Goal: Task Accomplishment & Management: Complete application form

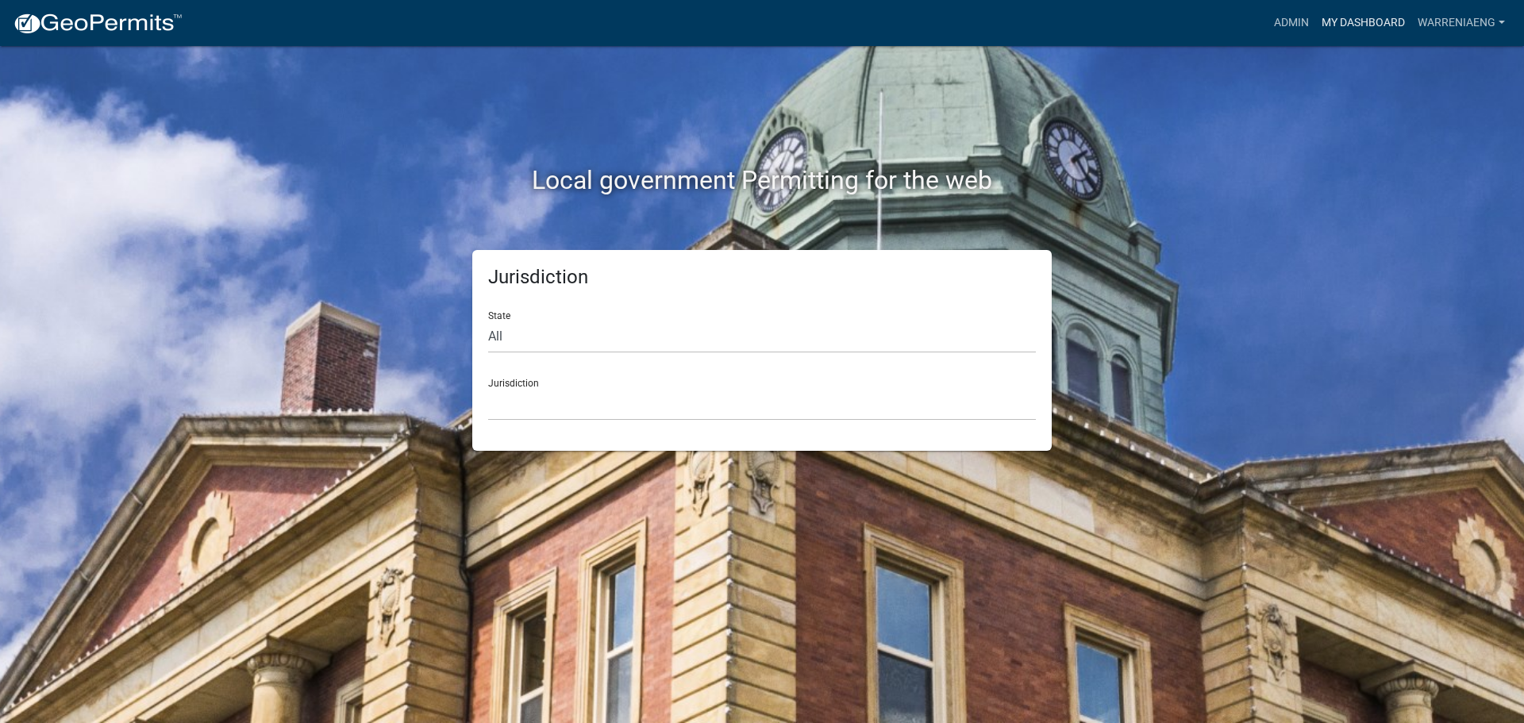
click at [1365, 26] on link "My Dashboard" at bounding box center [1363, 23] width 96 height 30
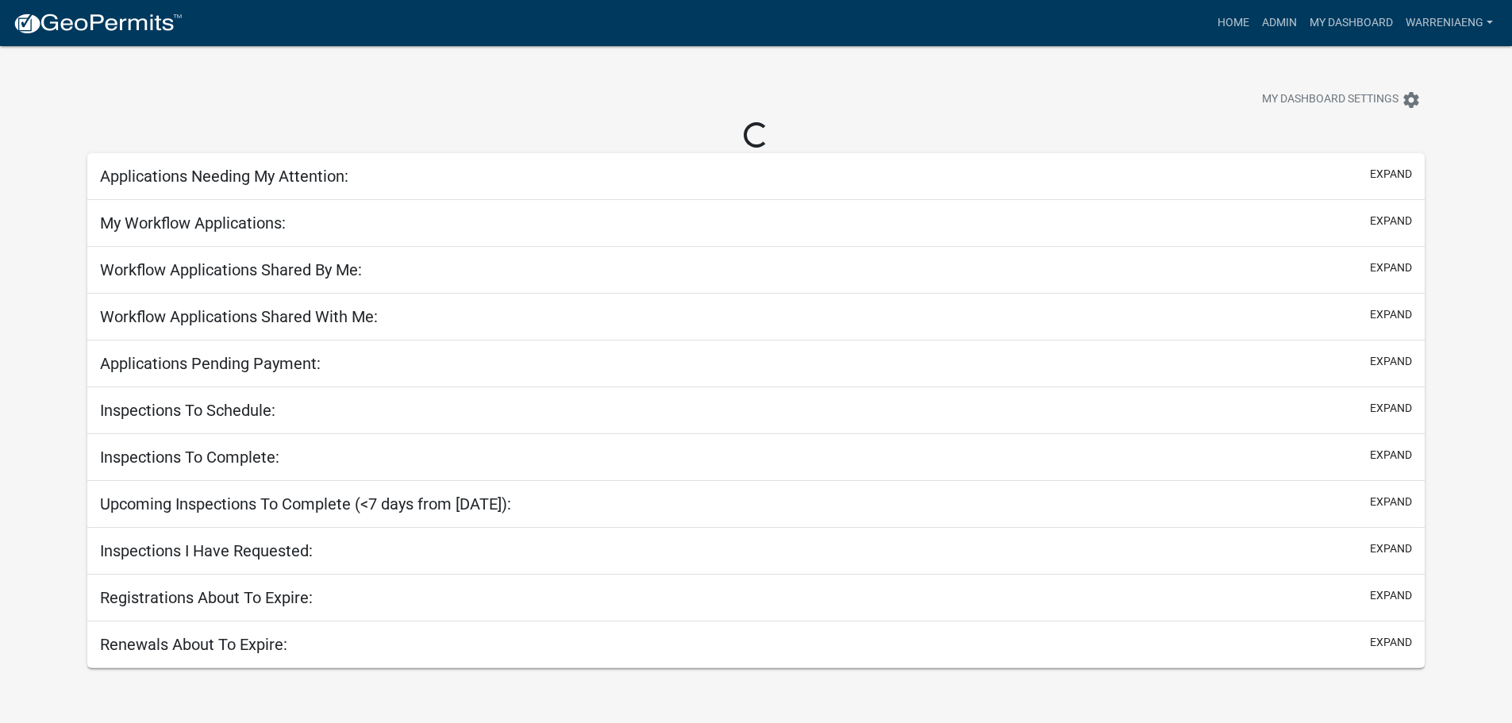
select select "3: 100"
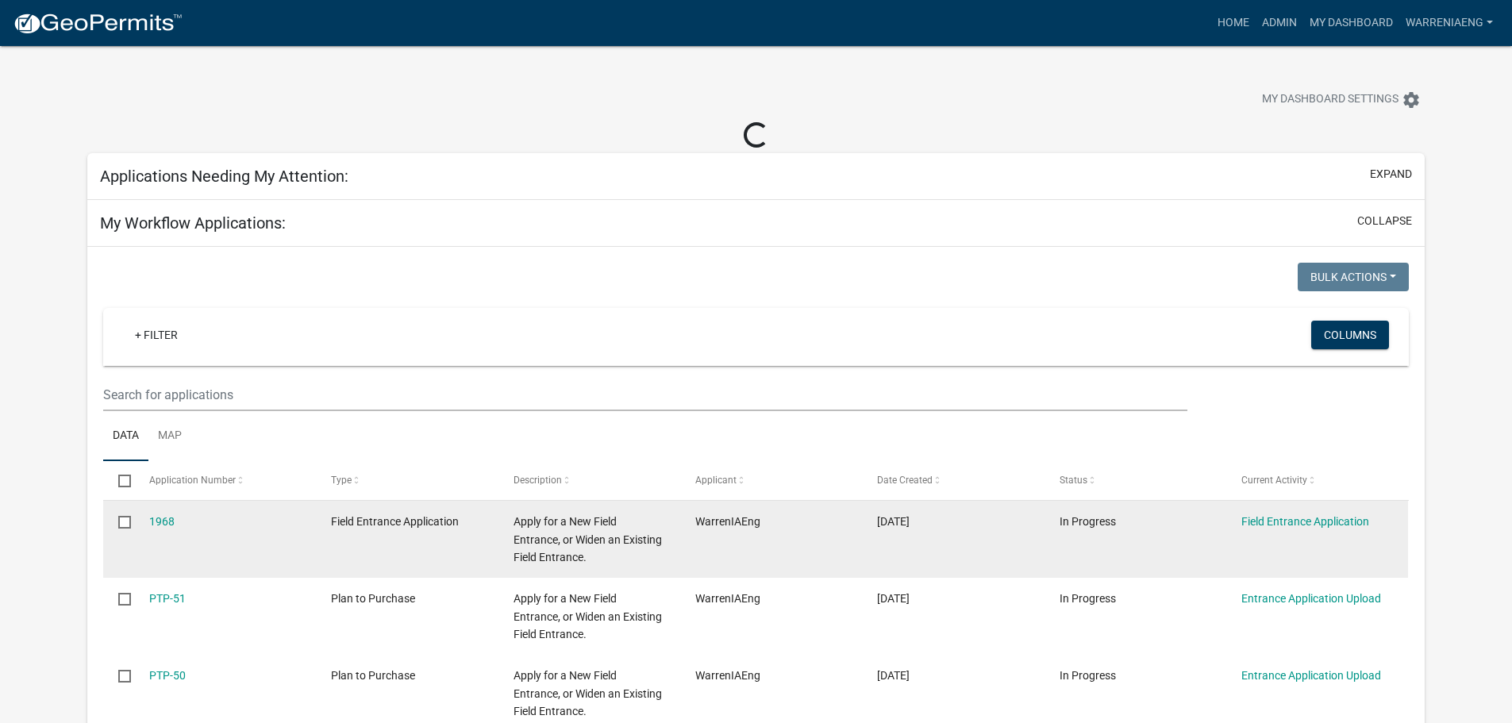
select select "2: 50"
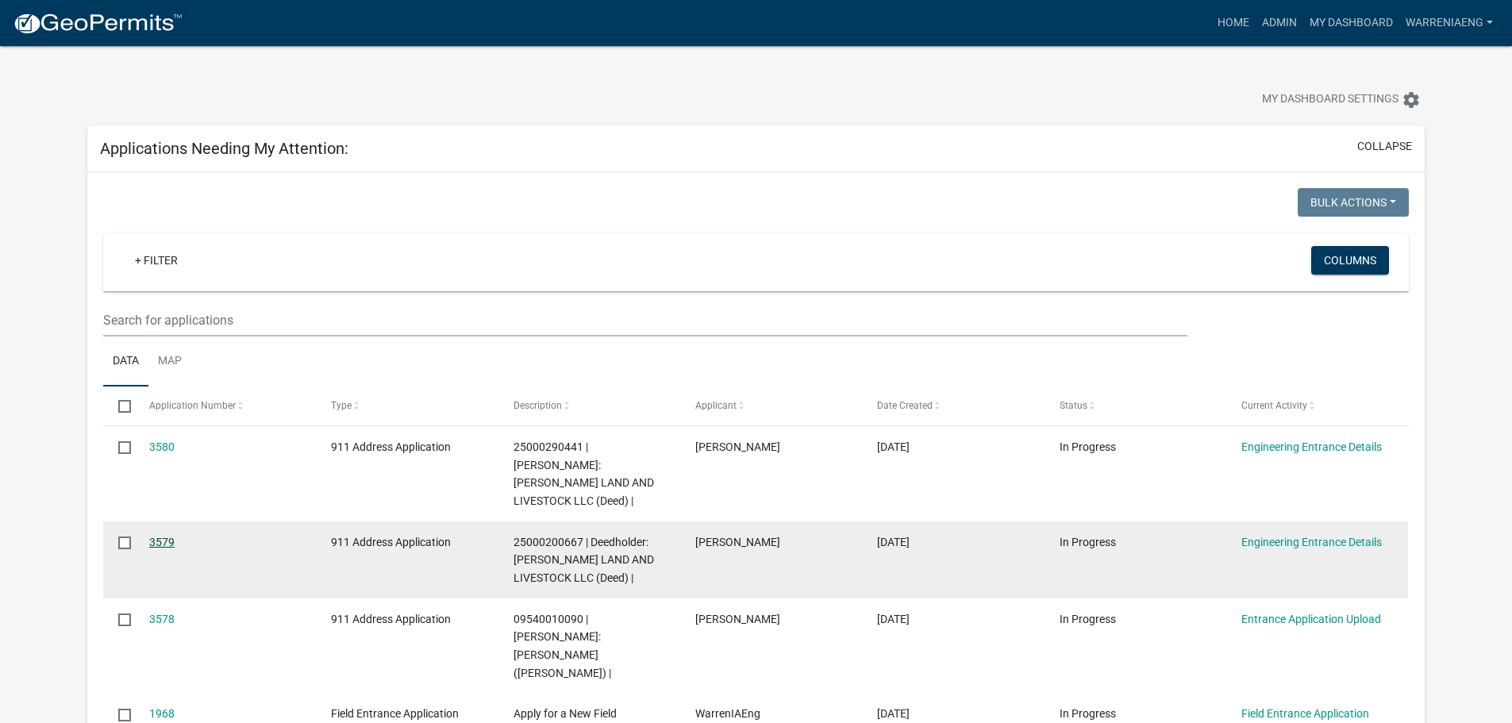
click at [163, 536] on link "3579" at bounding box center [161, 542] width 25 height 13
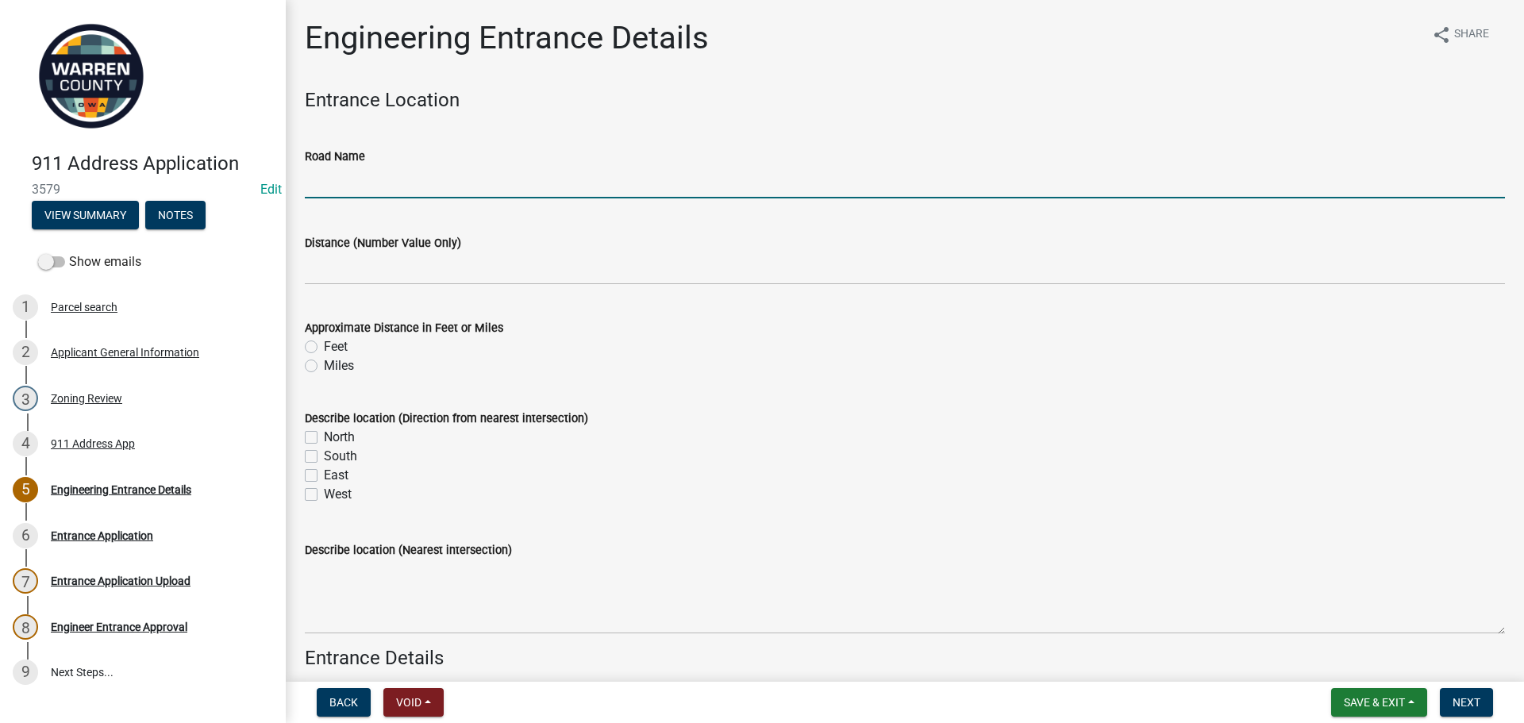
click at [368, 184] on input "Road Name" at bounding box center [905, 182] width 1200 height 33
type input "[GEOGRAPHIC_DATA]"
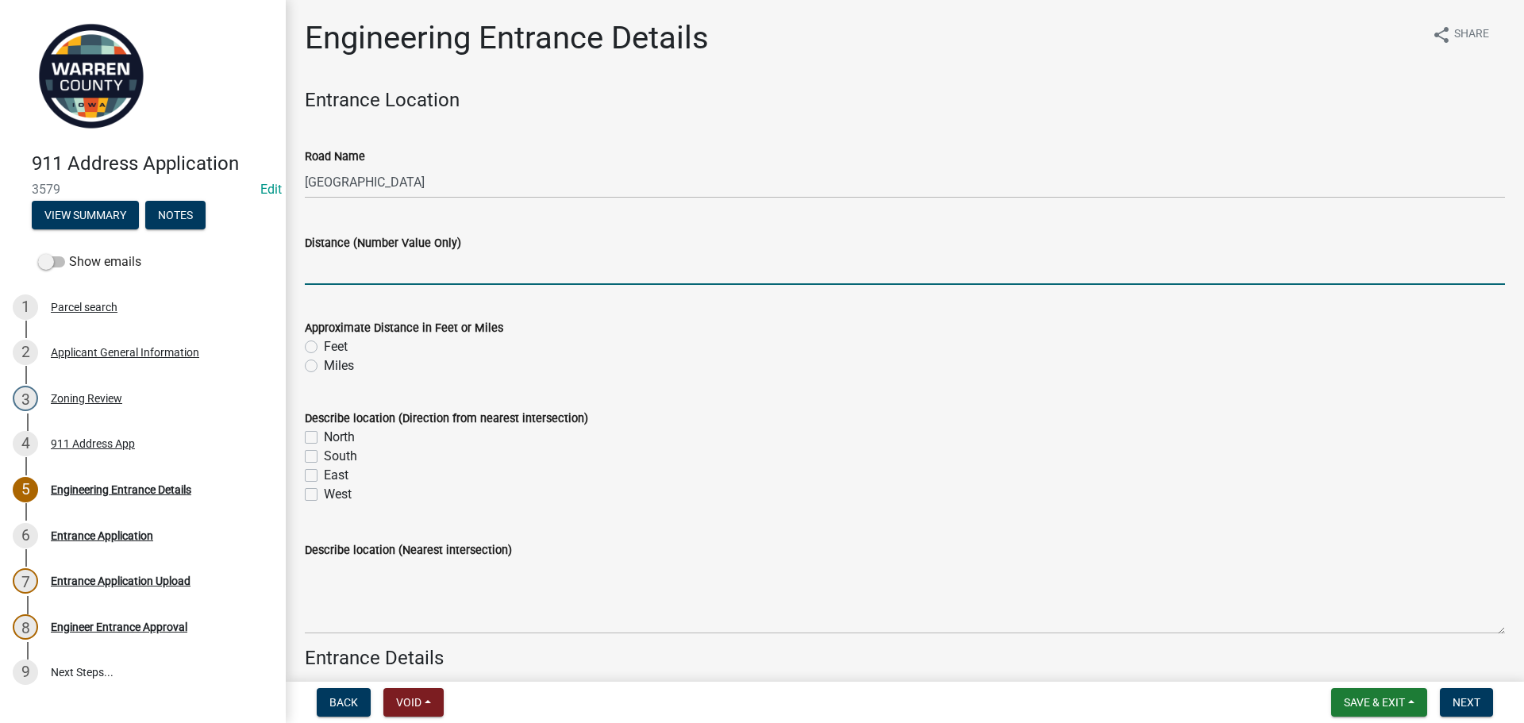
click at [396, 279] on input "text" at bounding box center [905, 268] width 1200 height 33
type input "0.6"
click at [503, 357] on div "Miles" at bounding box center [905, 365] width 1200 height 19
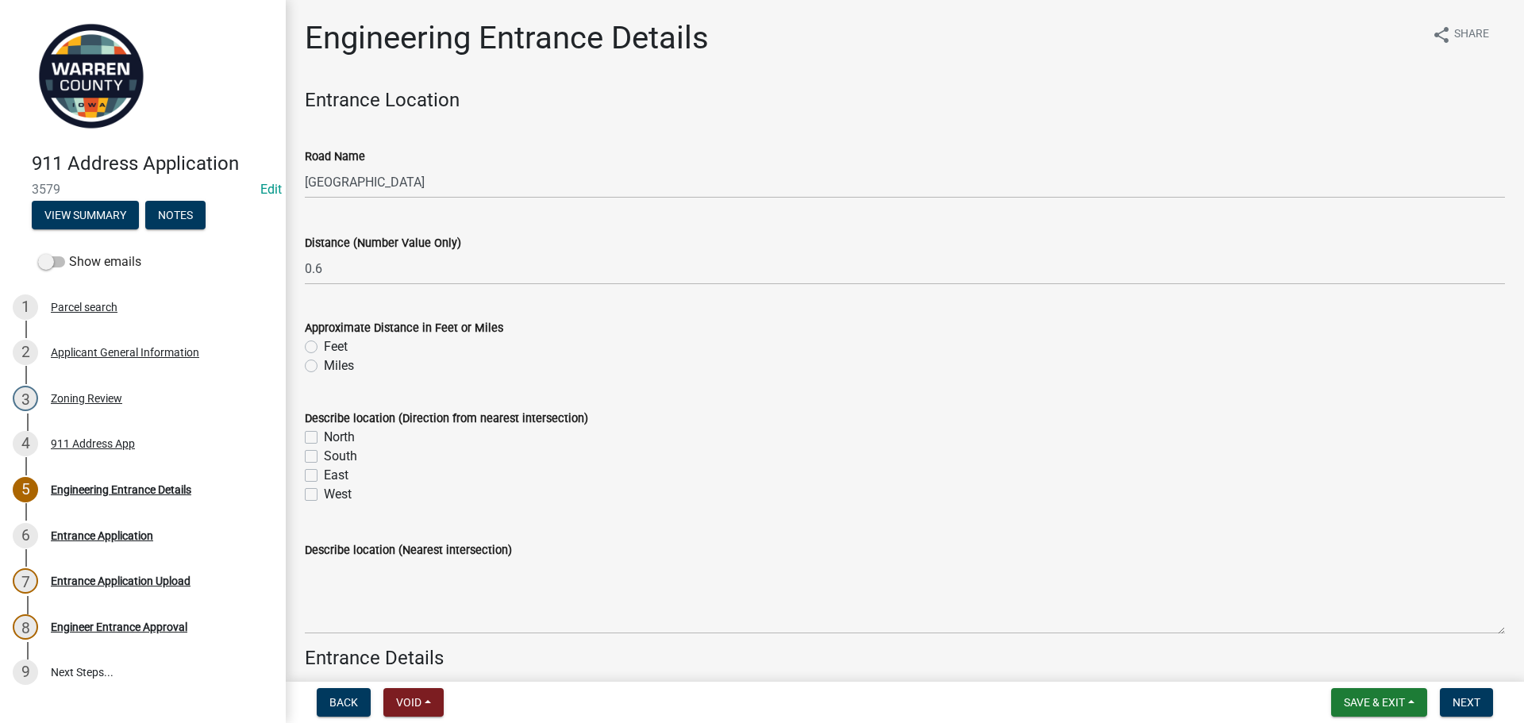
click at [324, 362] on label "Miles" at bounding box center [339, 365] width 30 height 19
click at [324, 362] on input "Miles" at bounding box center [329, 361] width 10 height 10
radio input "true"
click at [324, 453] on label "South" at bounding box center [340, 456] width 33 height 19
click at [324, 453] on input "South" at bounding box center [329, 452] width 10 height 10
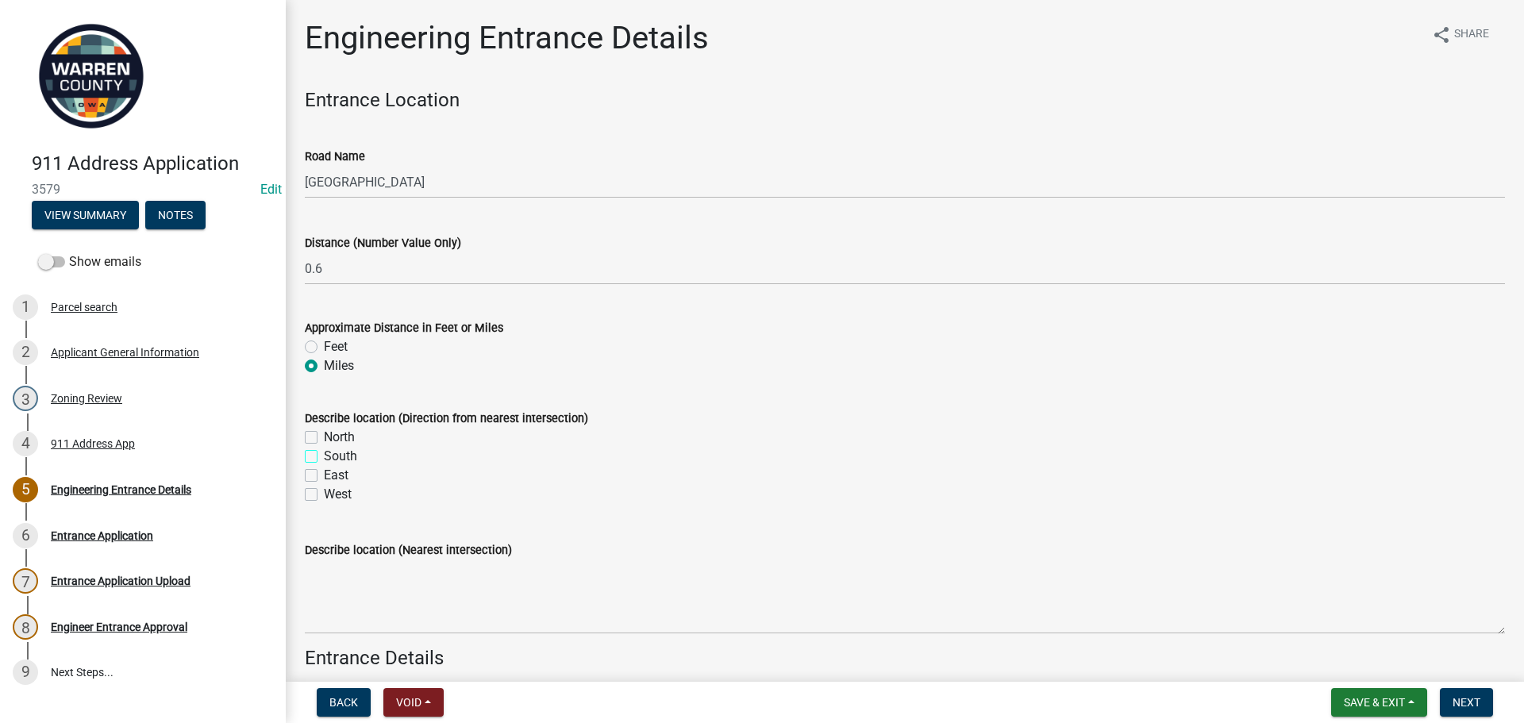
checkbox input "true"
checkbox input "false"
checkbox input "true"
checkbox input "false"
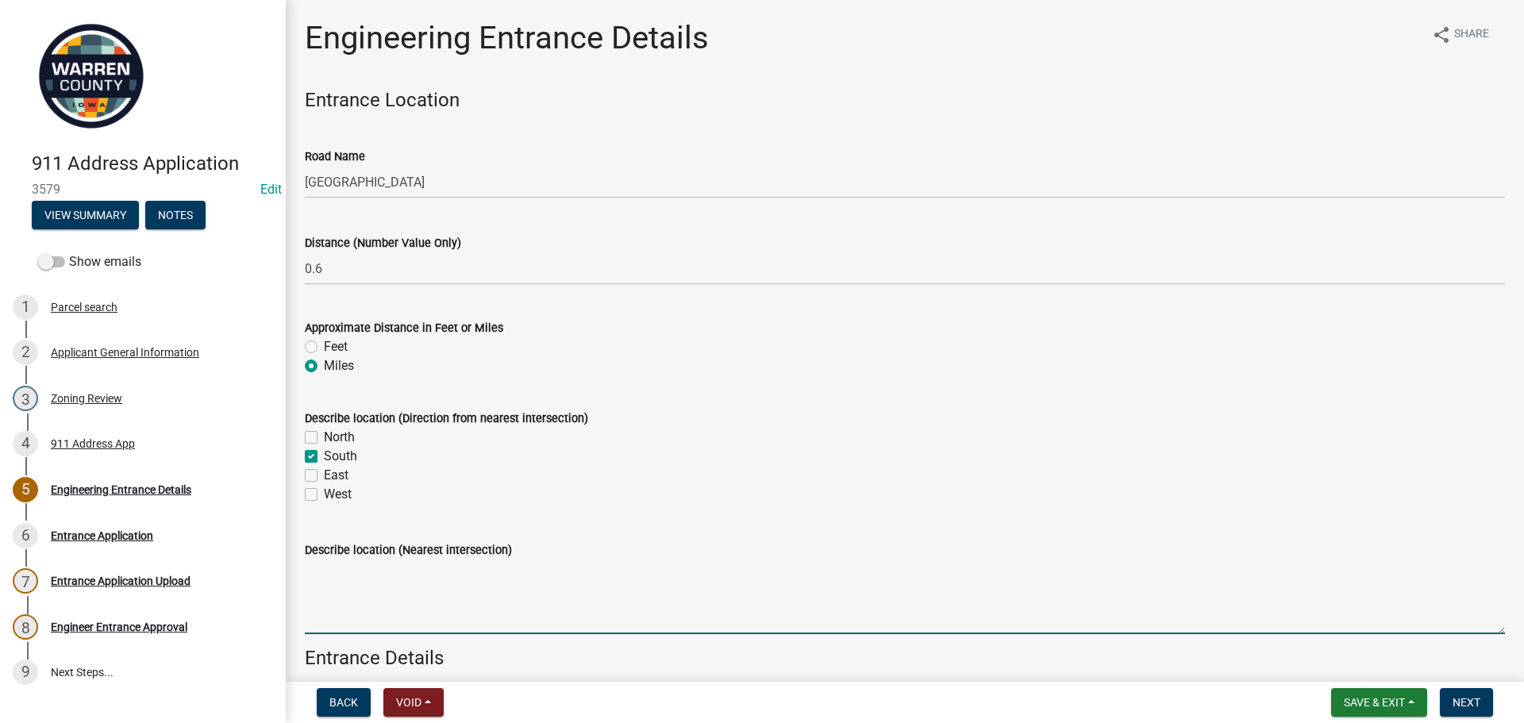
click at [413, 604] on textarea "Describe location (Nearest intersection)" at bounding box center [905, 597] width 1200 height 75
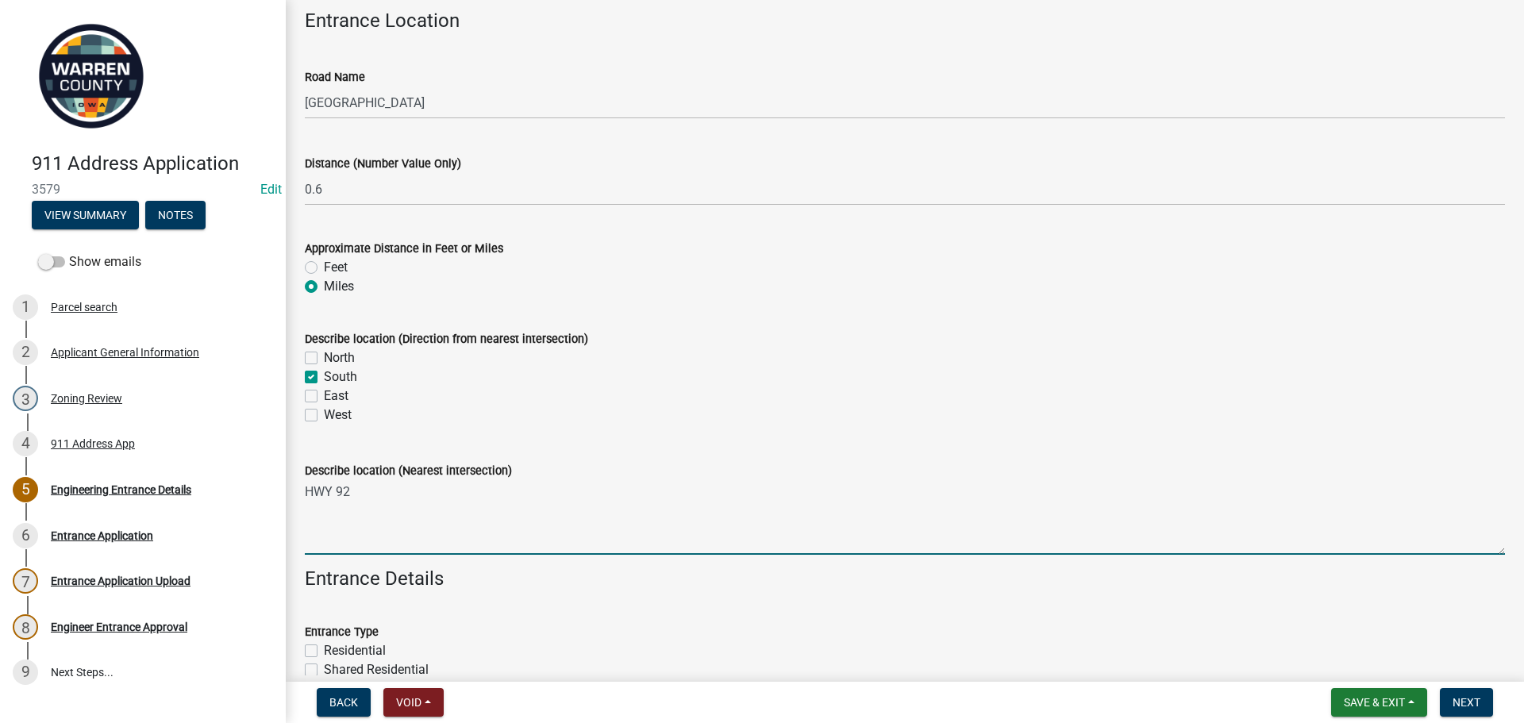
scroll to position [159, 0]
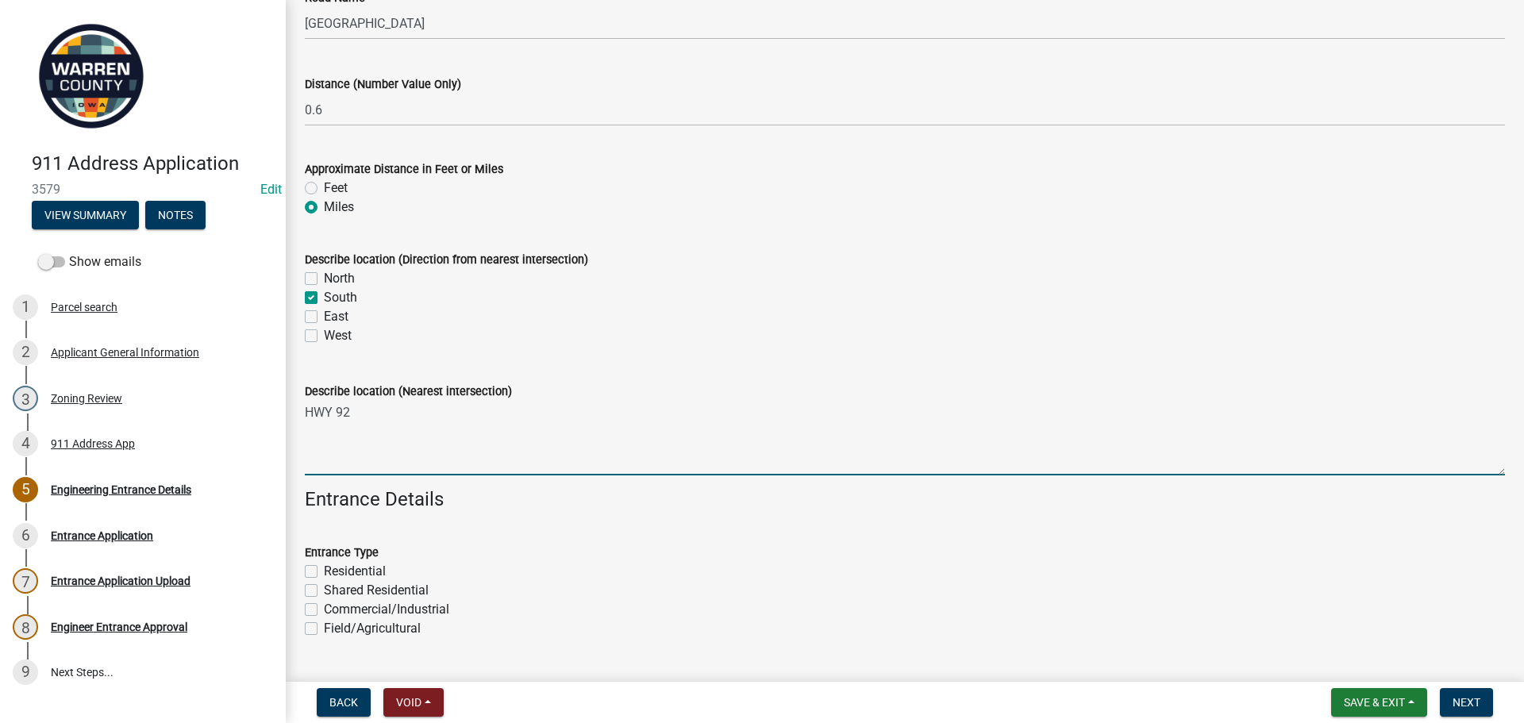
type textarea "HWY 92"
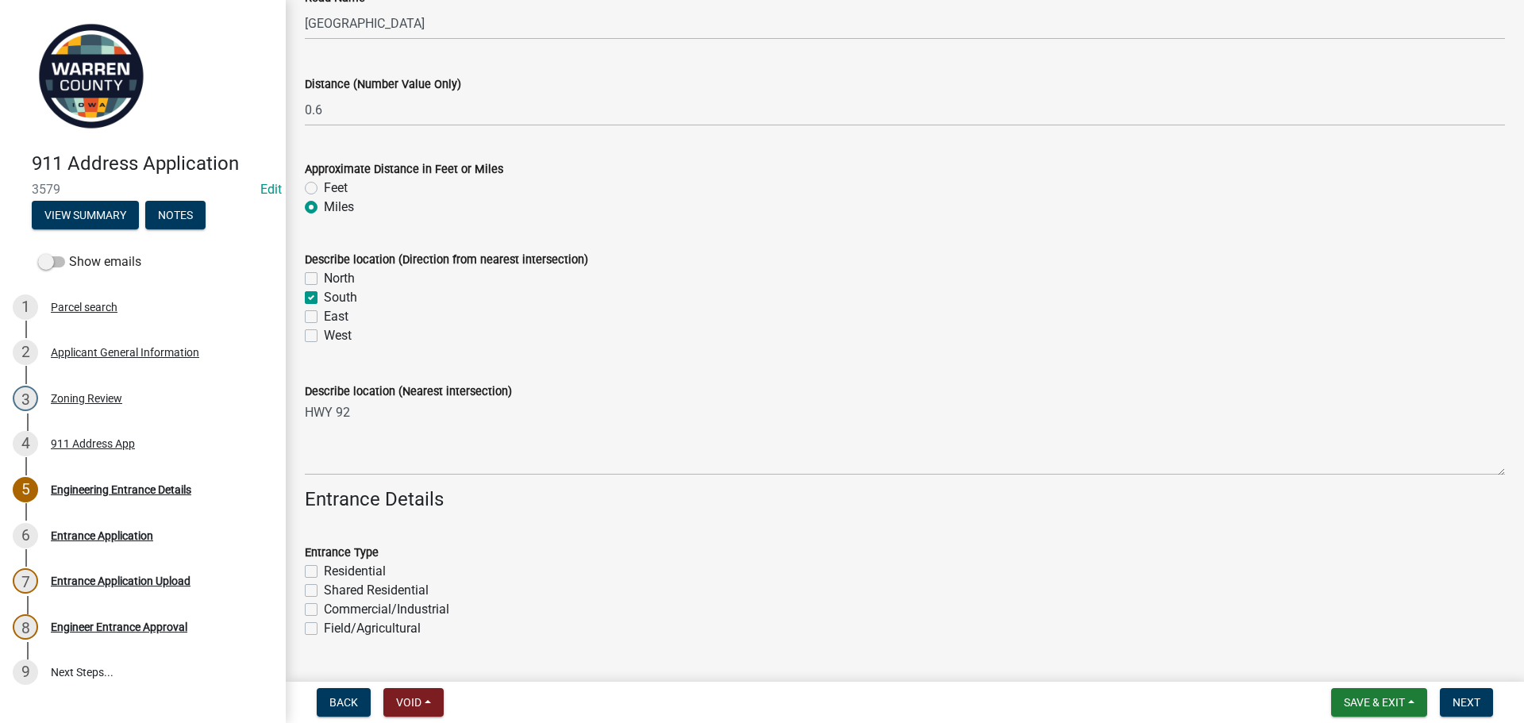
click at [534, 554] on div "Entrance Type" at bounding box center [905, 552] width 1200 height 19
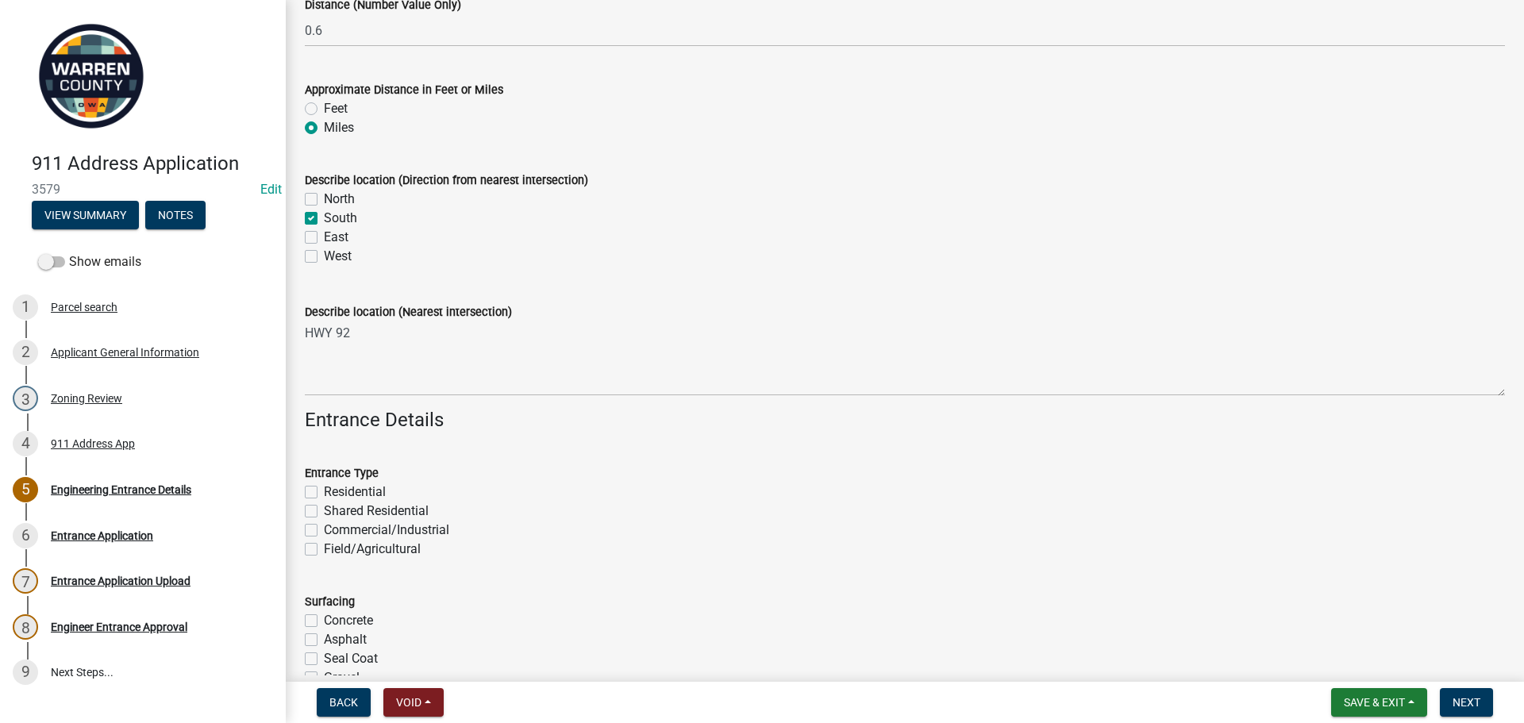
click at [324, 495] on label "Residential" at bounding box center [355, 492] width 62 height 19
click at [324, 493] on input "Residential" at bounding box center [329, 488] width 10 height 10
checkbox input "true"
checkbox input "false"
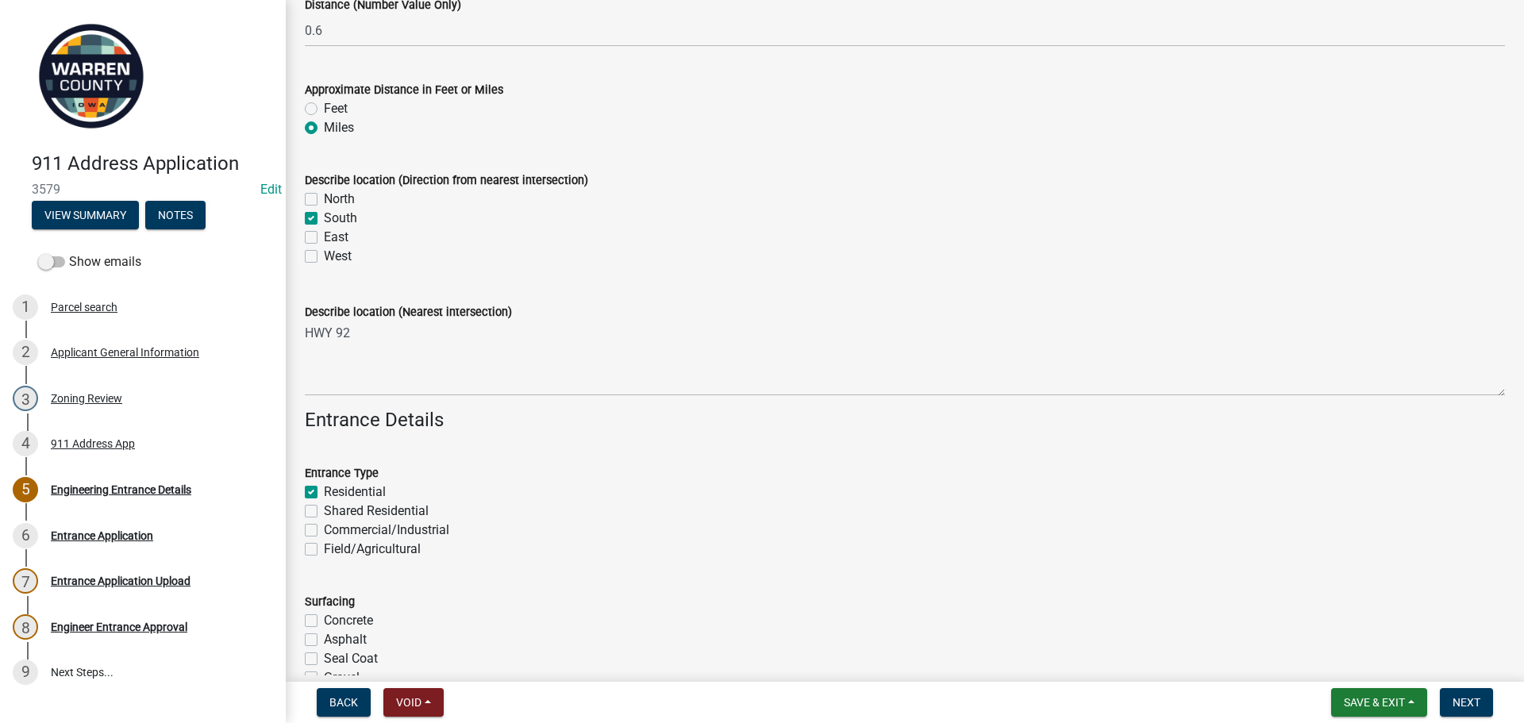
click at [322, 549] on div "Field/Agricultural" at bounding box center [905, 549] width 1200 height 19
click at [324, 549] on label "Field/Agricultural" at bounding box center [372, 549] width 97 height 19
click at [324, 549] on input "Field/Agricultural" at bounding box center [329, 545] width 10 height 10
checkbox input "true"
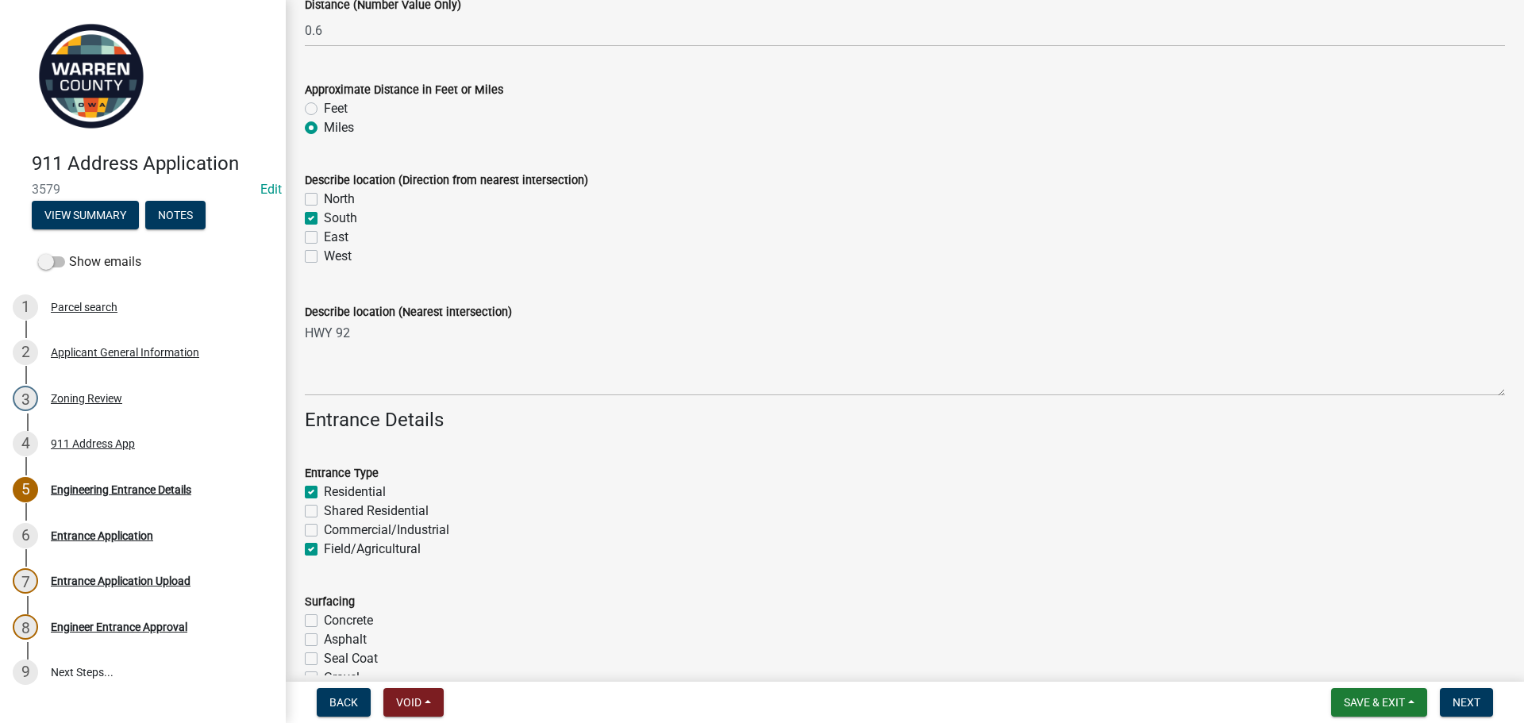
checkbox input "false"
checkbox input "true"
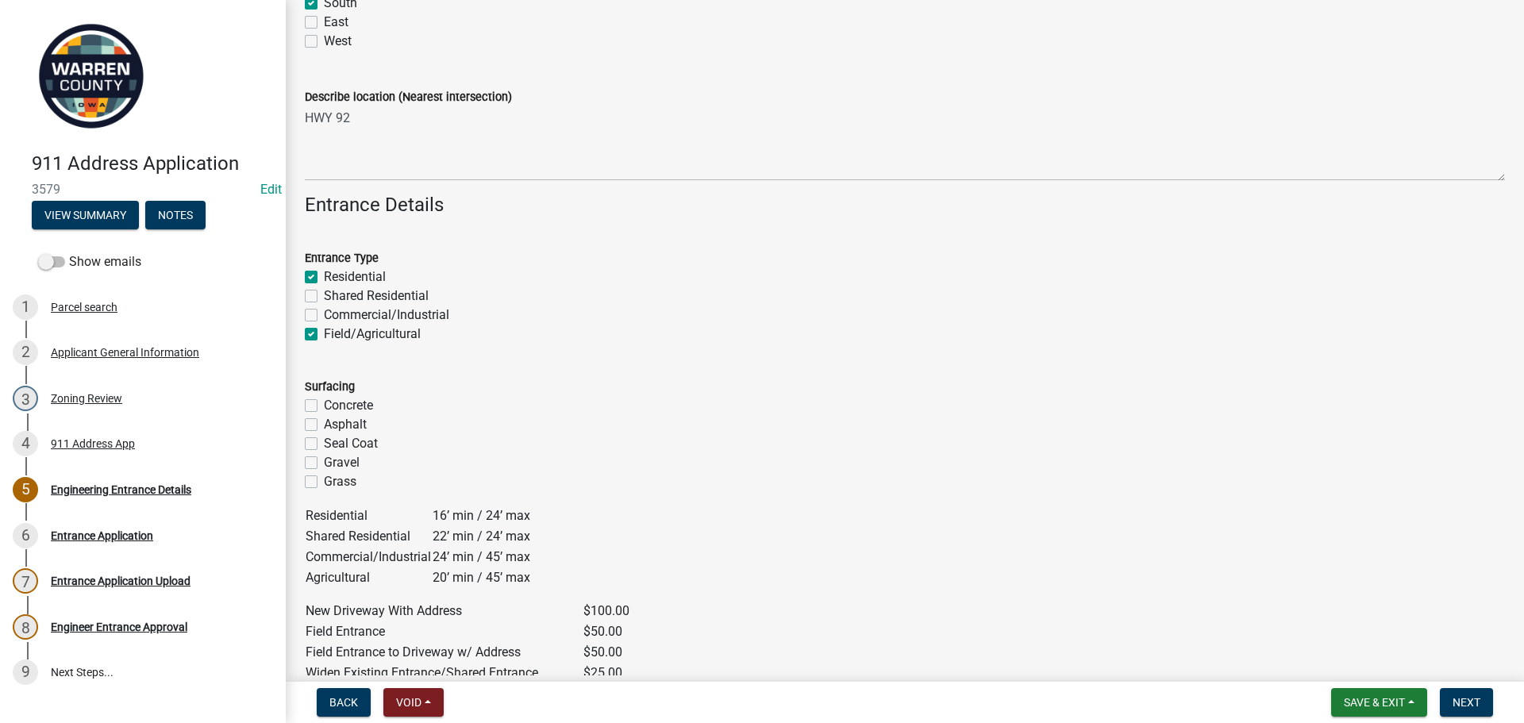
scroll to position [476, 0]
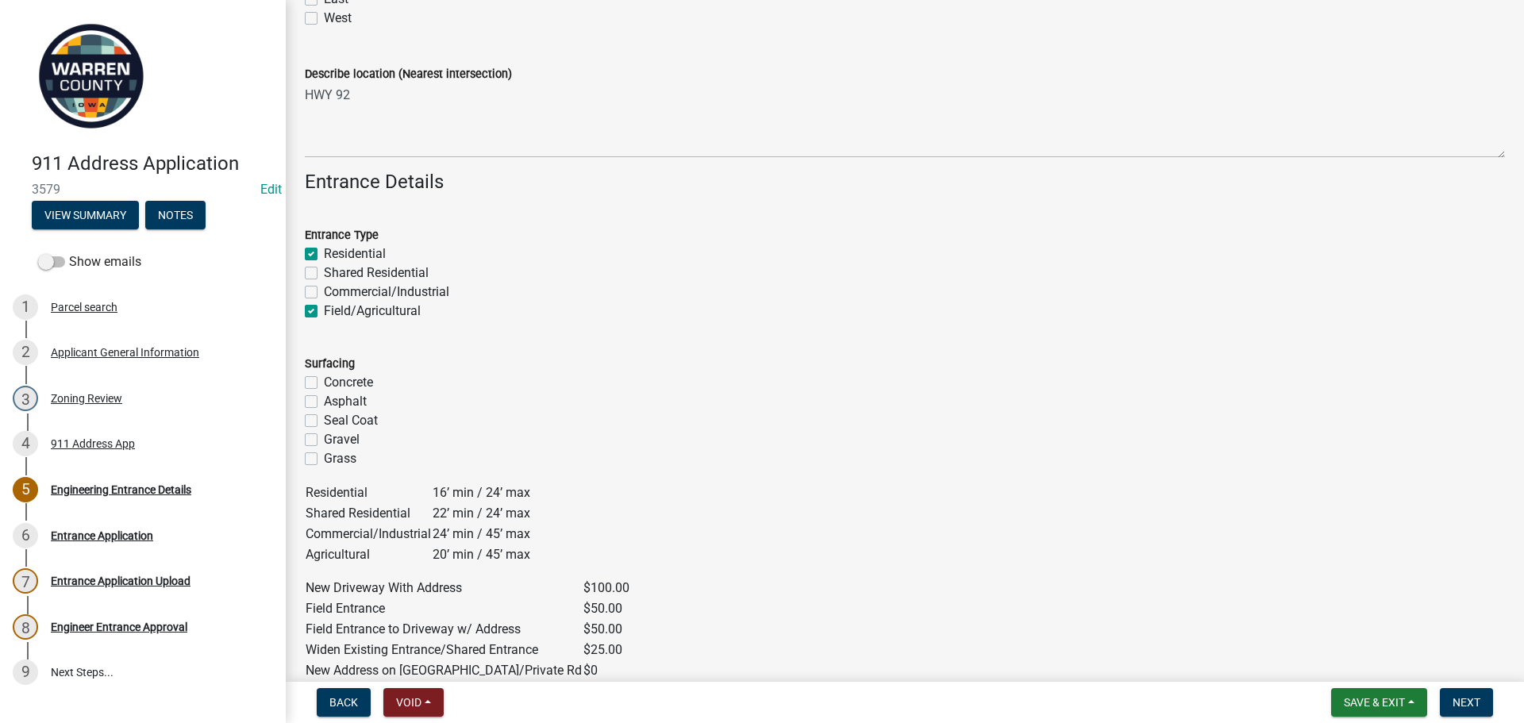
click at [318, 459] on div "Grass" at bounding box center [905, 458] width 1200 height 19
click at [324, 441] on label "Gravel" at bounding box center [342, 439] width 36 height 19
click at [324, 441] on input "Gravel" at bounding box center [329, 435] width 10 height 10
checkbox input "true"
checkbox input "false"
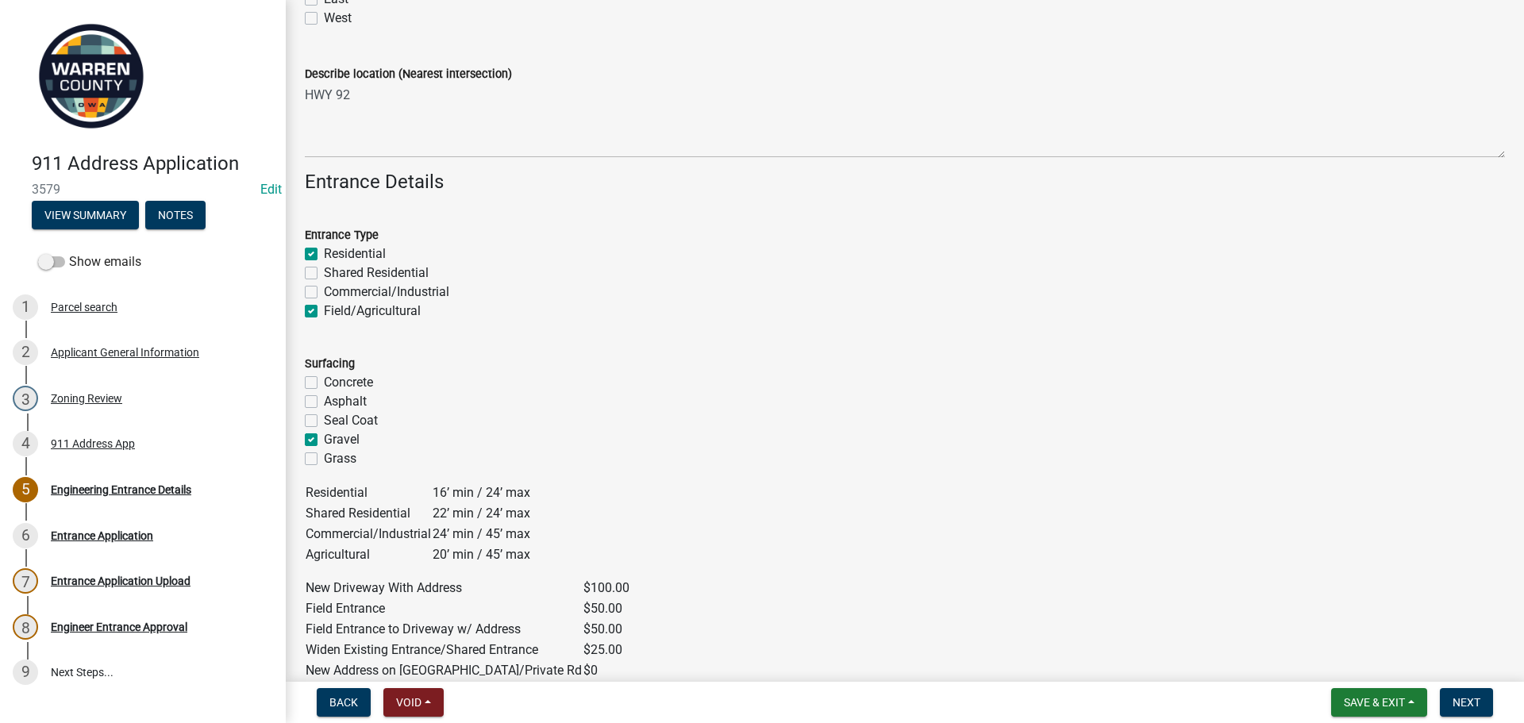
checkbox input "false"
checkbox input "true"
checkbox input "false"
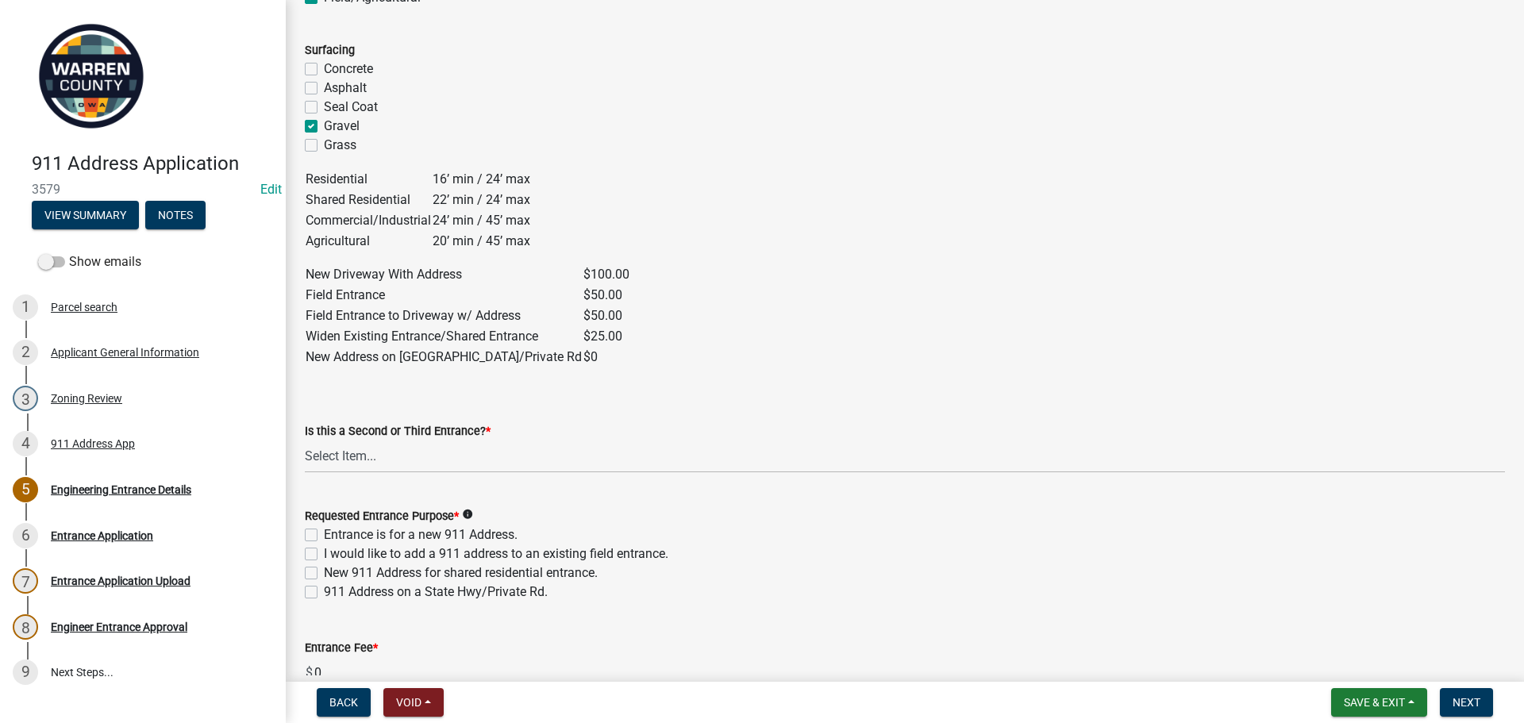
scroll to position [794, 0]
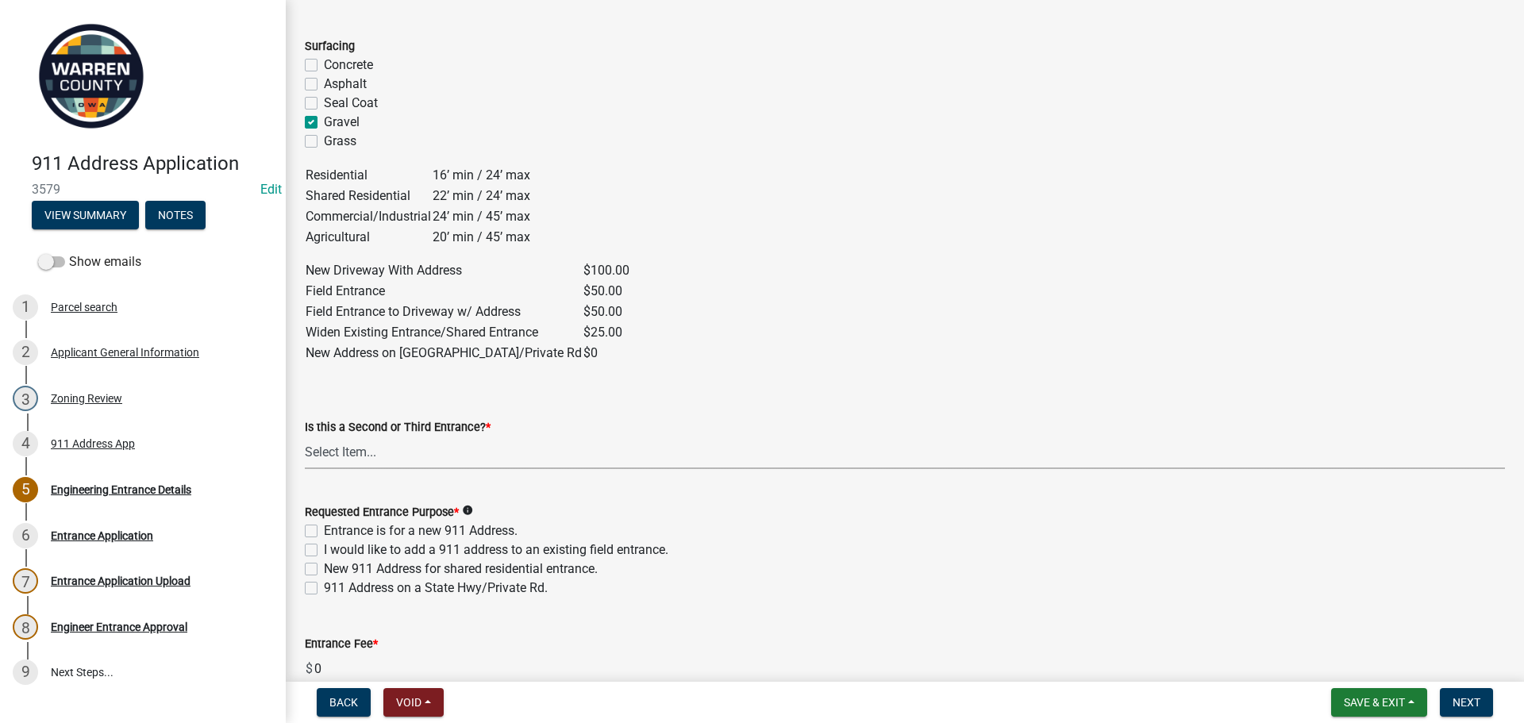
click at [410, 459] on select "Select Item... Yes No" at bounding box center [905, 453] width 1200 height 33
click at [305, 437] on select "Select Item... Yes No" at bounding box center [905, 453] width 1200 height 33
select select "4c8aa8f4-d1e8-4ebe-97c1-0c9e6d0aa26b"
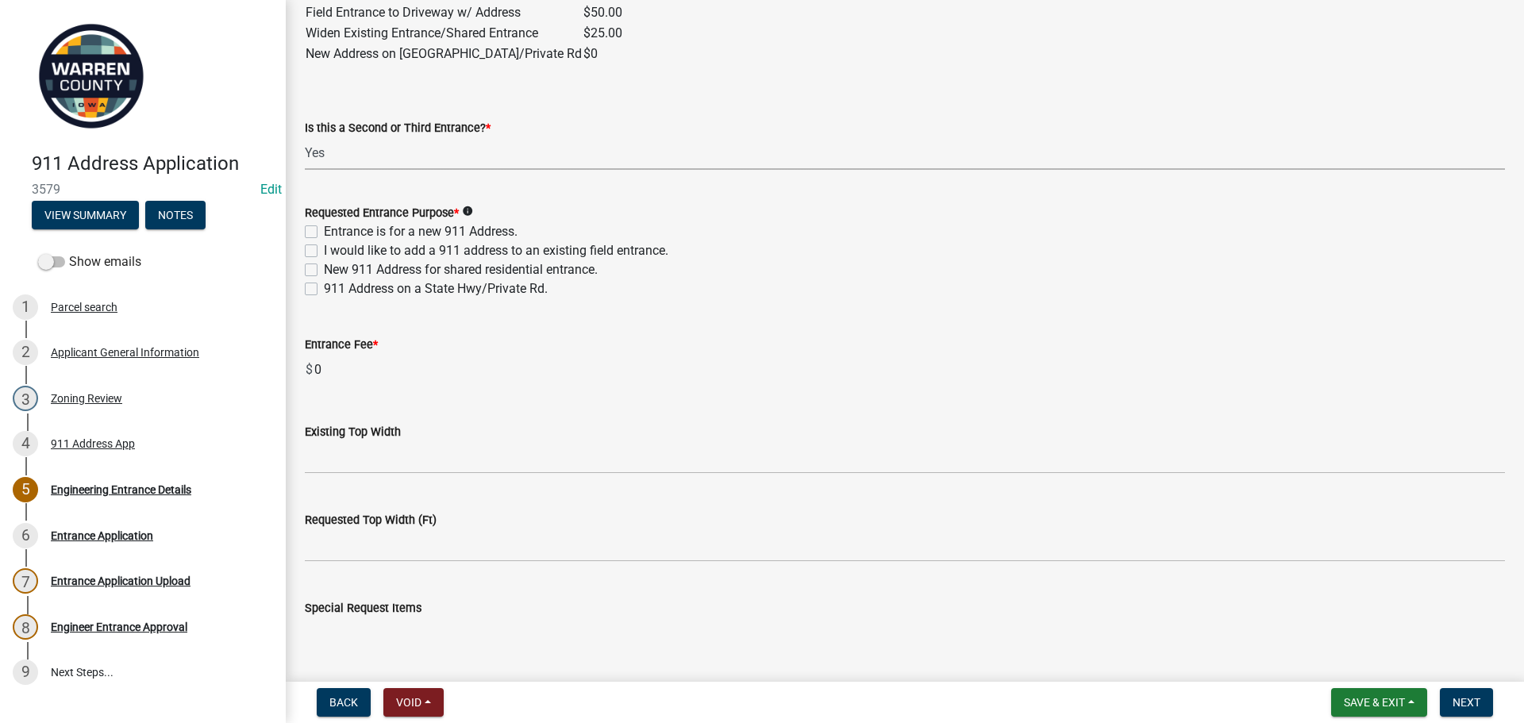
scroll to position [1111, 0]
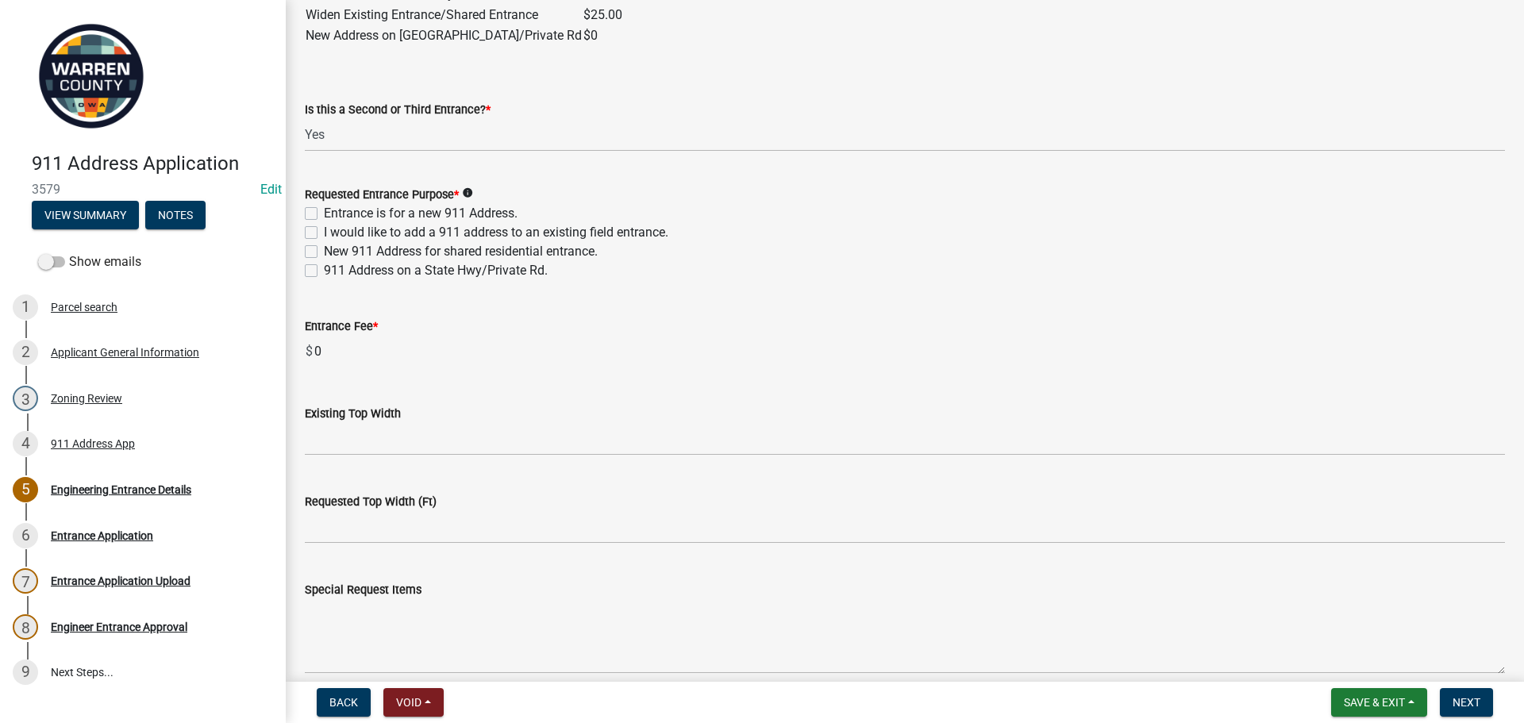
click at [324, 232] on label "I would like to add a 911 address to an existing field entrance." at bounding box center [496, 232] width 345 height 19
click at [324, 232] on input "I would like to add a 911 address to an existing field entrance." at bounding box center [329, 228] width 10 height 10
checkbox input "true"
checkbox input "false"
checkbox input "true"
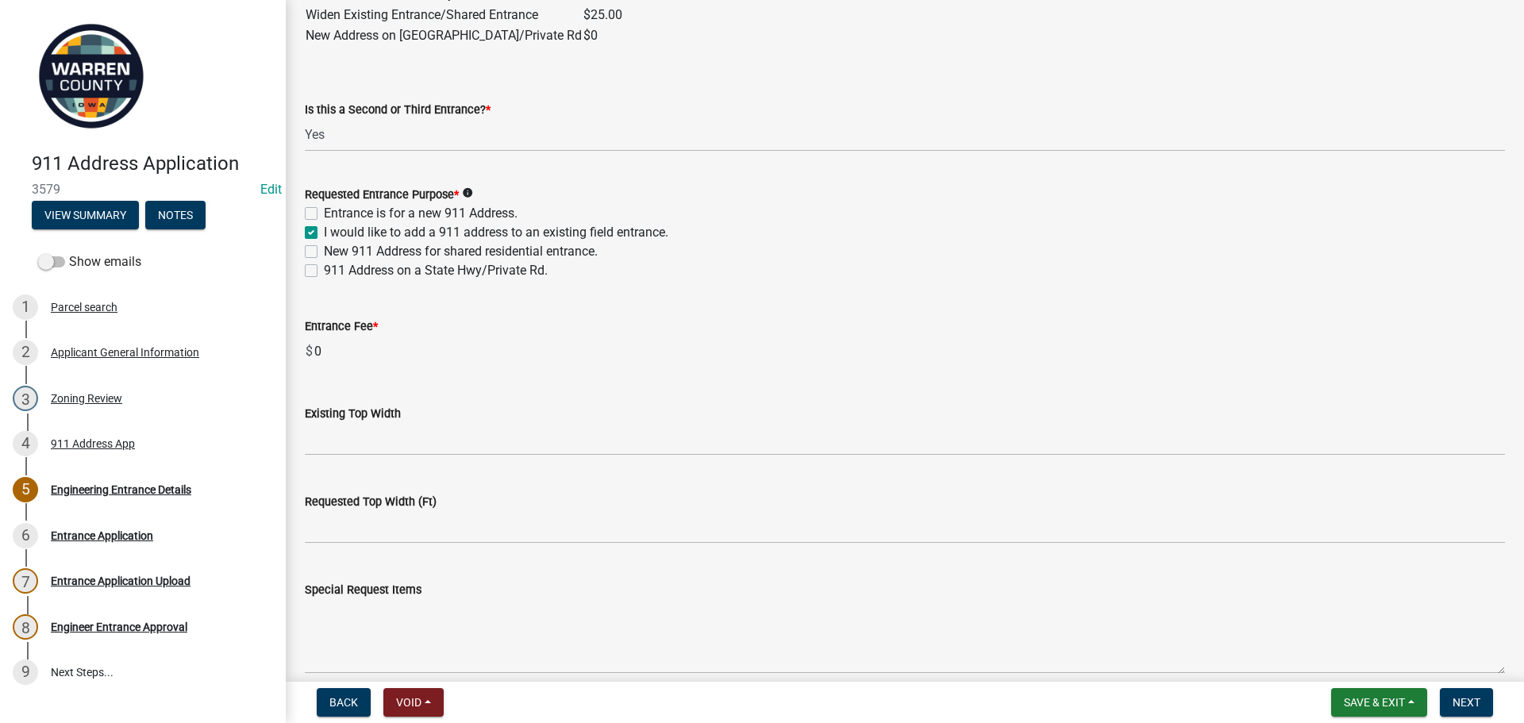
checkbox input "false"
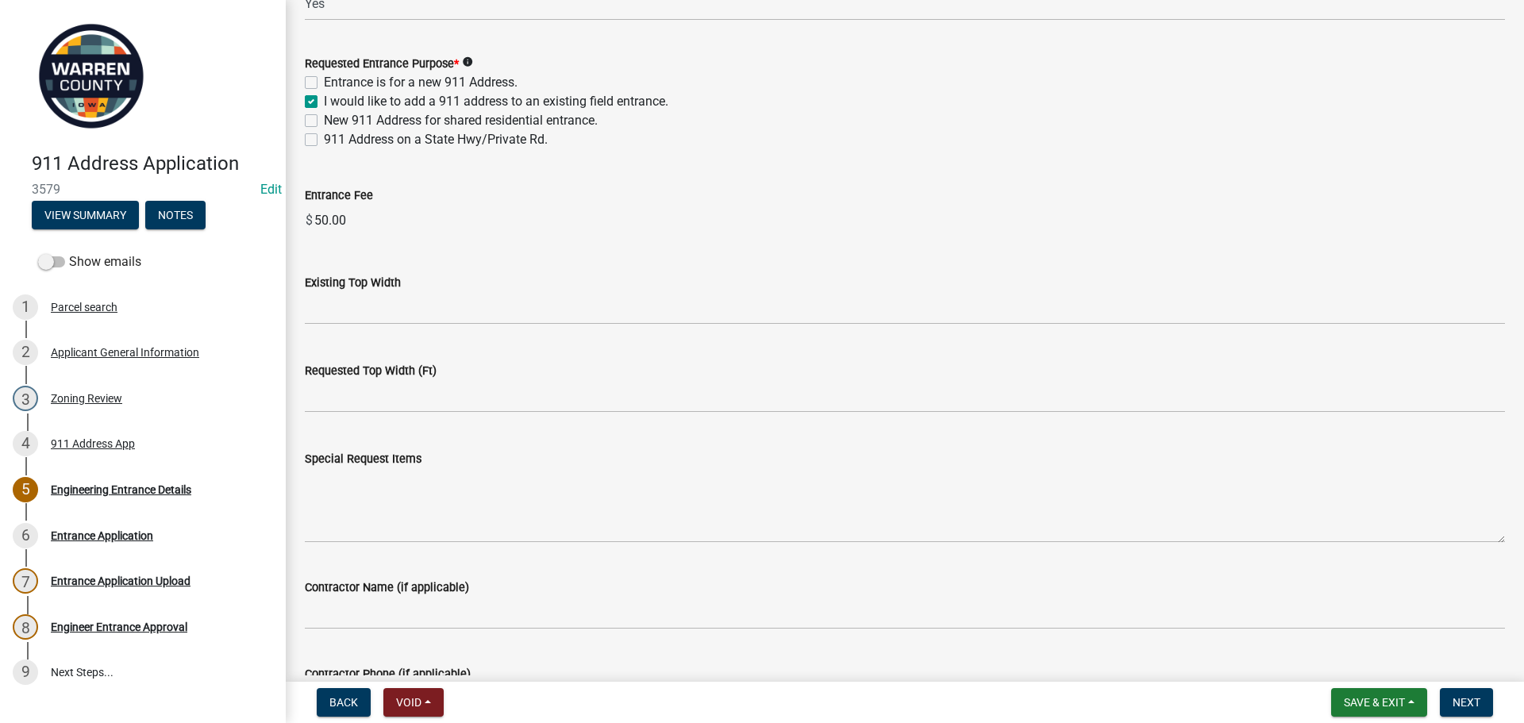
scroll to position [1270, 0]
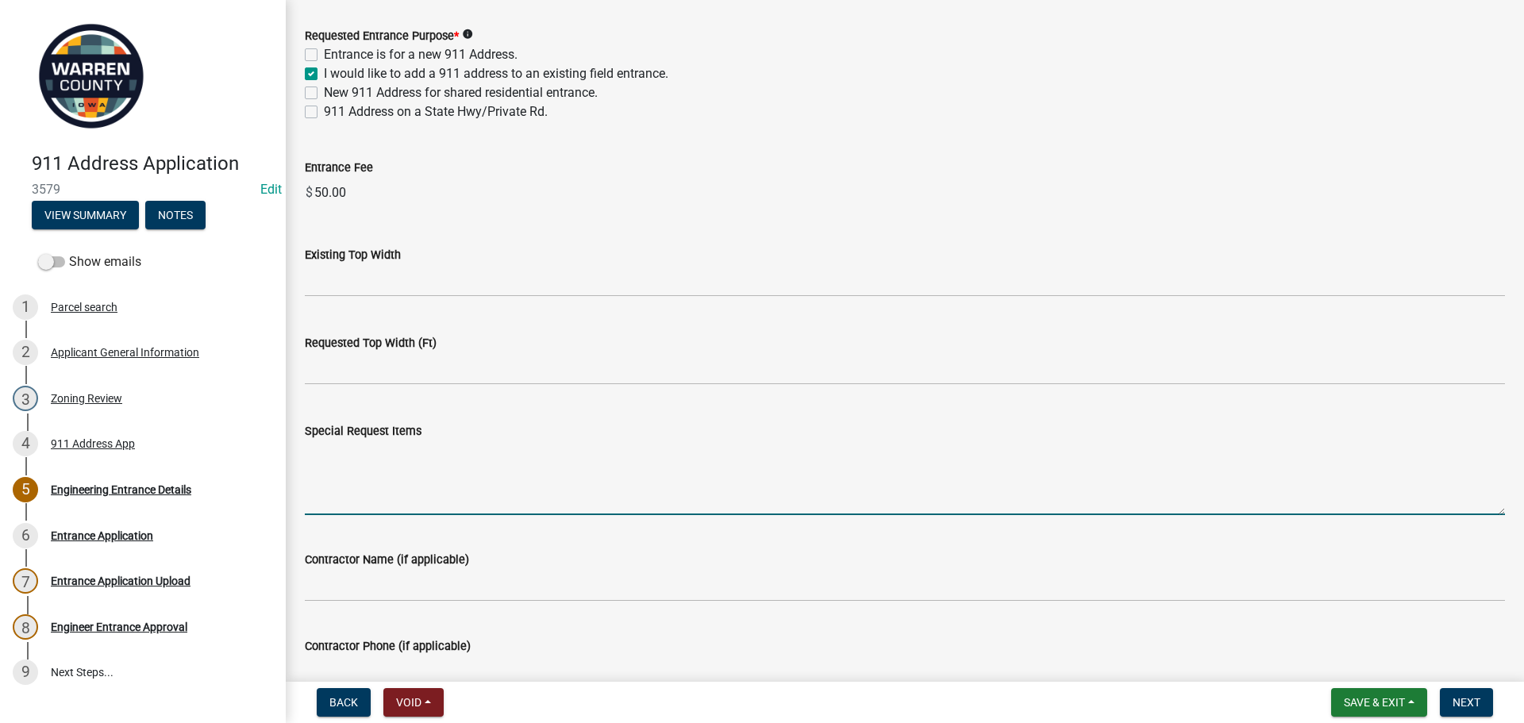
click at [336, 490] on textarea "Special Request Items" at bounding box center [905, 478] width 1200 height 75
type textarea "N"
type textarea "BOS approved variance request [DATE]"
click at [861, 409] on div "Special Request Items BOS approved variance request [DATE]" at bounding box center [905, 457] width 1200 height 116
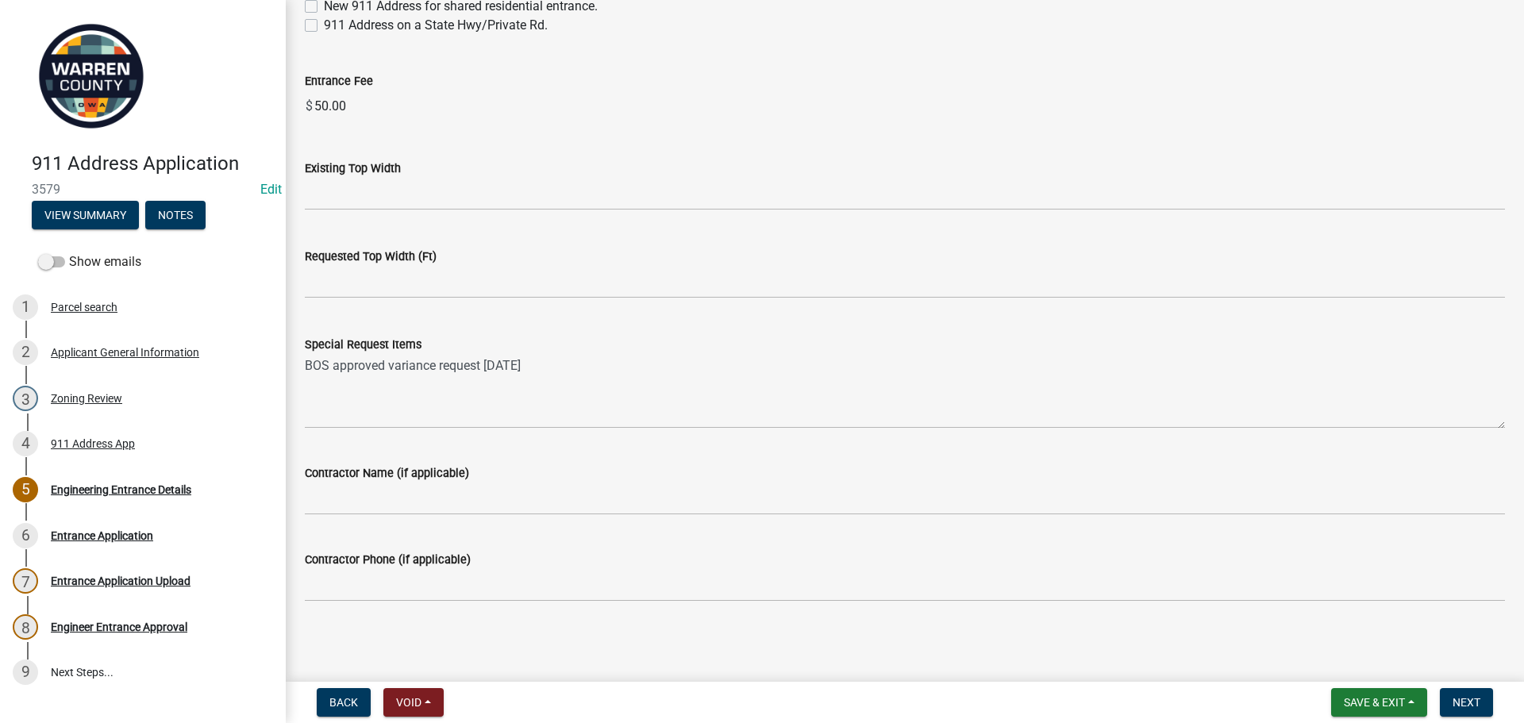
scroll to position [1357, 0]
click at [1455, 696] on span "Next" at bounding box center [1467, 702] width 28 height 13
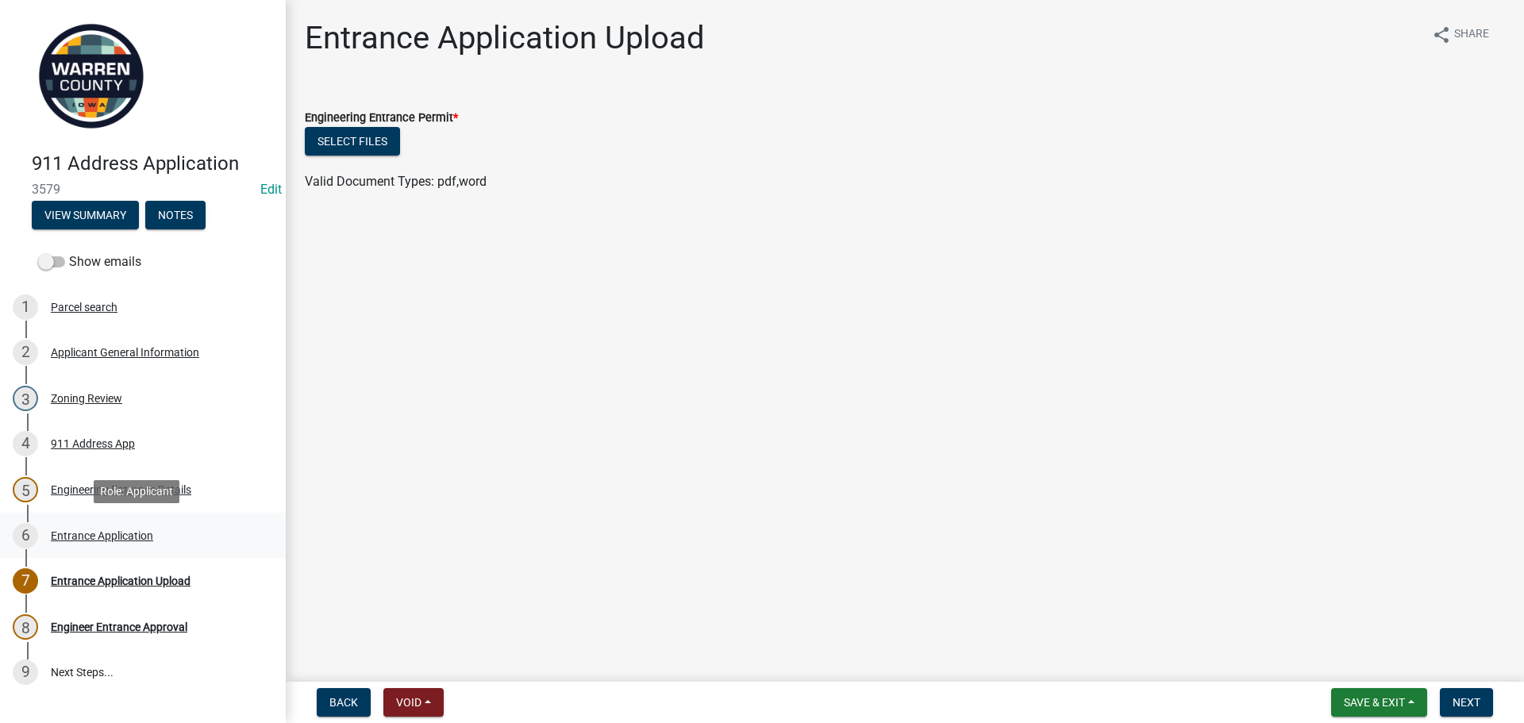
click at [85, 535] on div "Entrance Application" at bounding box center [102, 535] width 102 height 11
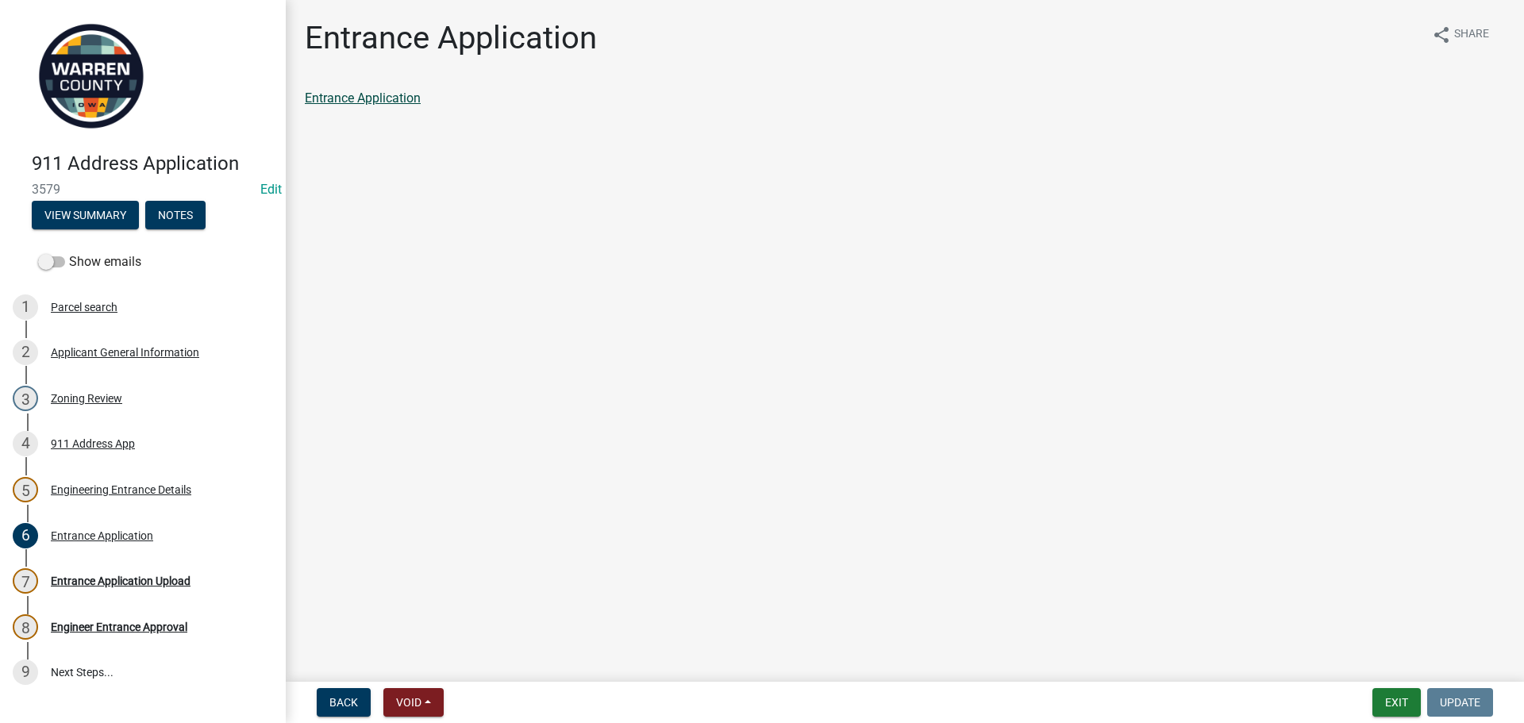
click at [408, 102] on link "Entrance Application" at bounding box center [363, 97] width 116 height 15
click at [127, 581] on div "Entrance Application Upload" at bounding box center [121, 581] width 140 height 11
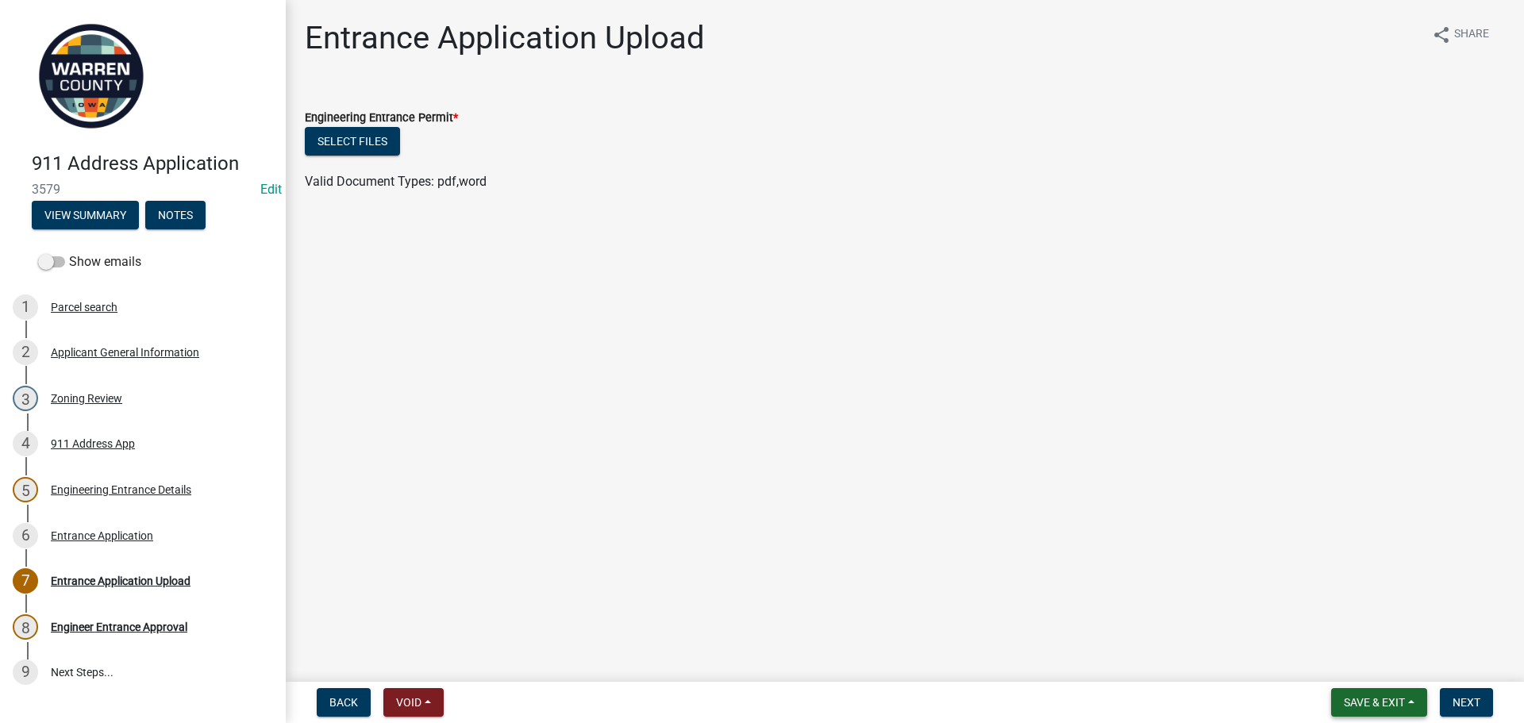
click at [1385, 710] on button "Save & Exit" at bounding box center [1379, 702] width 96 height 29
click at [1375, 662] on button "Save & Exit" at bounding box center [1363, 661] width 127 height 38
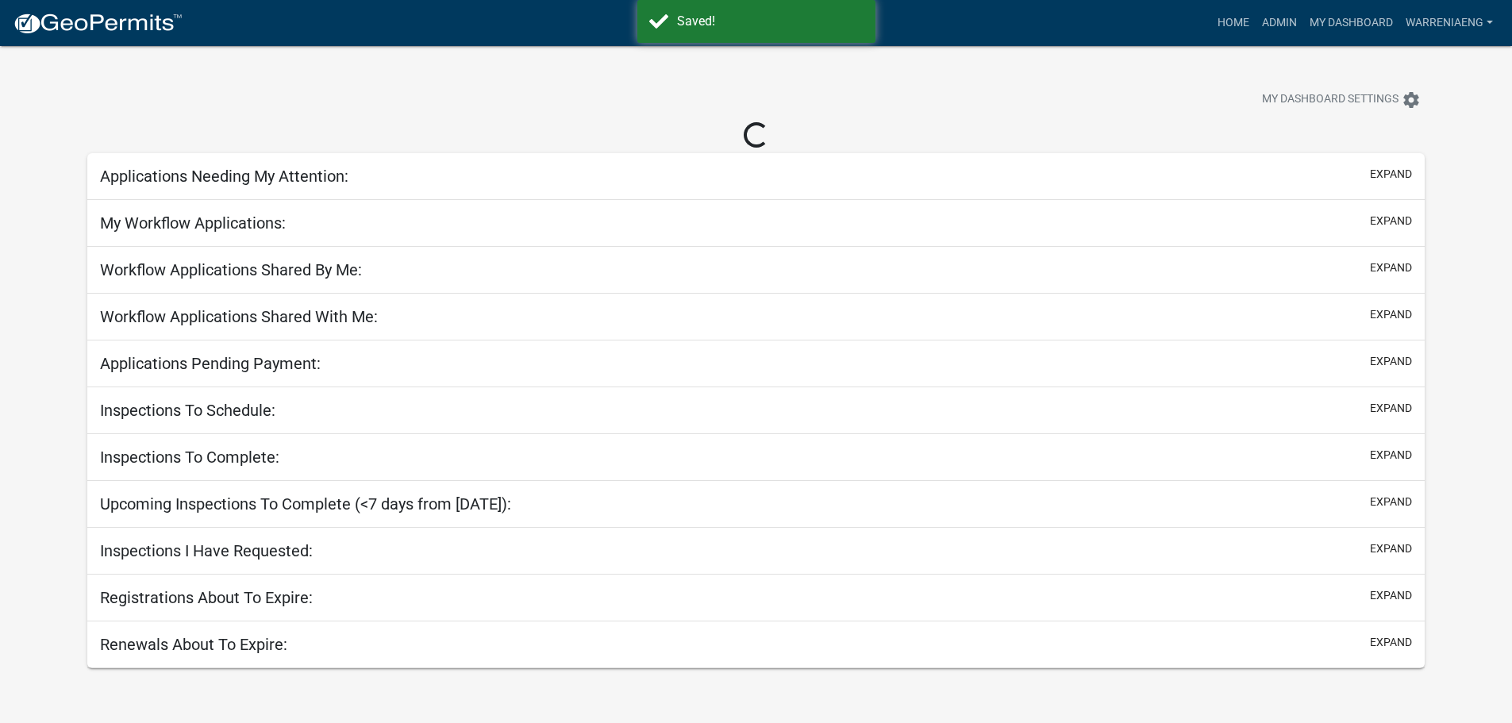
select select "3: 100"
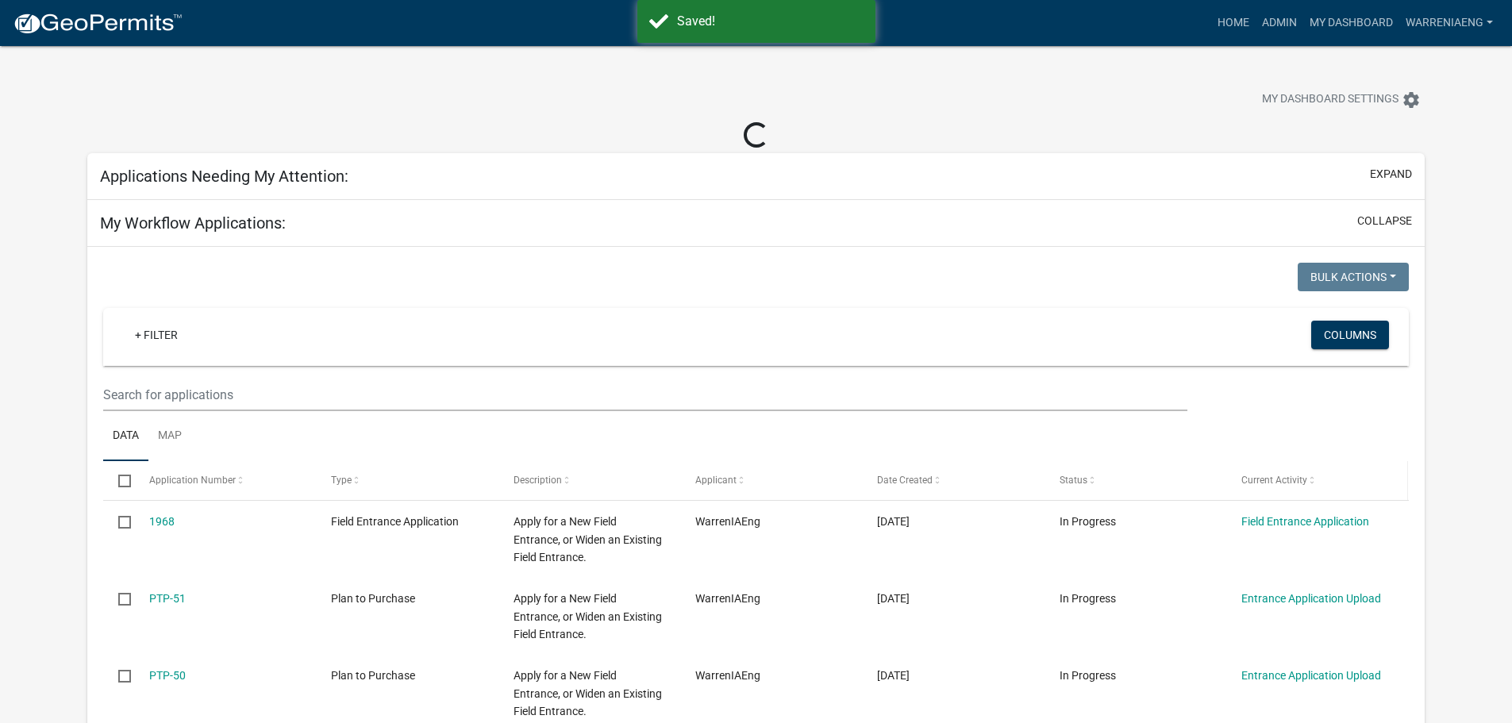
select select "2: 50"
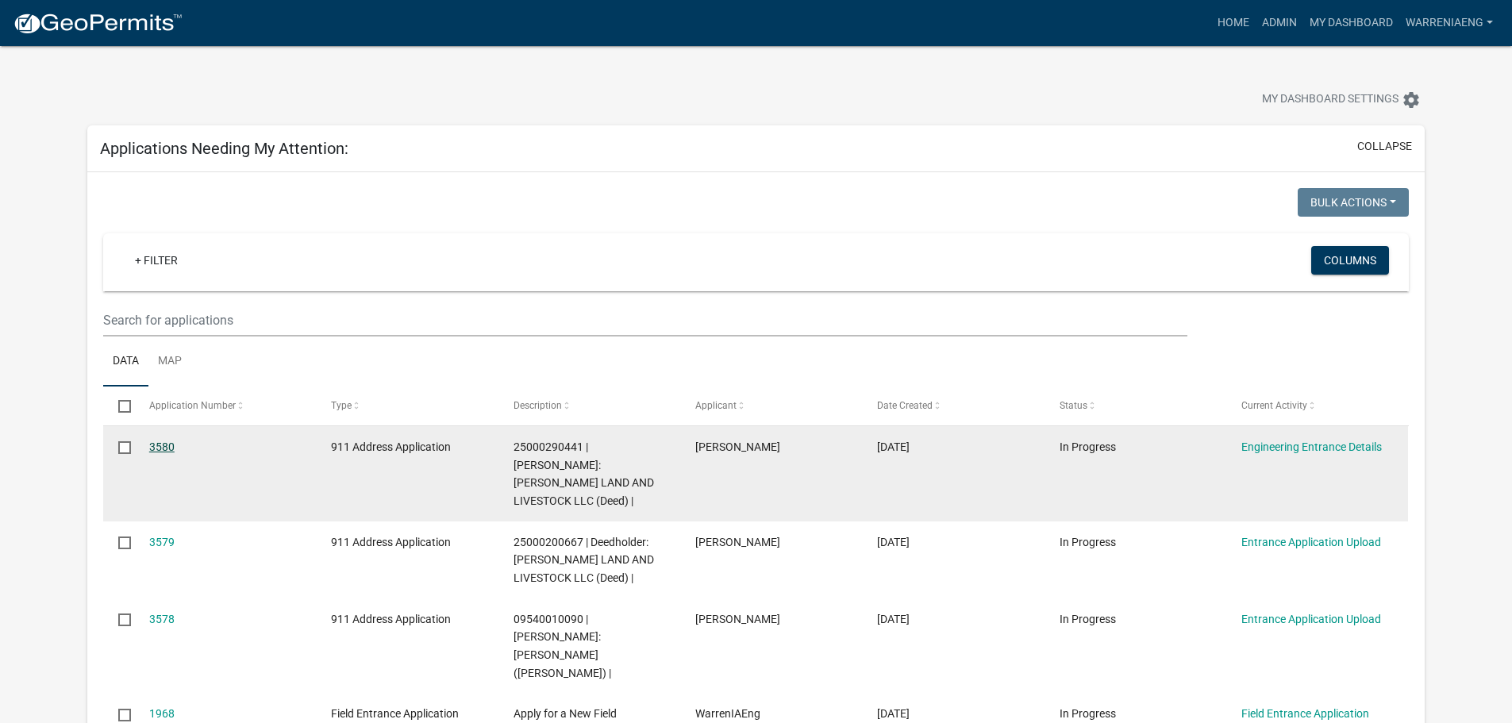
click at [171, 449] on link "3580" at bounding box center [161, 447] width 25 height 13
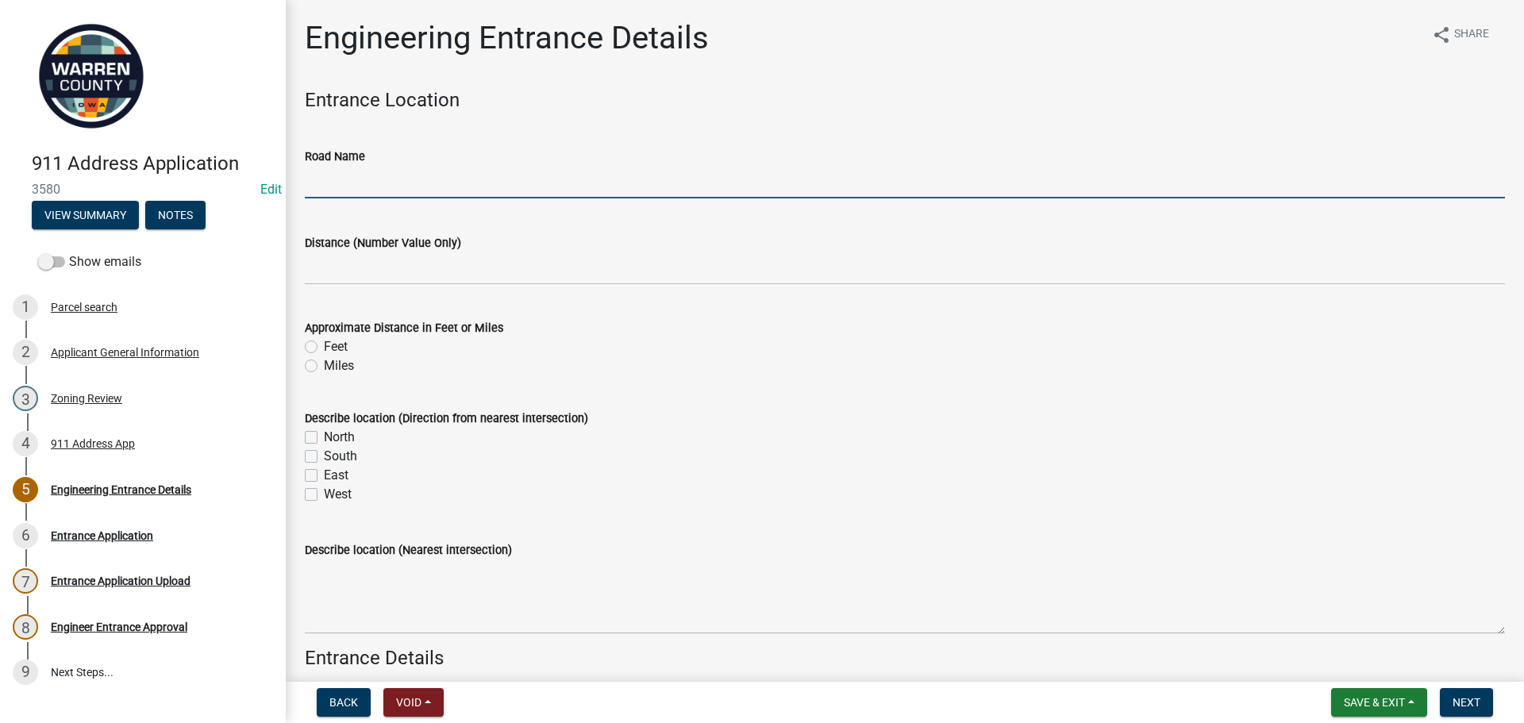
click at [363, 187] on input "Road Name" at bounding box center [905, 182] width 1200 height 33
type input "[GEOGRAPHIC_DATA]"
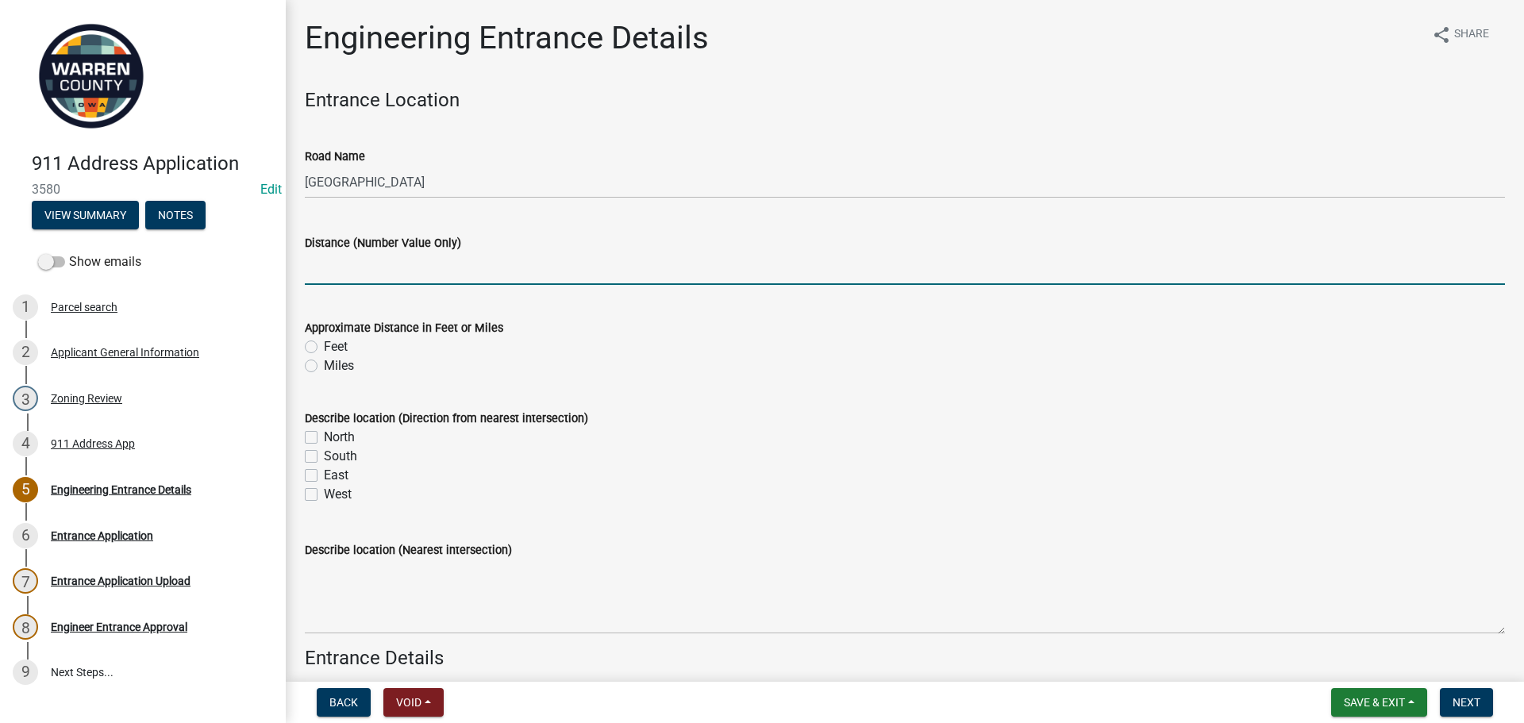
click at [365, 275] on input "text" at bounding box center [905, 268] width 1200 height 33
type input "0.75"
click at [339, 362] on label "Miles" at bounding box center [339, 365] width 30 height 19
click at [334, 362] on input "Miles" at bounding box center [329, 361] width 10 height 10
radio input "true"
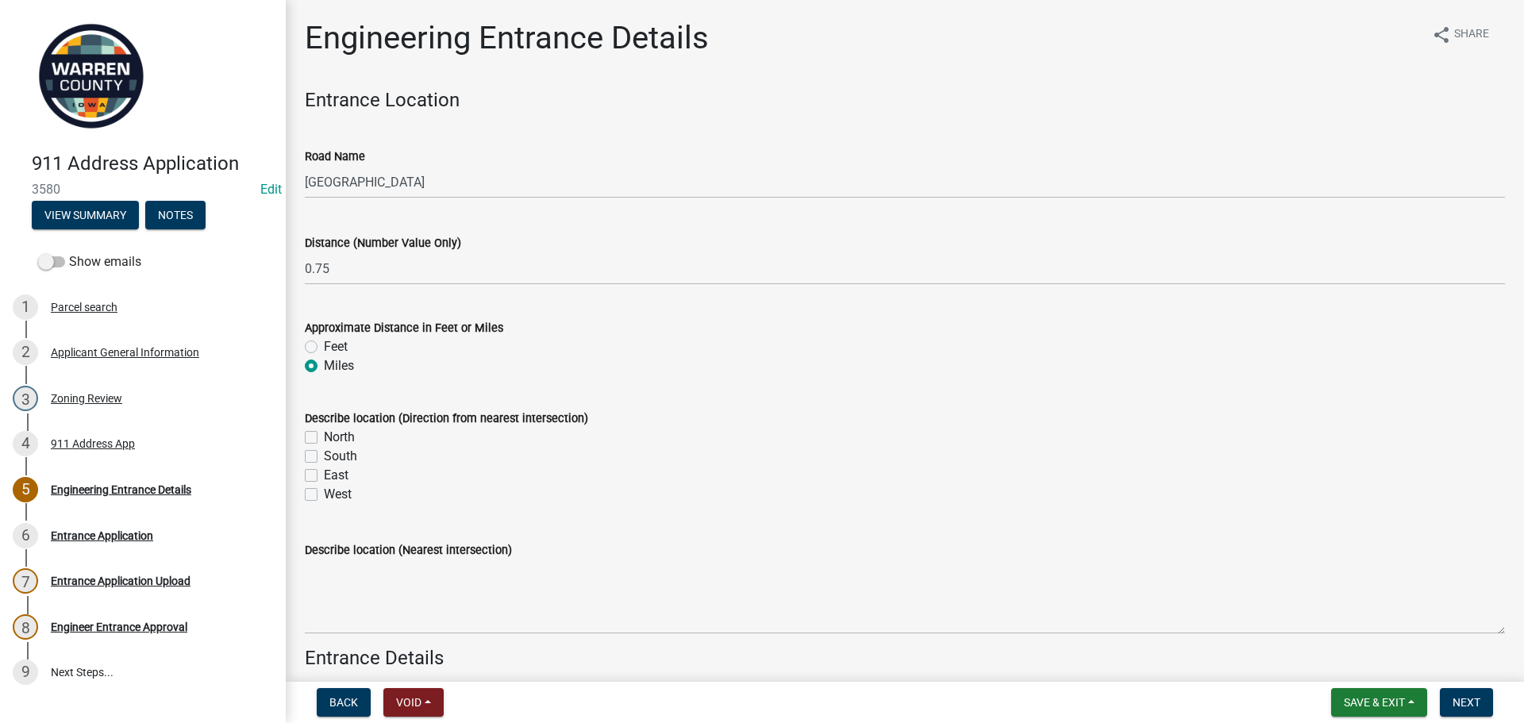
click at [308, 464] on div "South" at bounding box center [905, 456] width 1200 height 19
click at [324, 456] on label "South" at bounding box center [340, 456] width 33 height 19
click at [324, 456] on input "South" at bounding box center [329, 452] width 10 height 10
checkbox input "true"
checkbox input "false"
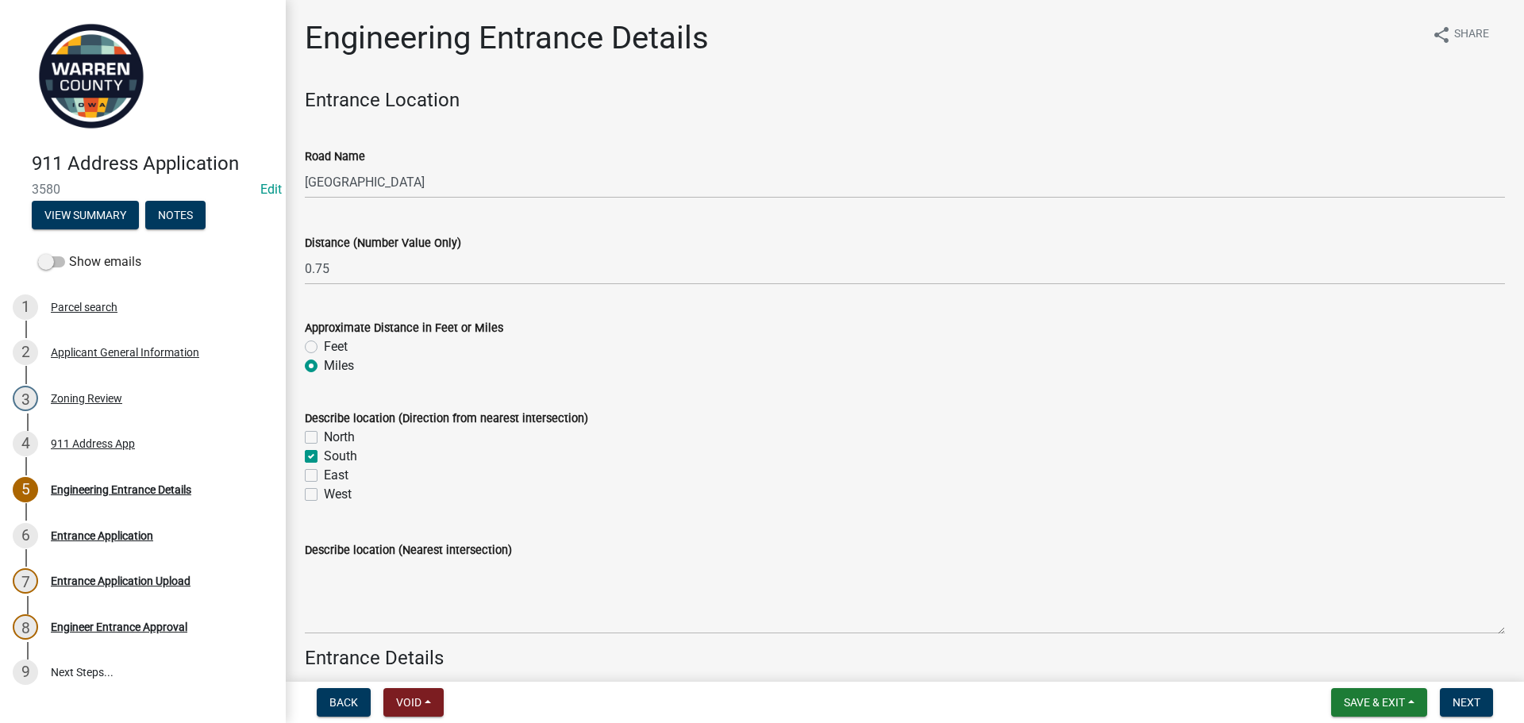
checkbox input "true"
checkbox input "false"
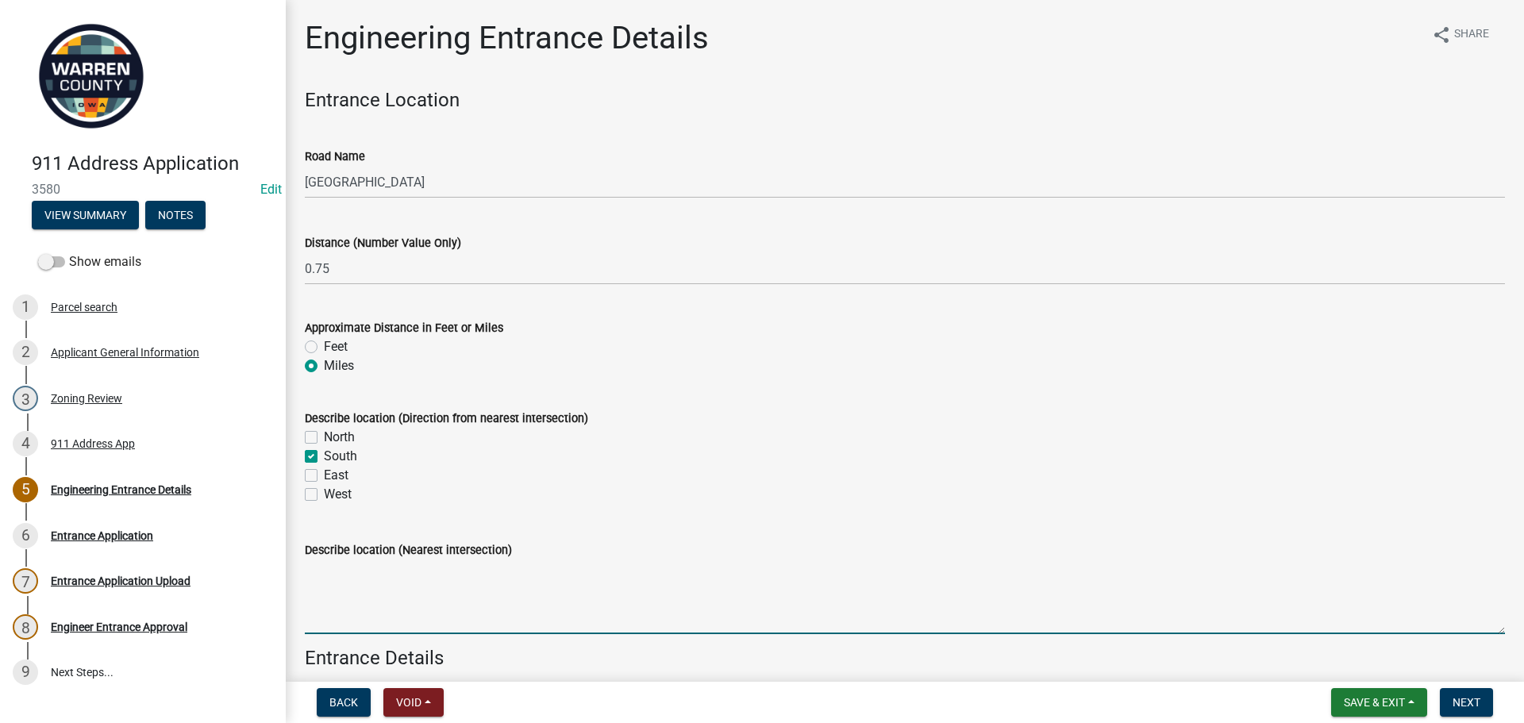
click at [395, 601] on textarea "Describe location (Nearest intersection)" at bounding box center [905, 597] width 1200 height 75
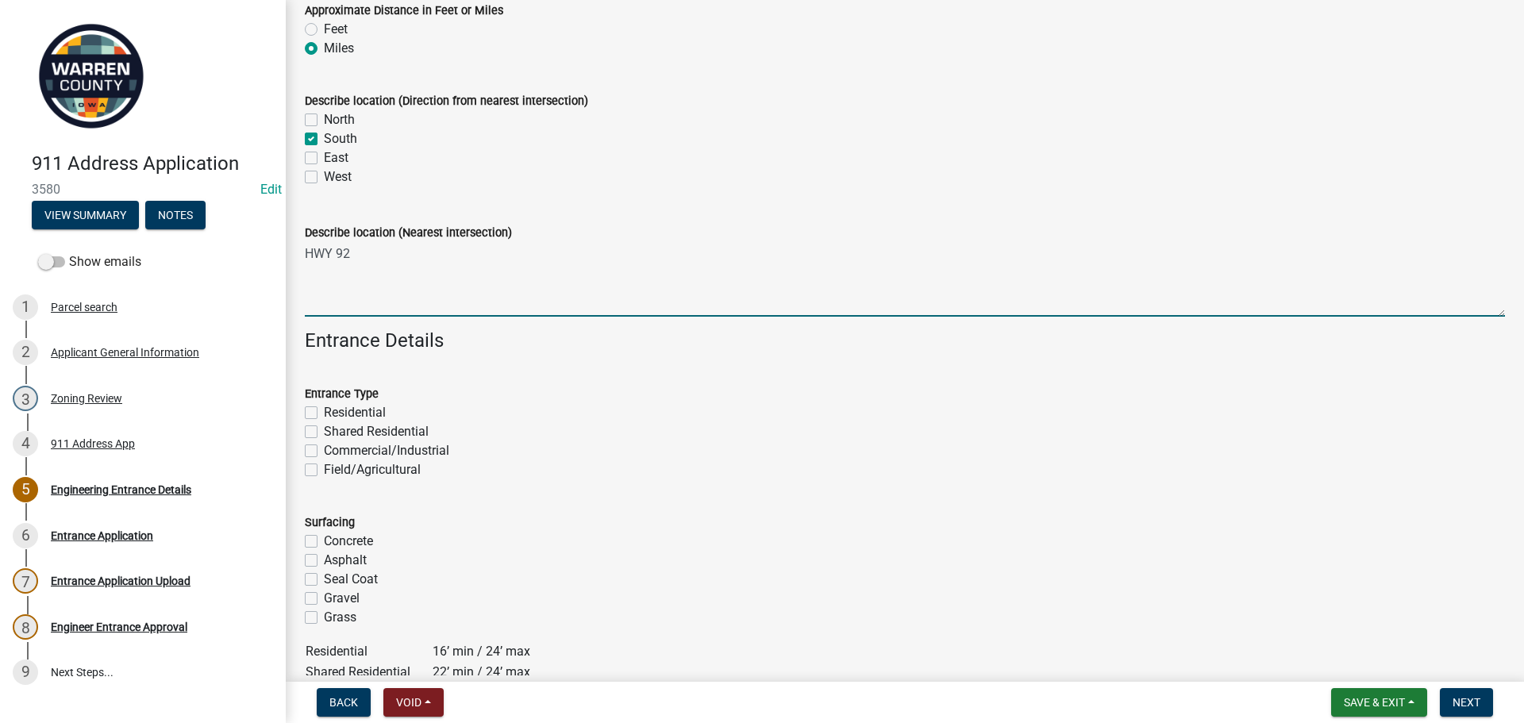
scroll to position [397, 0]
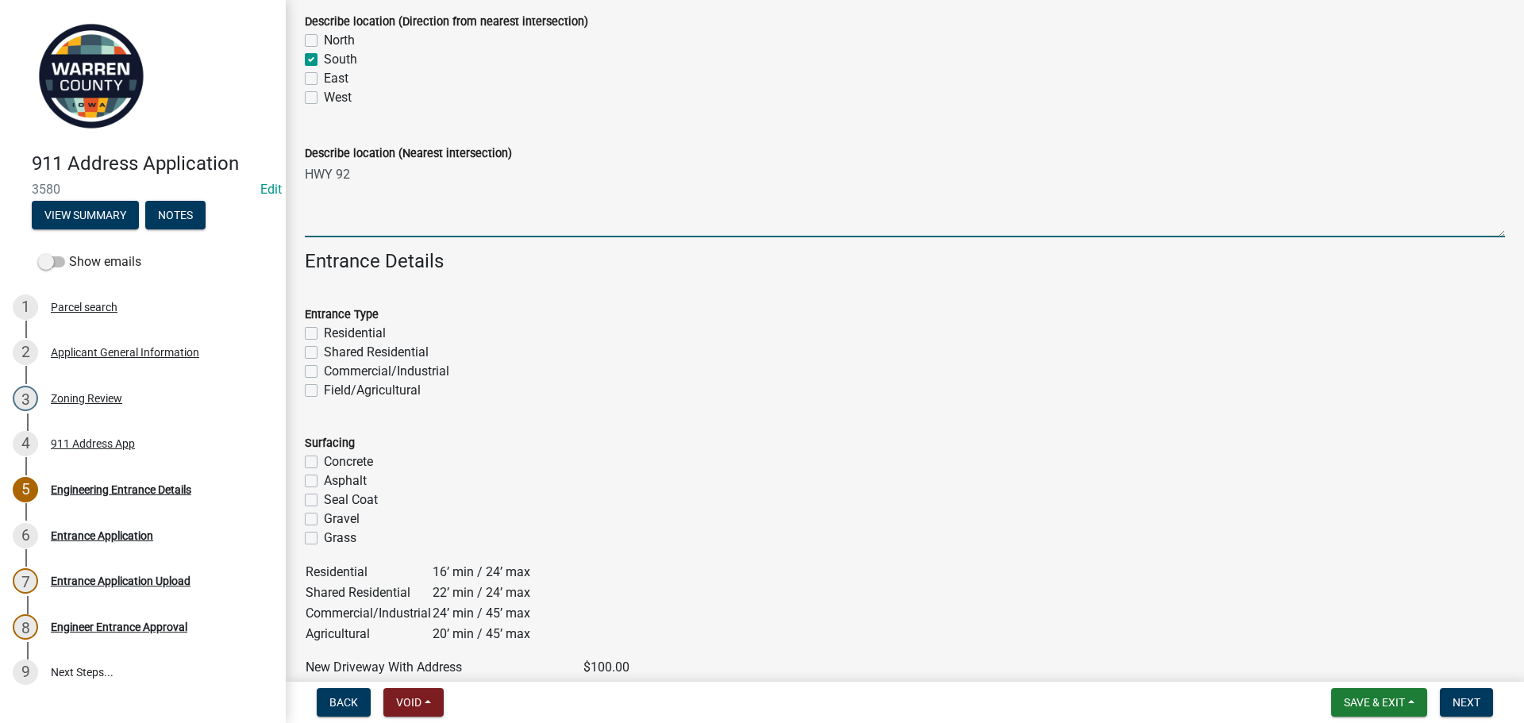
type textarea "HWY 92"
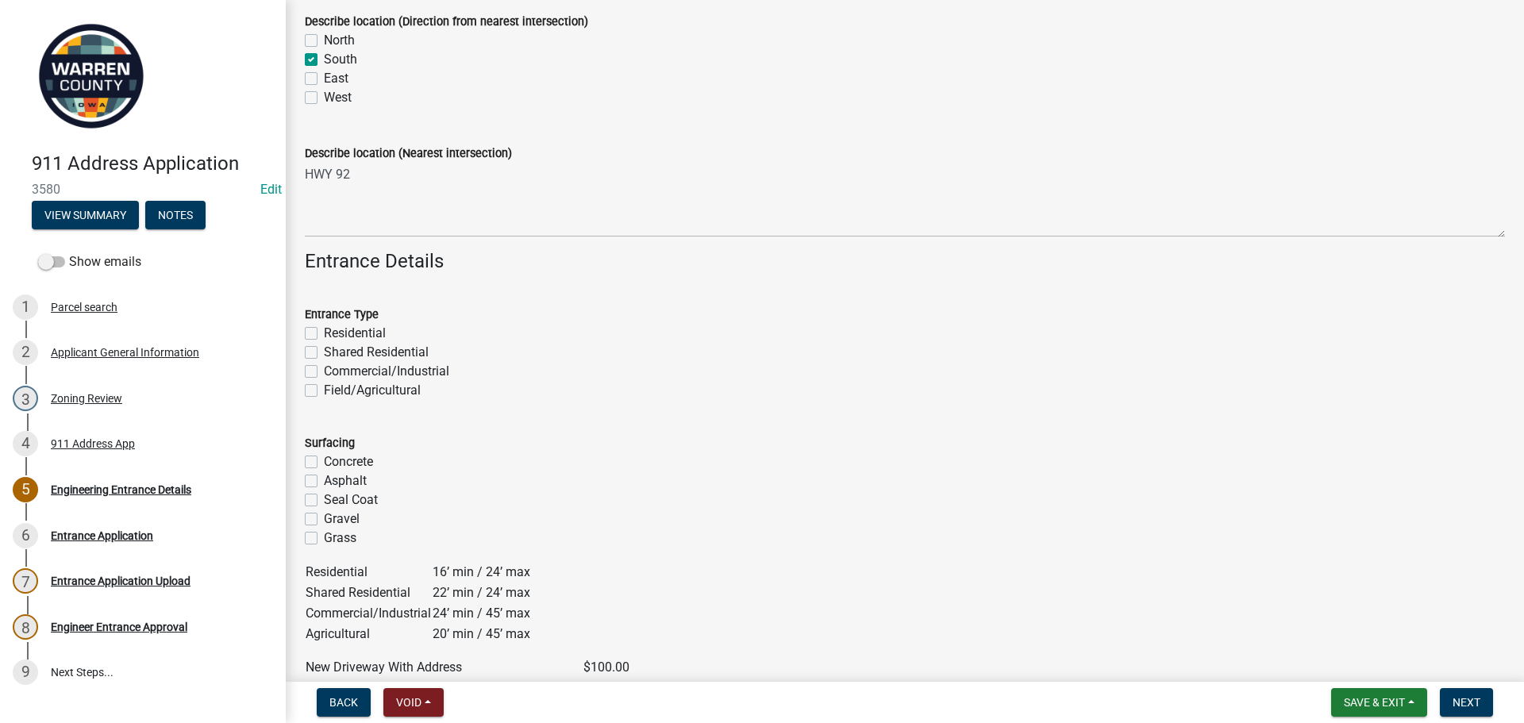
drag, startPoint x: 311, startPoint y: 336, endPoint x: 309, endPoint y: 352, distance: 16.8
click at [324, 336] on label "Residential" at bounding box center [355, 333] width 62 height 19
click at [324, 334] on input "Residential" at bounding box center [329, 329] width 10 height 10
checkbox input "true"
checkbox input "false"
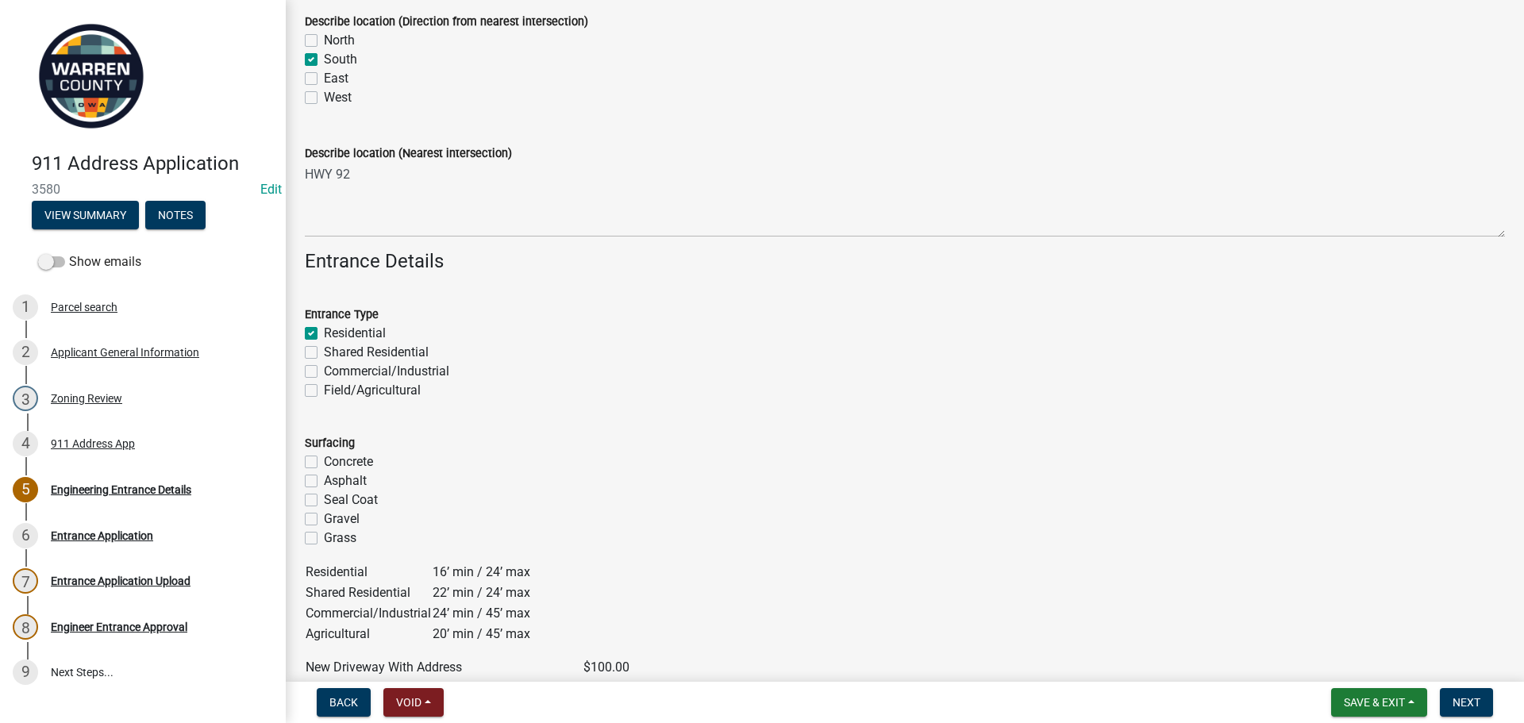
checkbox input "false"
click at [324, 389] on label "Field/Agricultural" at bounding box center [372, 390] width 97 height 19
click at [324, 389] on input "Field/Agricultural" at bounding box center [329, 386] width 10 height 10
checkbox input "true"
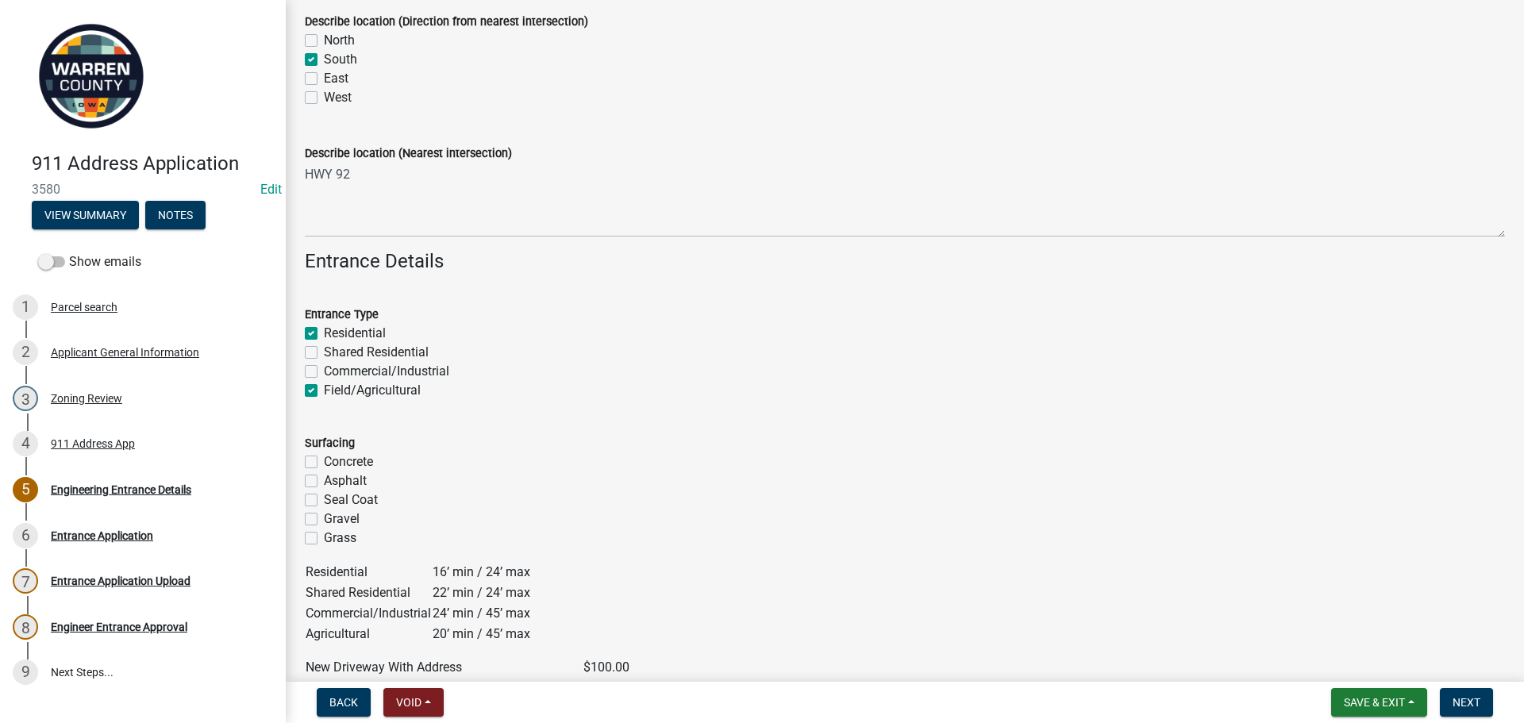
checkbox input "false"
checkbox input "true"
click at [324, 517] on label "Gravel" at bounding box center [342, 519] width 36 height 19
click at [324, 517] on input "Gravel" at bounding box center [329, 515] width 10 height 10
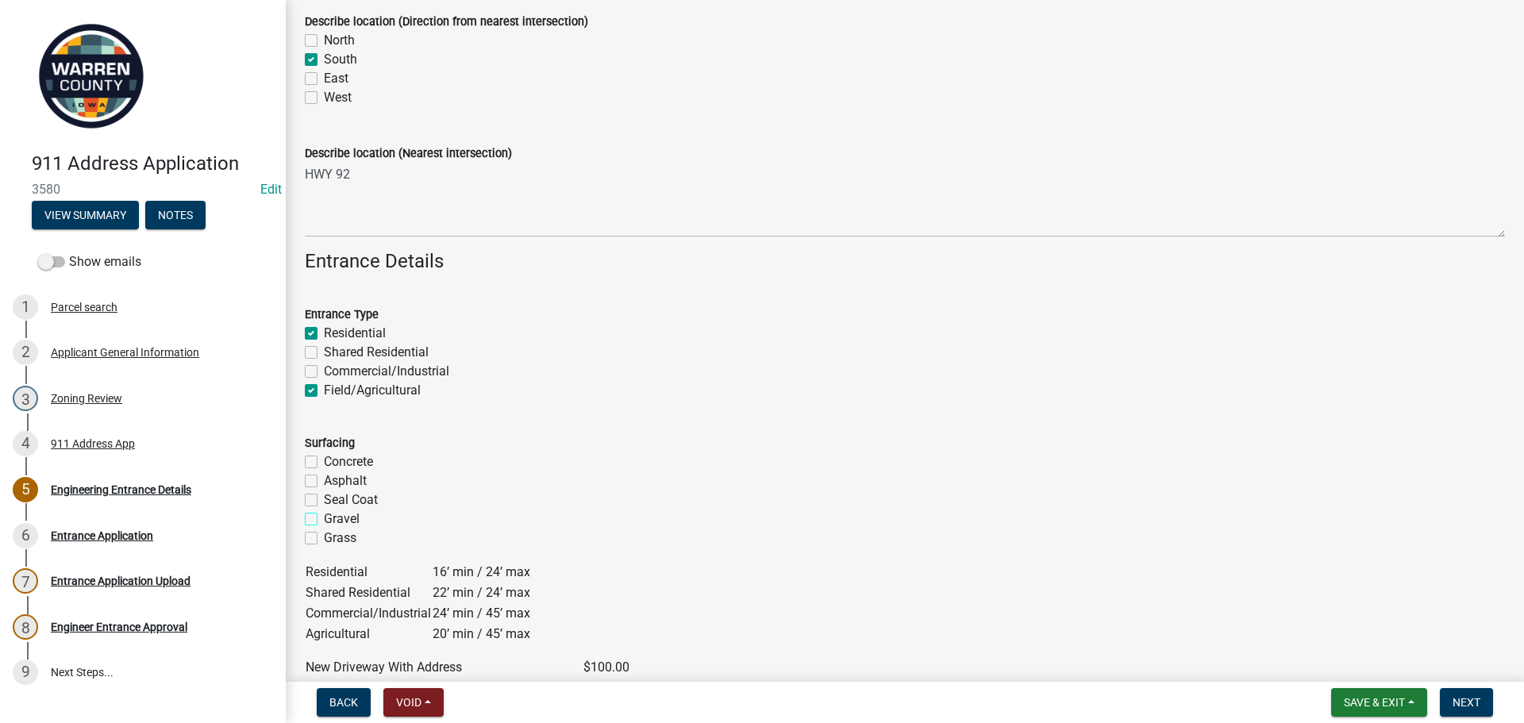
checkbox input "true"
checkbox input "false"
checkbox input "true"
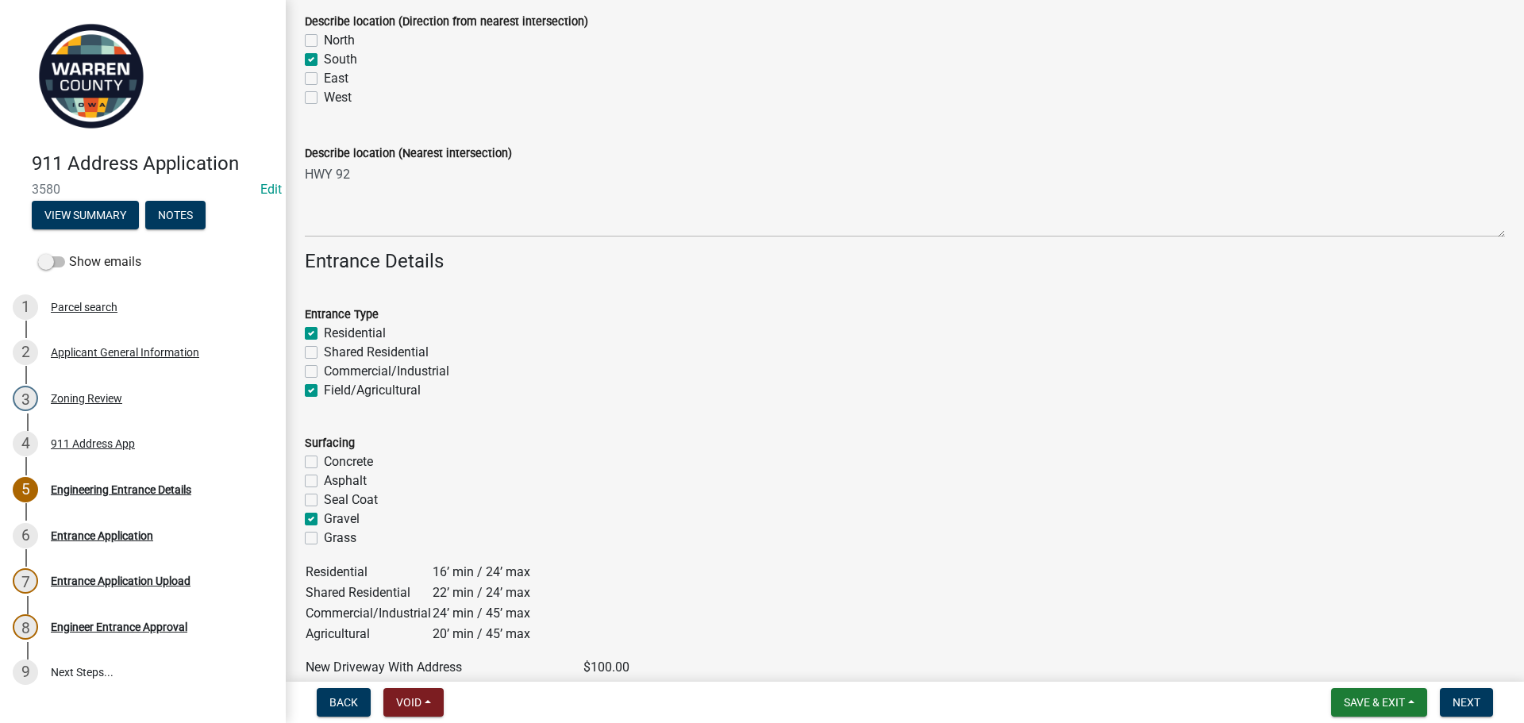
checkbox input "false"
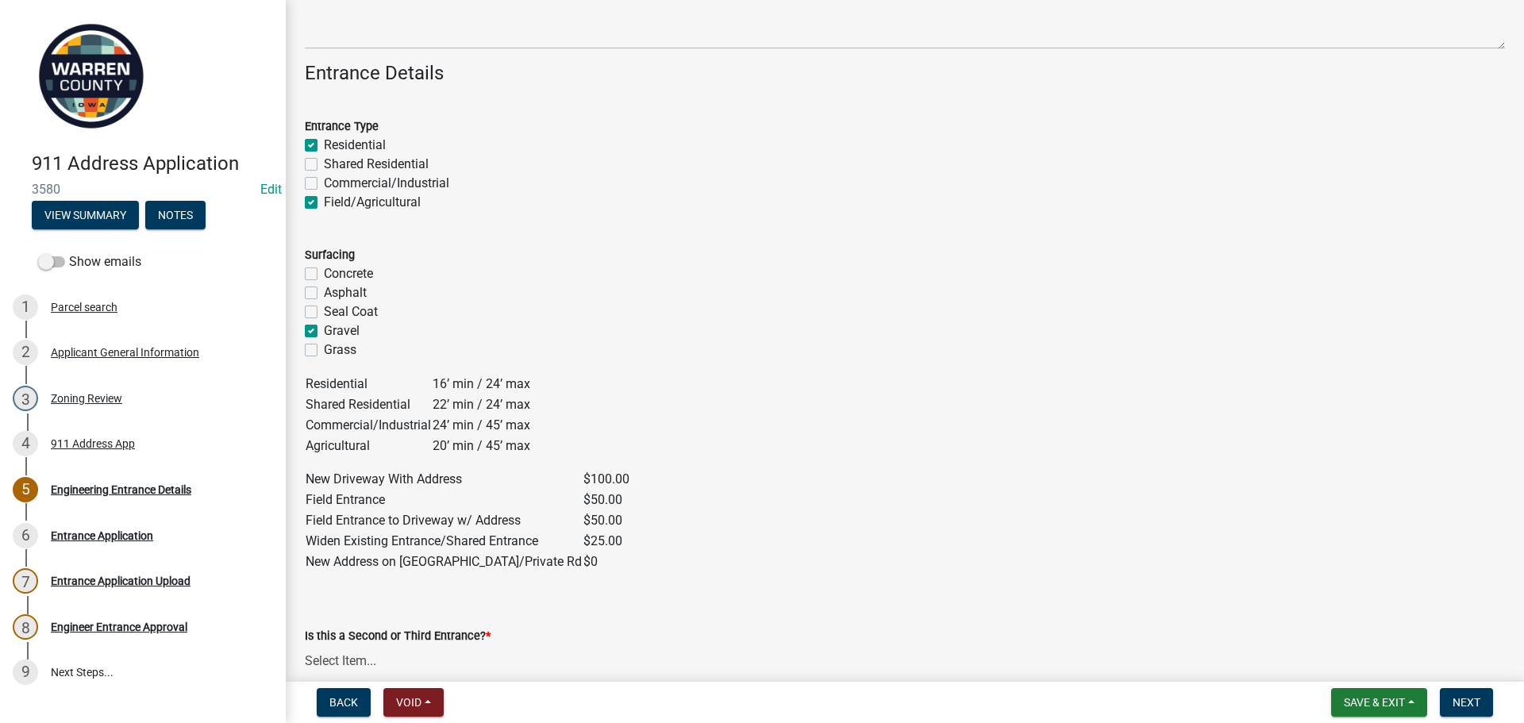
scroll to position [714, 0]
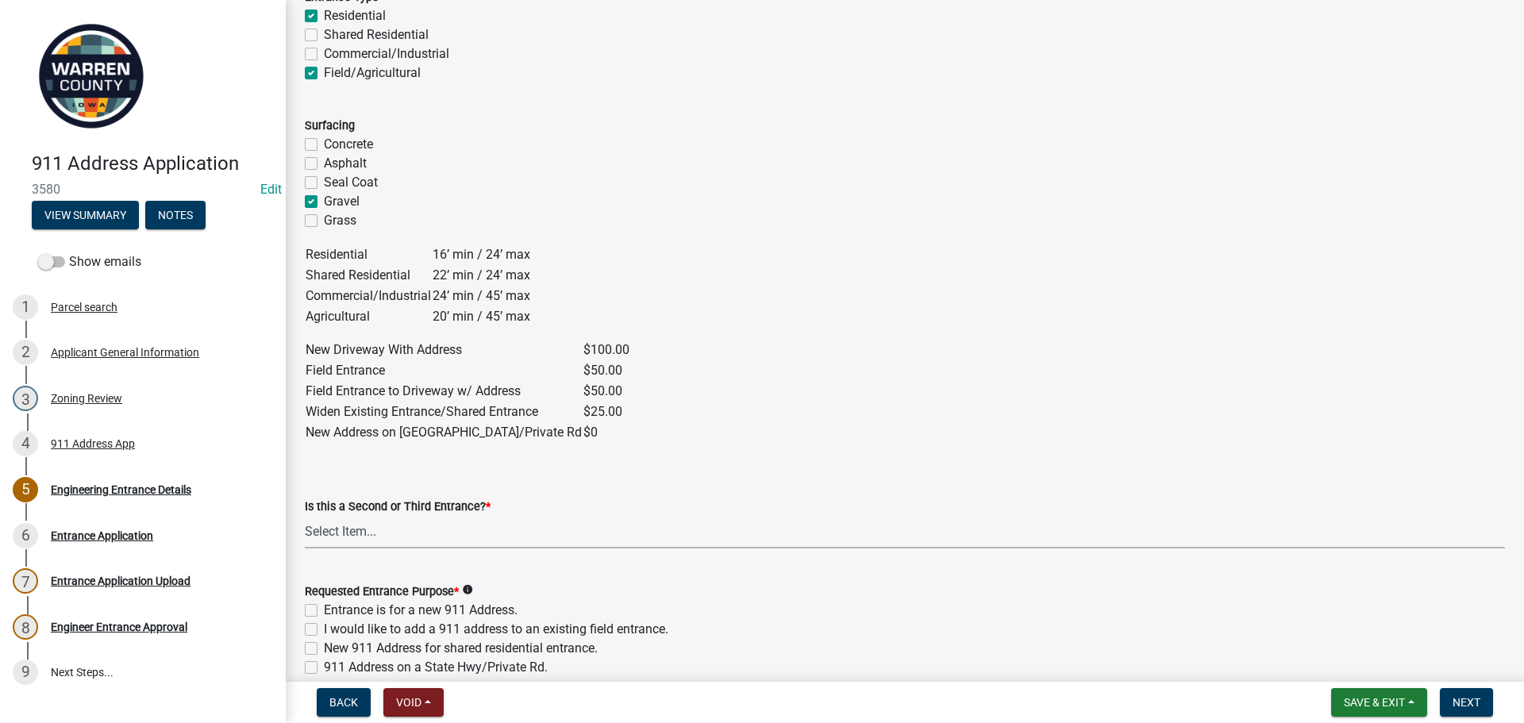
click at [426, 526] on select "Select Item... Yes No" at bounding box center [905, 532] width 1200 height 33
click at [305, 516] on select "Select Item... Yes No" at bounding box center [905, 532] width 1200 height 33
select select "5300d118-efaf-4d36-bbc3-62d1d2d0e61b"
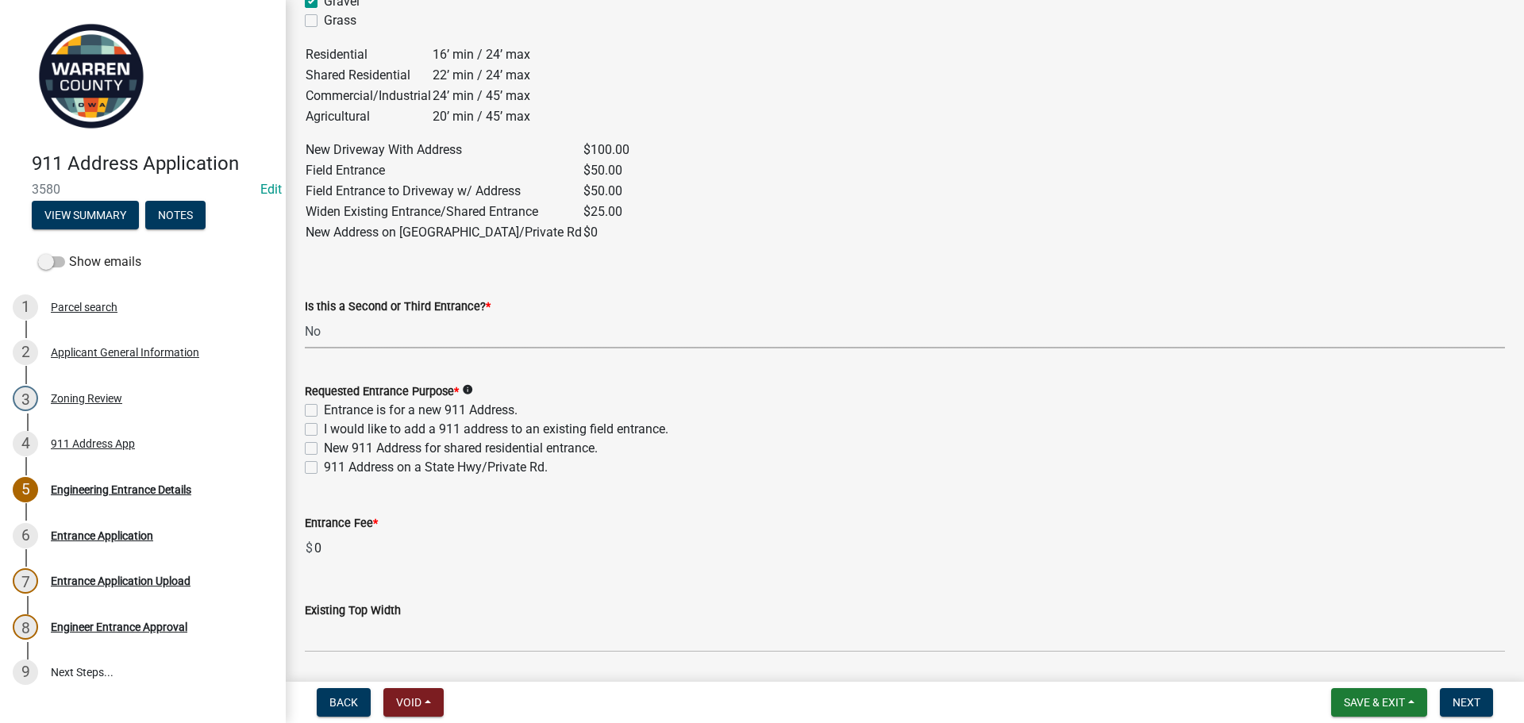
scroll to position [1032, 0]
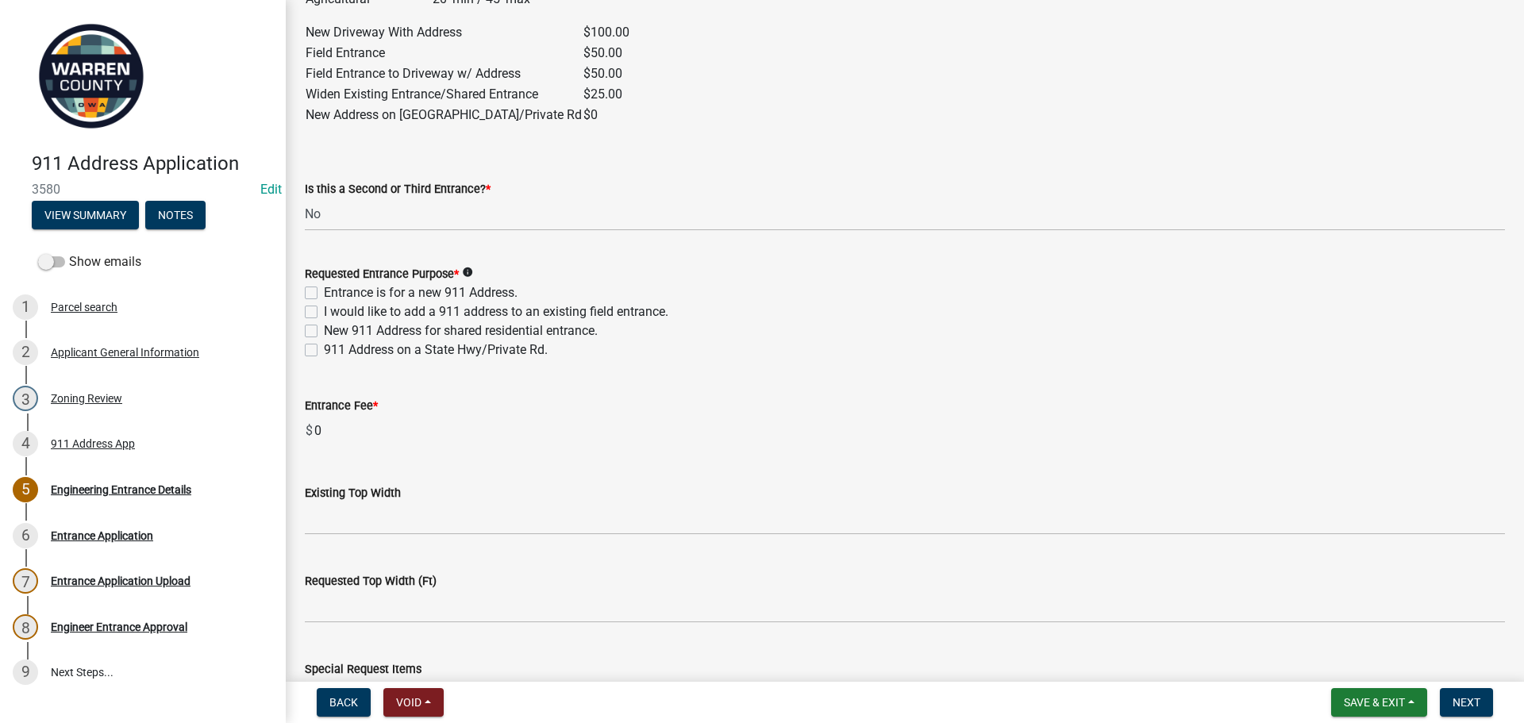
click at [324, 291] on label "Entrance is for a new 911 Address." at bounding box center [421, 292] width 194 height 19
click at [324, 291] on input "Entrance is for a new 911 Address." at bounding box center [329, 288] width 10 height 10
checkbox input "true"
checkbox input "false"
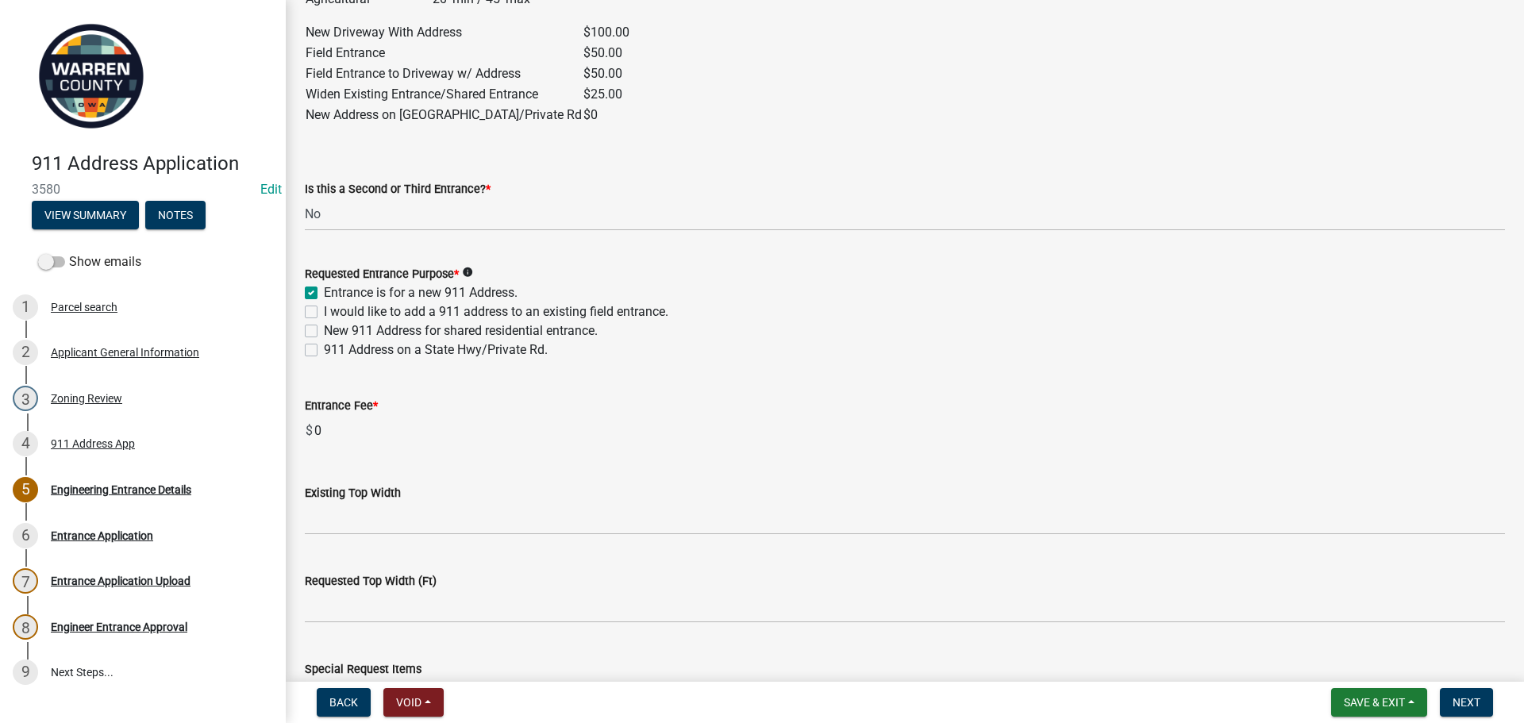
checkbox input "false"
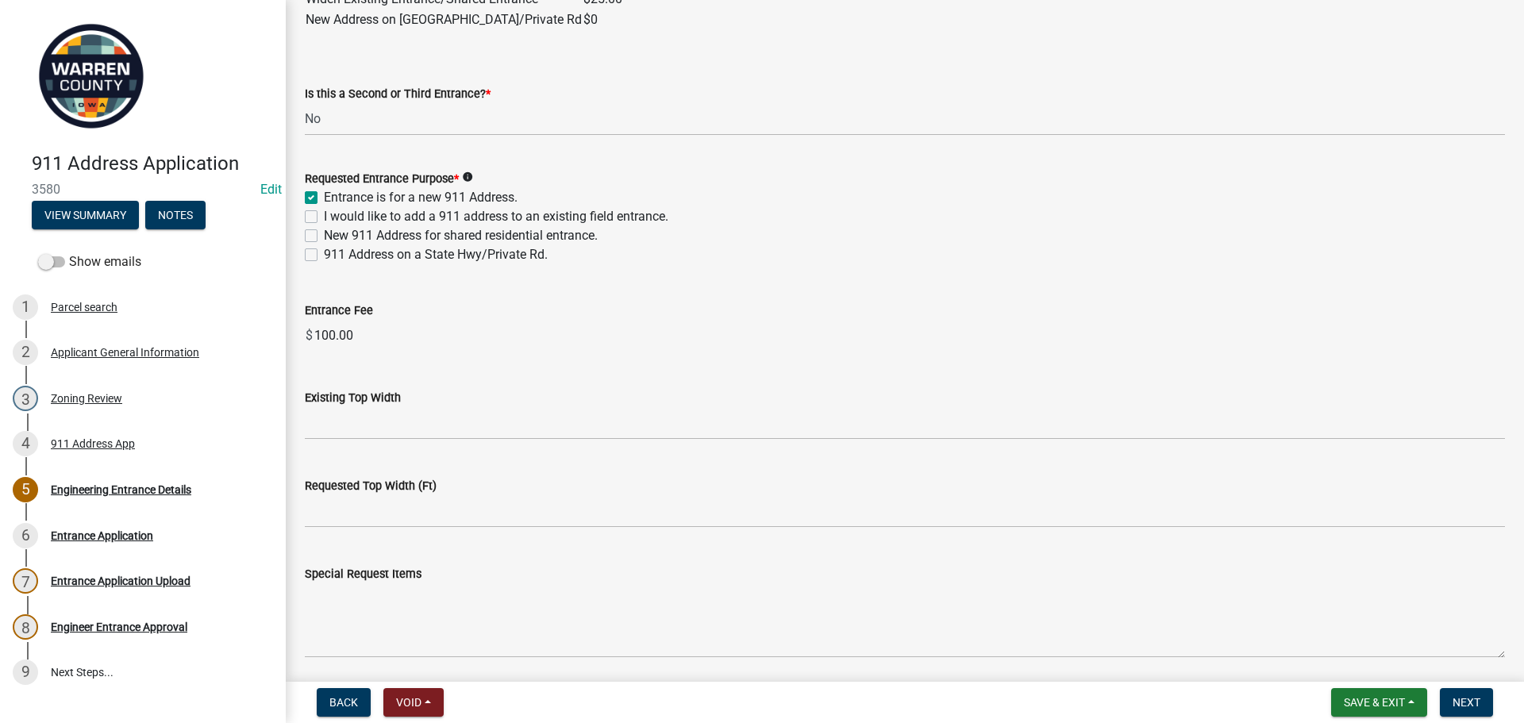
scroll to position [1350, 0]
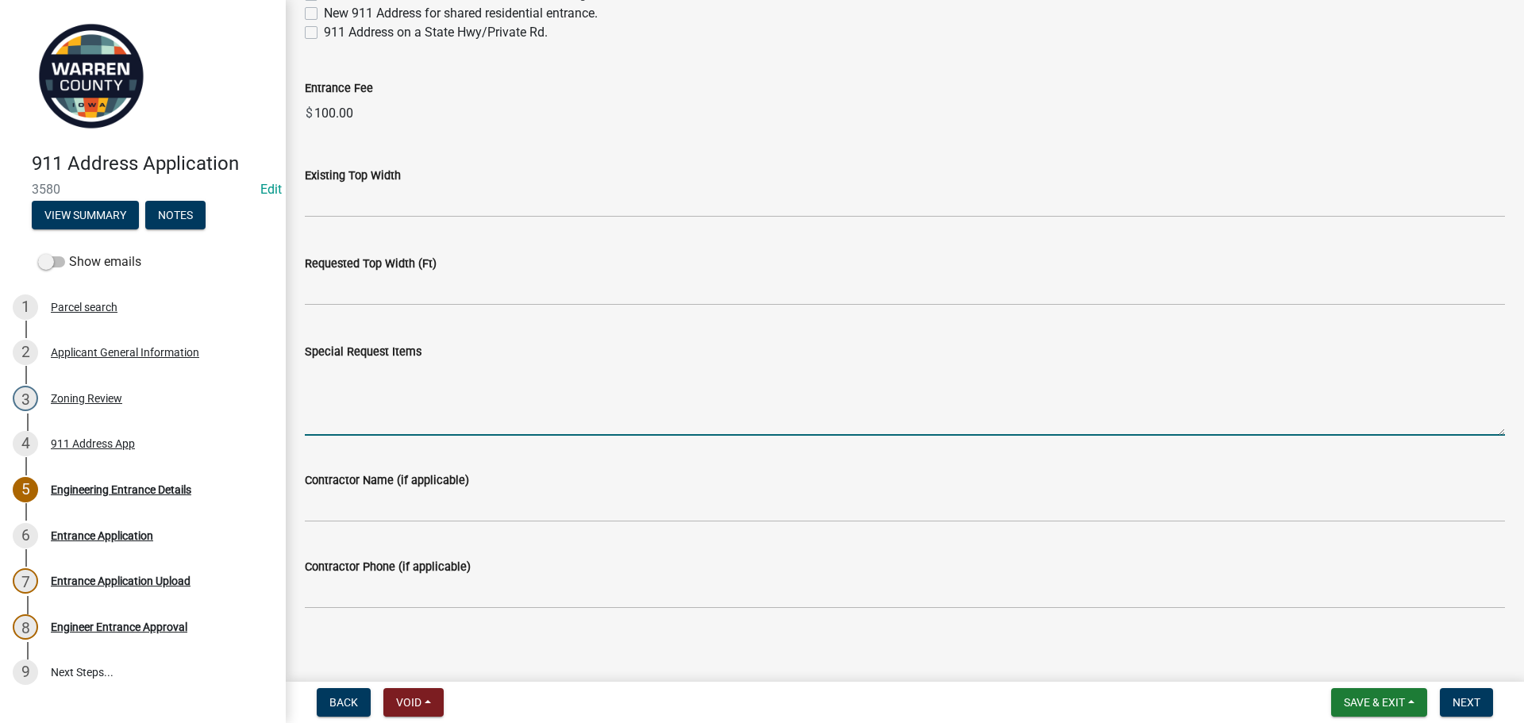
click at [391, 397] on textarea "Special Request Items" at bounding box center [905, 398] width 1200 height 75
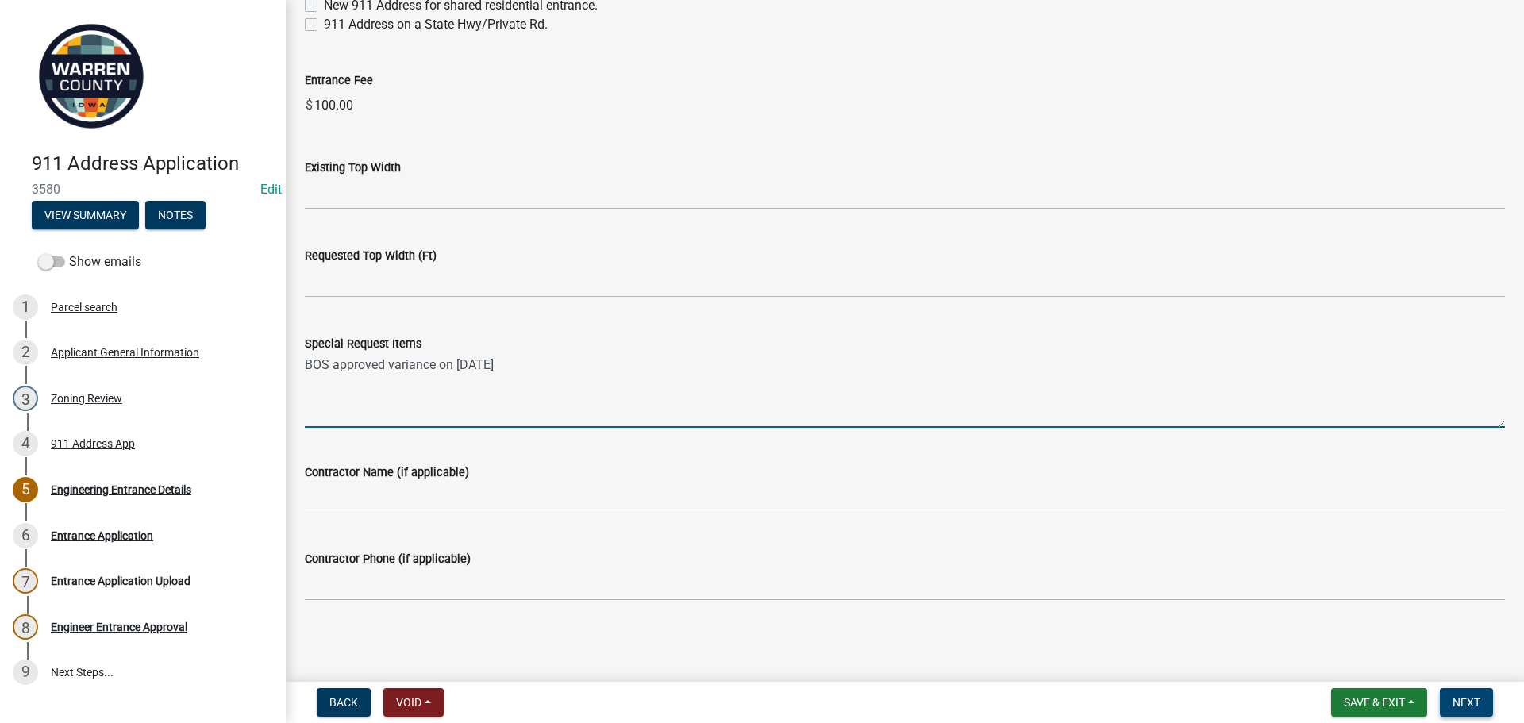
type textarea "BOS approved variance on [DATE]"
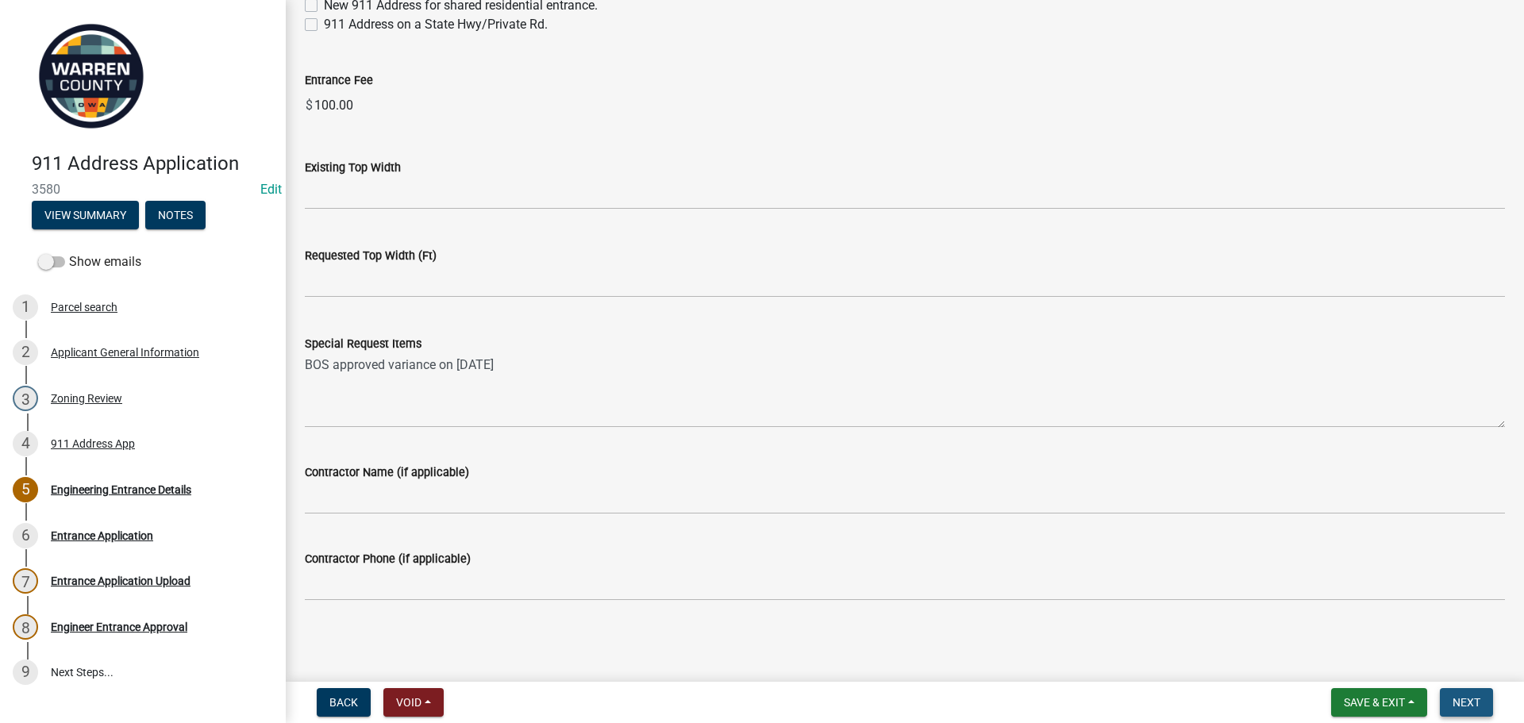
click at [1478, 701] on span "Next" at bounding box center [1467, 702] width 28 height 13
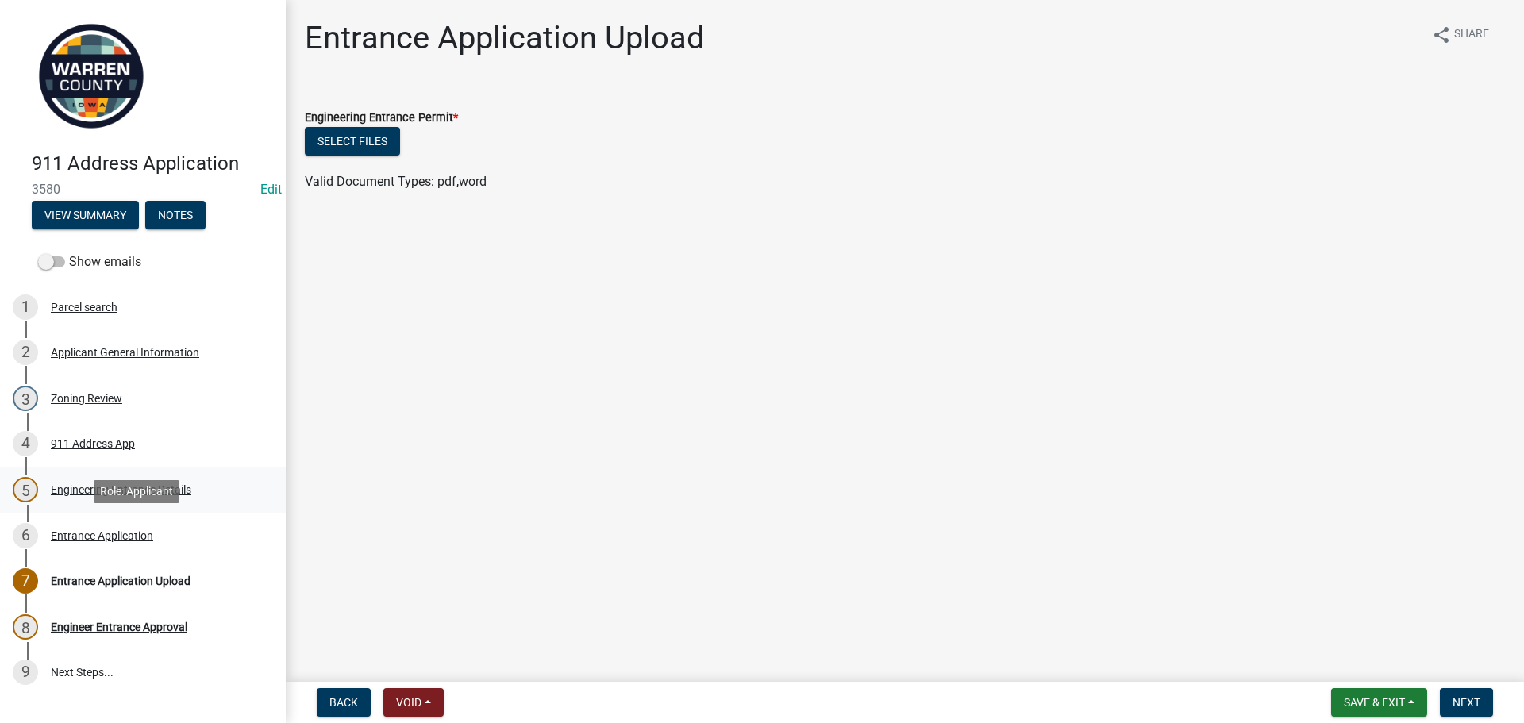
drag, startPoint x: 102, startPoint y: 533, endPoint x: 205, endPoint y: 487, distance: 113.3
click at [104, 531] on div "Entrance Application" at bounding box center [102, 535] width 102 height 11
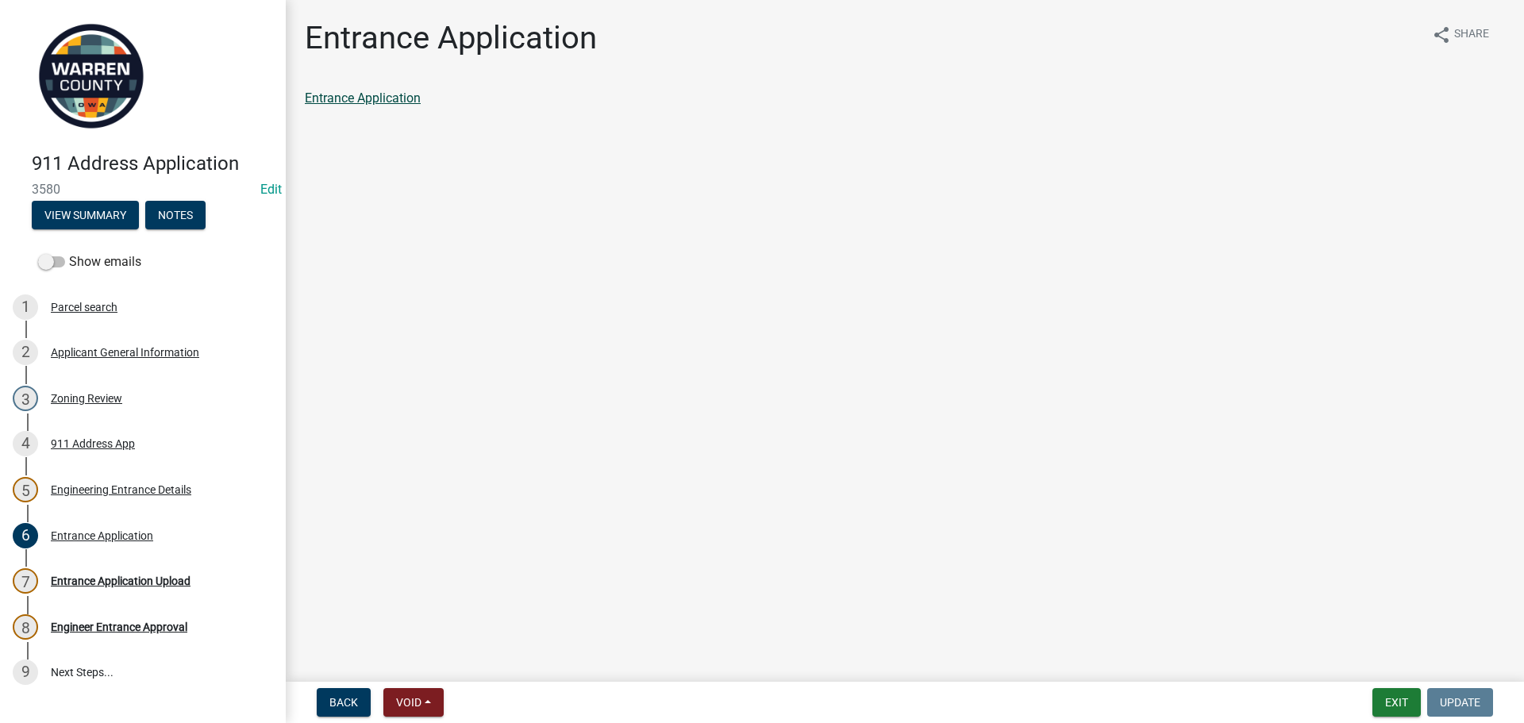
click at [388, 94] on link "Entrance Application" at bounding box center [363, 97] width 116 height 15
click at [139, 580] on div "Entrance Application Upload" at bounding box center [121, 581] width 140 height 11
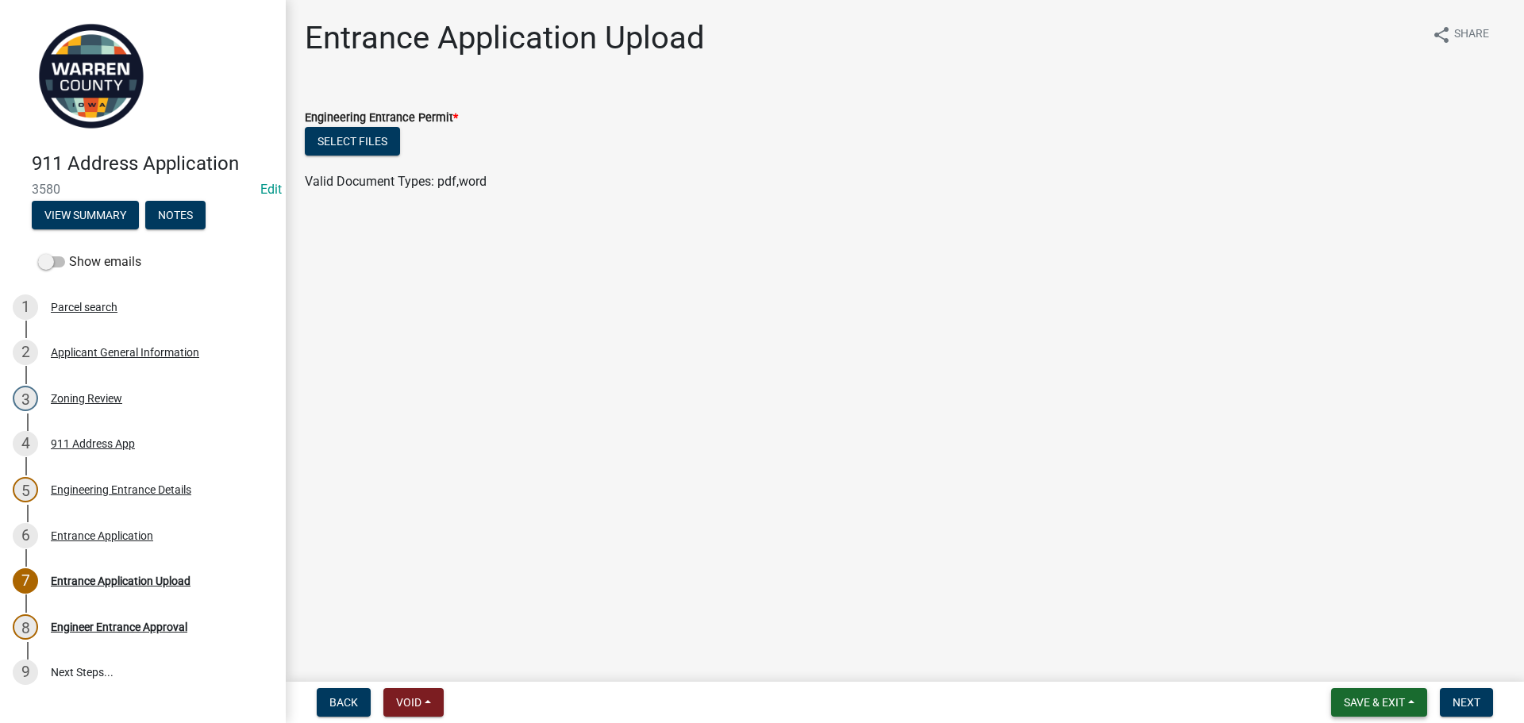
click at [1381, 700] on span "Save & Exit" at bounding box center [1374, 702] width 61 height 13
click at [1362, 670] on button "Save & Exit" at bounding box center [1363, 661] width 127 height 38
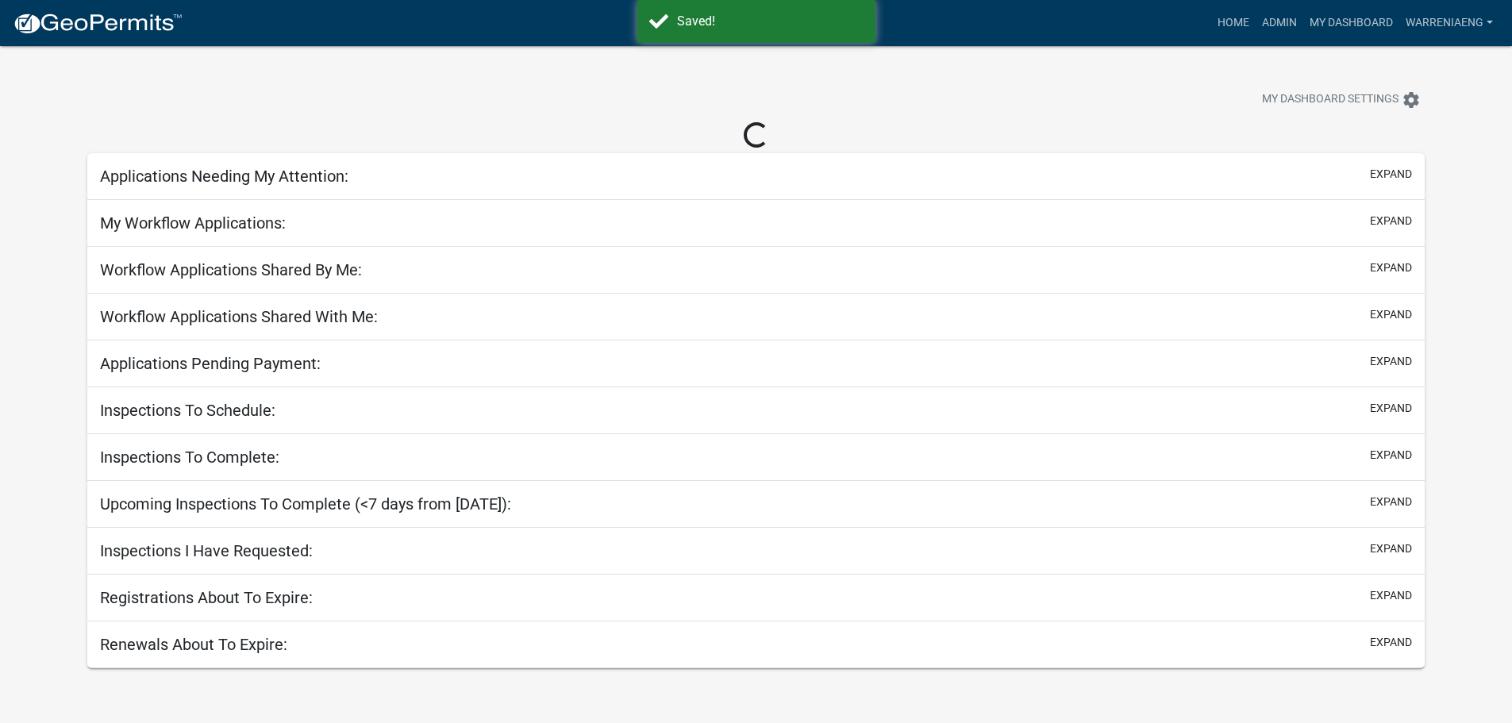
select select "3: 100"
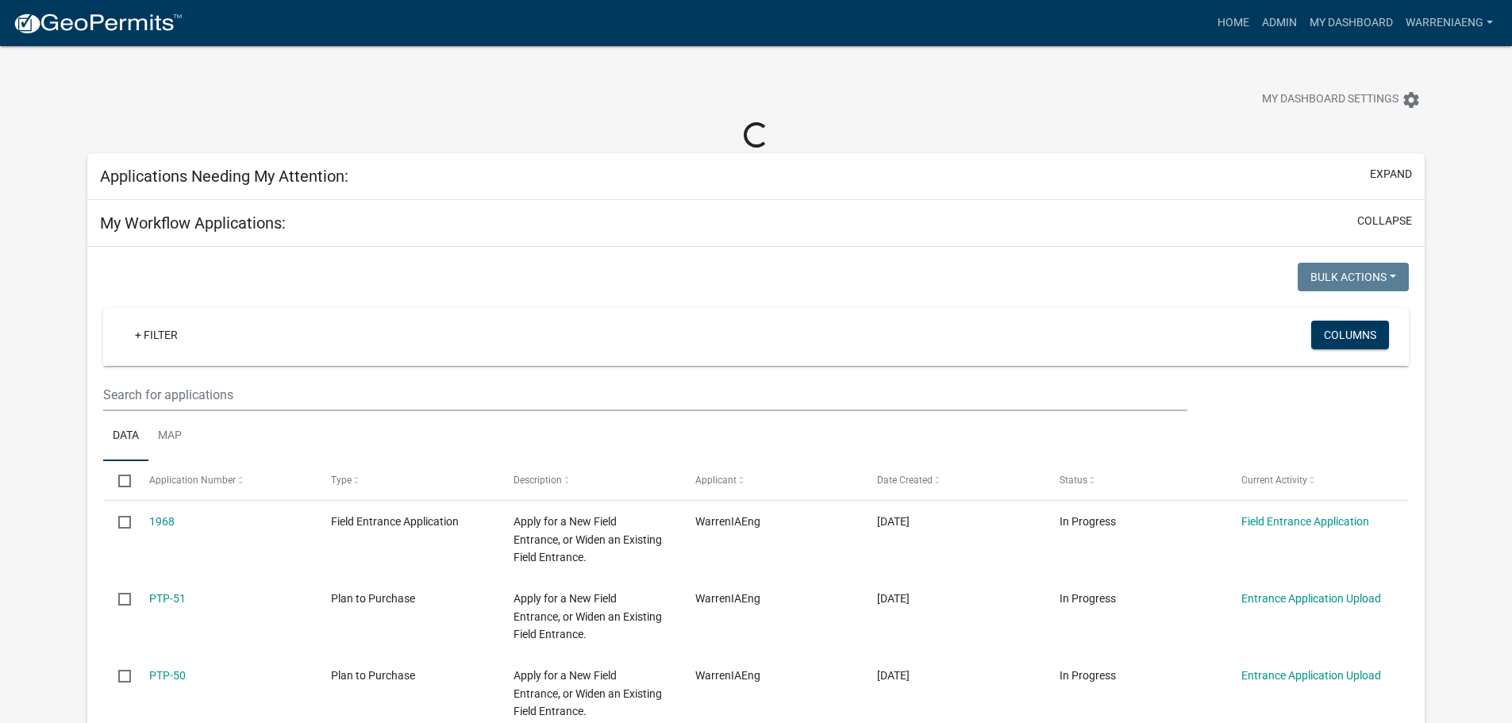
select select "2: 50"
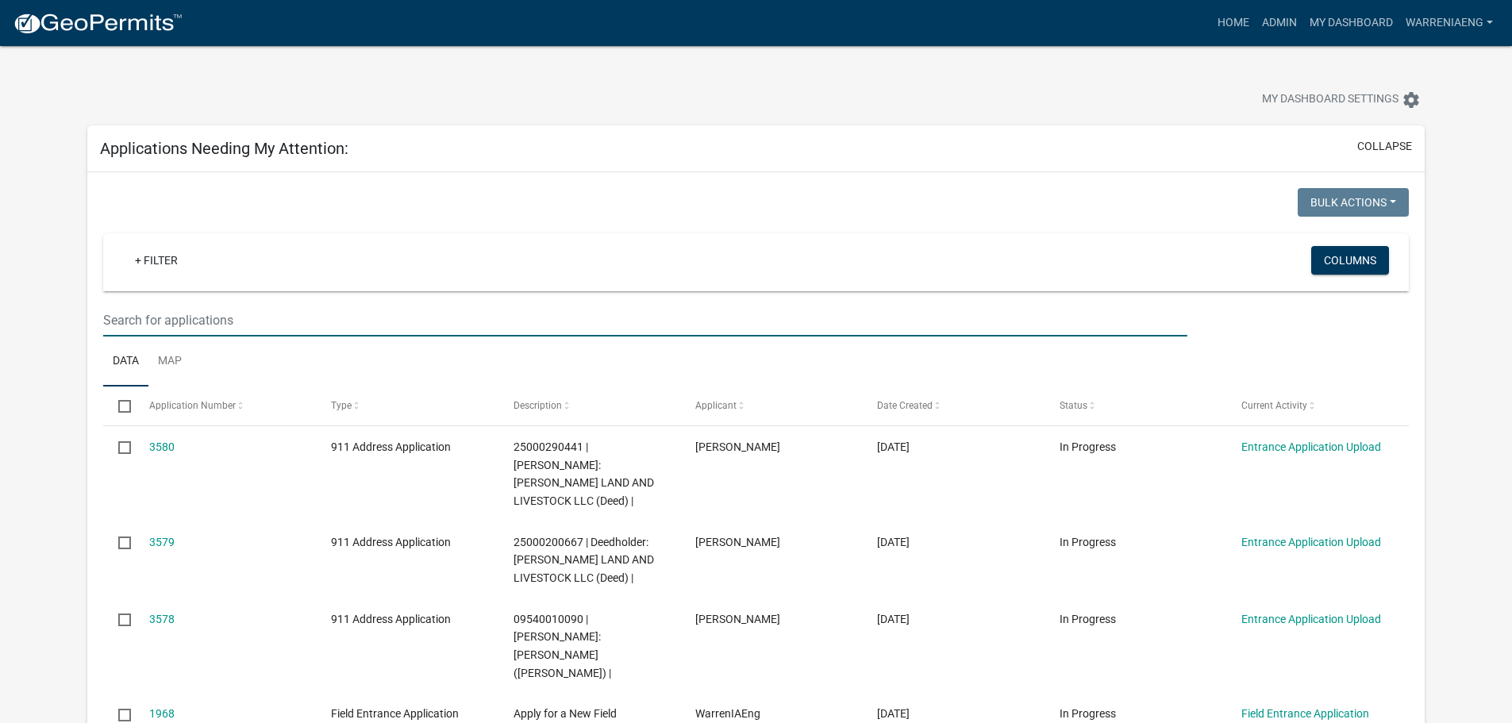
click at [672, 320] on input "text" at bounding box center [645, 320] width 1084 height 33
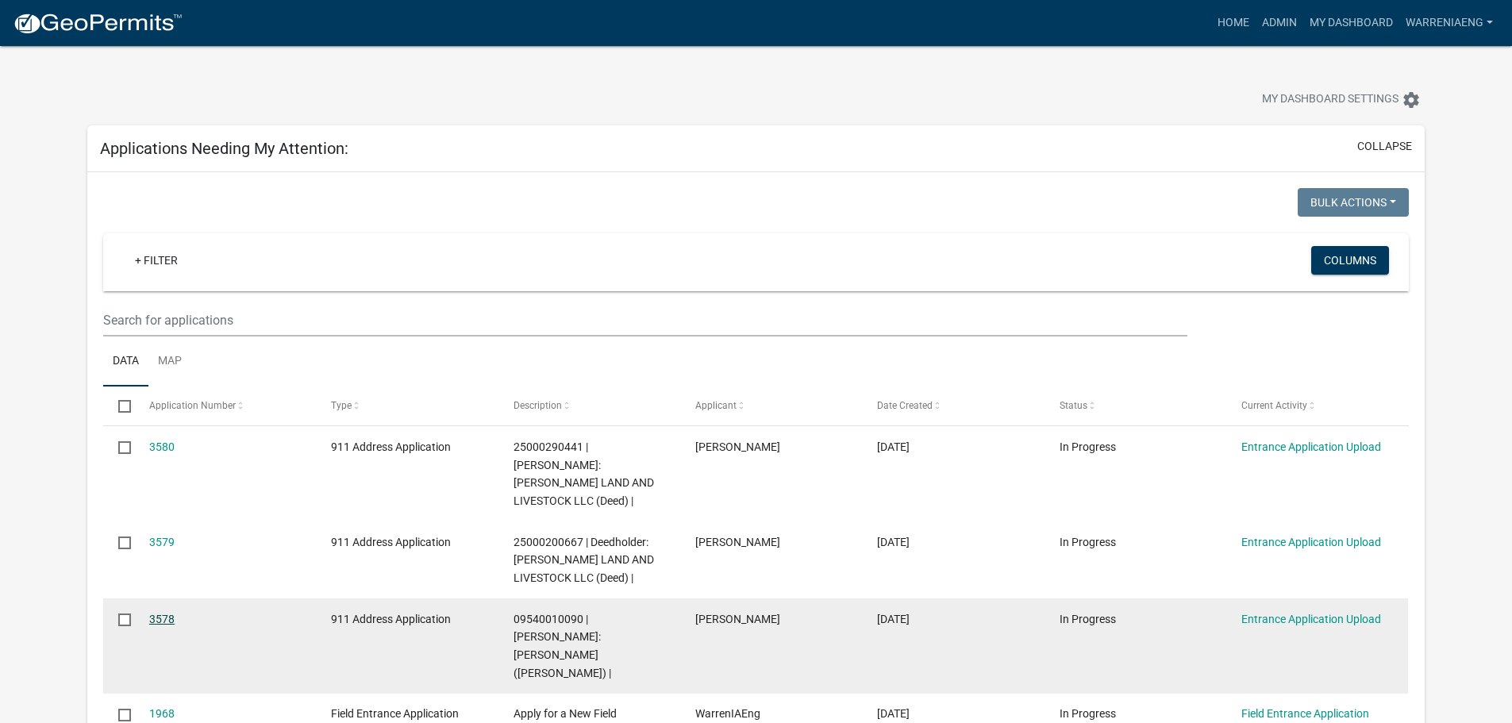
click at [161, 613] on link "3578" at bounding box center [161, 619] width 25 height 13
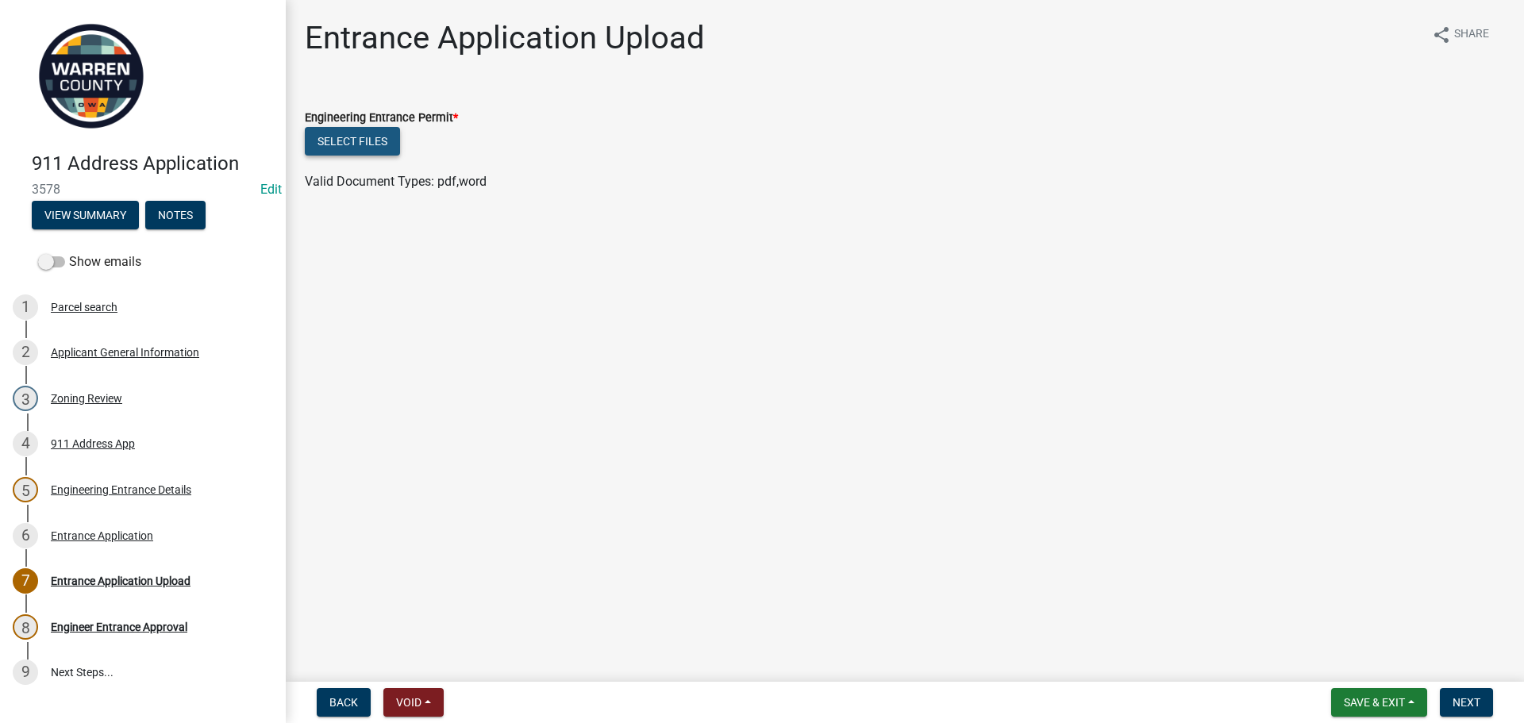
click at [348, 140] on button "Select files" at bounding box center [352, 141] width 95 height 29
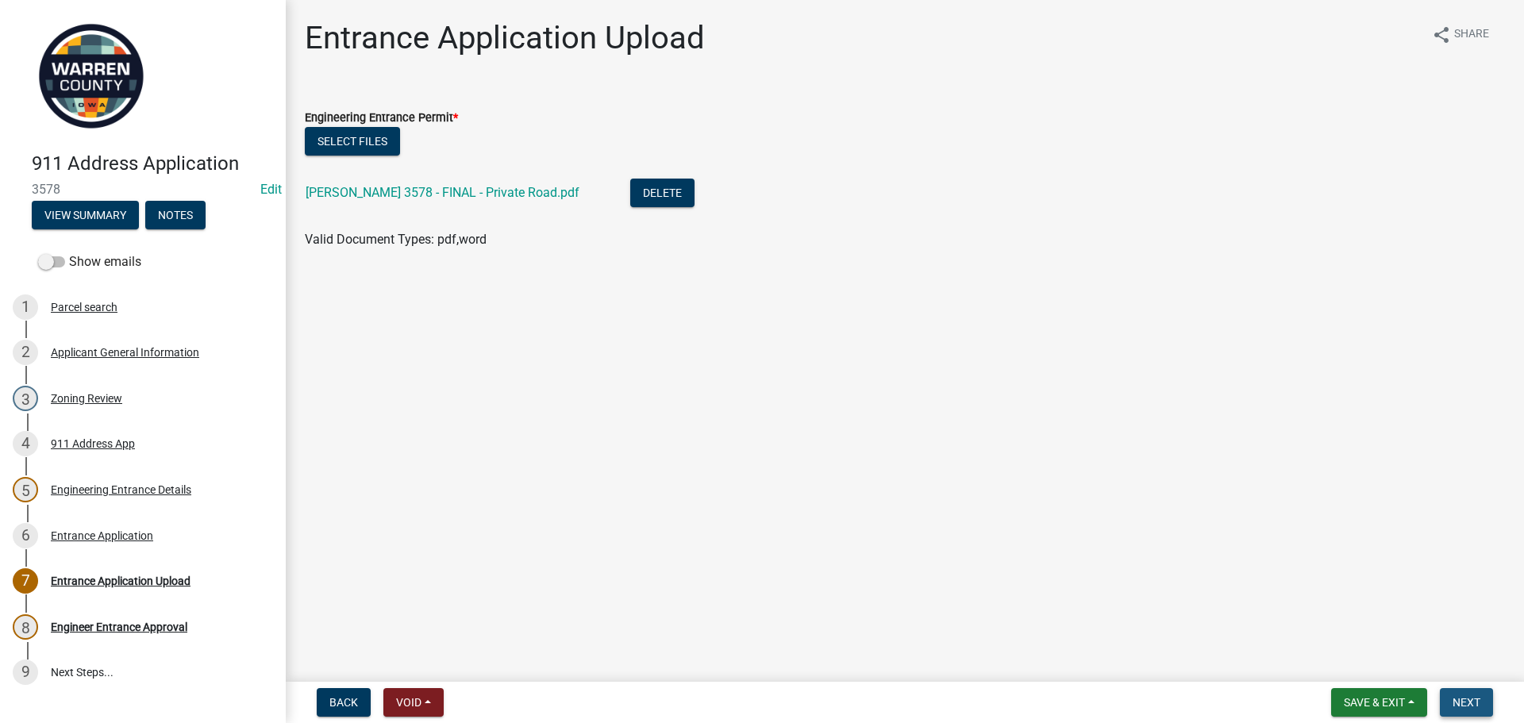
click at [1478, 702] on span "Next" at bounding box center [1467, 702] width 28 height 13
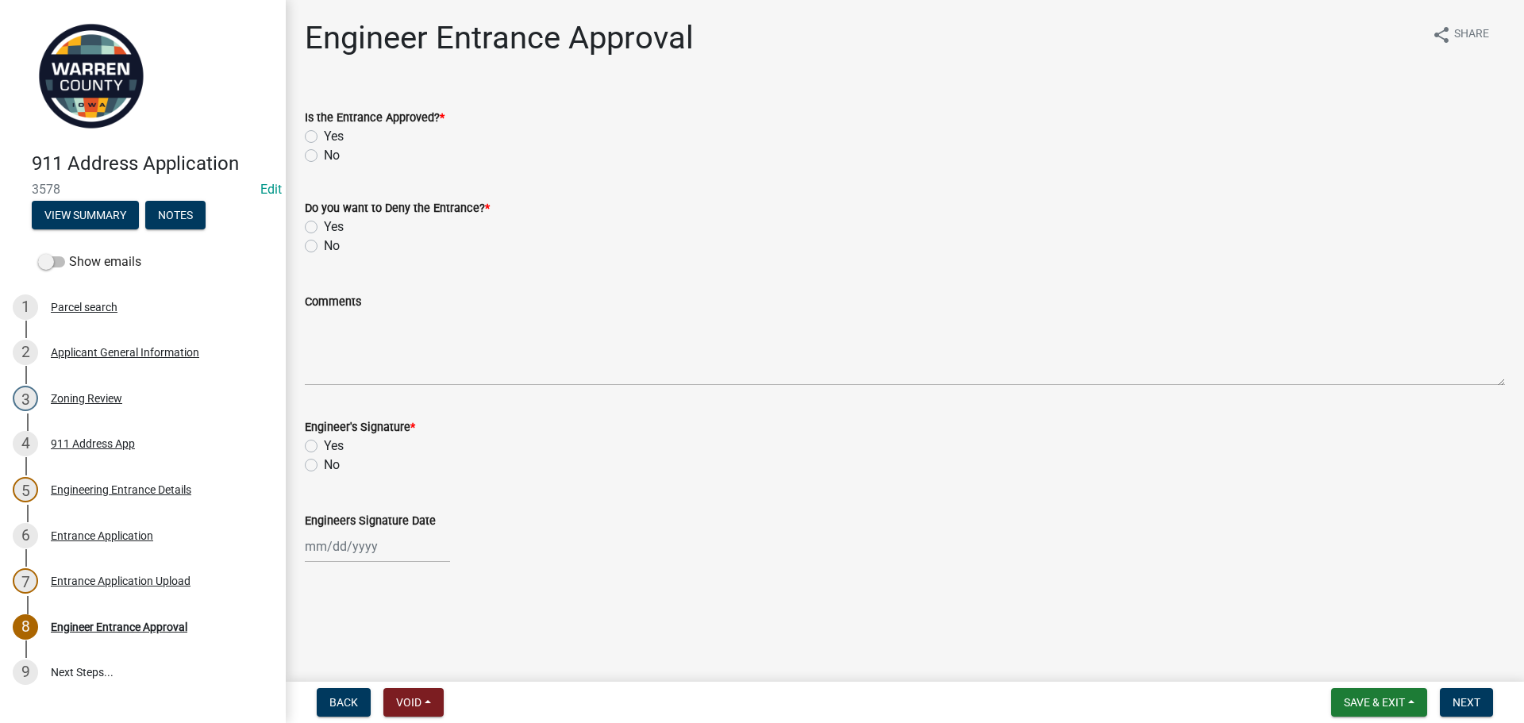
click at [324, 138] on label "Yes" at bounding box center [334, 136] width 20 height 19
click at [324, 137] on input "Yes" at bounding box center [329, 132] width 10 height 10
radio input "true"
click at [324, 241] on label "No" at bounding box center [332, 246] width 16 height 19
click at [324, 241] on input "No" at bounding box center [329, 242] width 10 height 10
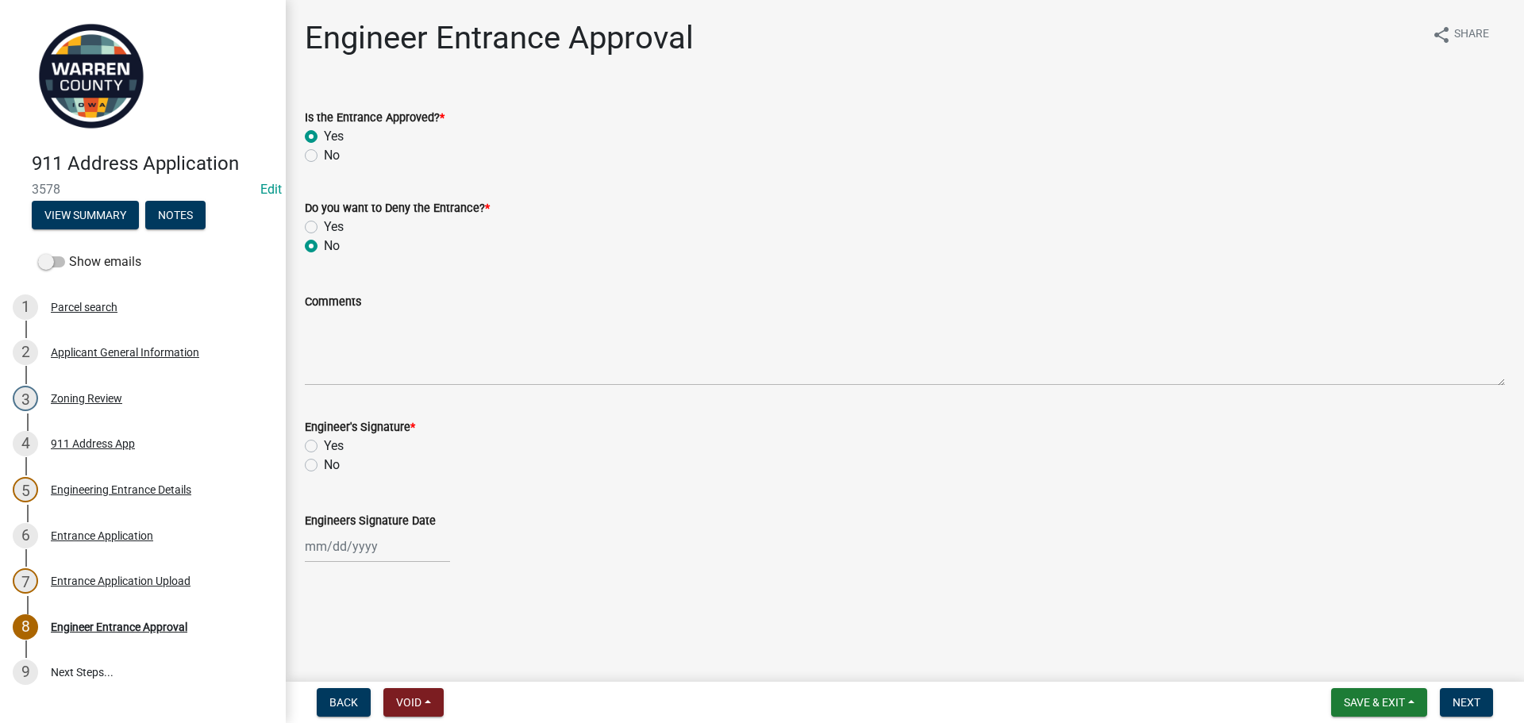
radio input "true"
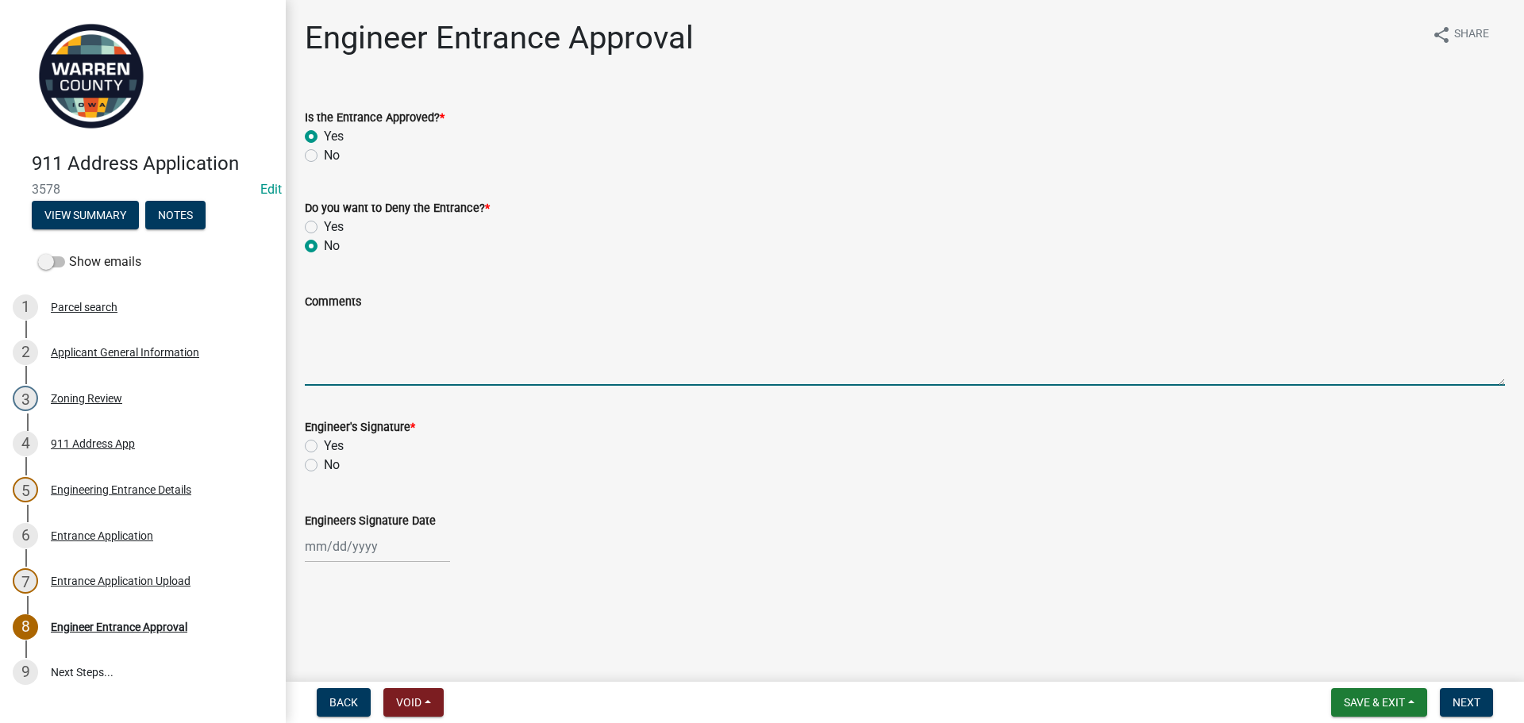
click at [338, 322] on textarea "Comments" at bounding box center [905, 348] width 1200 height 75
type textarea "On a private road, County does not maintain."
click at [324, 469] on label "No" at bounding box center [332, 465] width 16 height 19
click at [324, 466] on input "No" at bounding box center [329, 461] width 10 height 10
radio input "true"
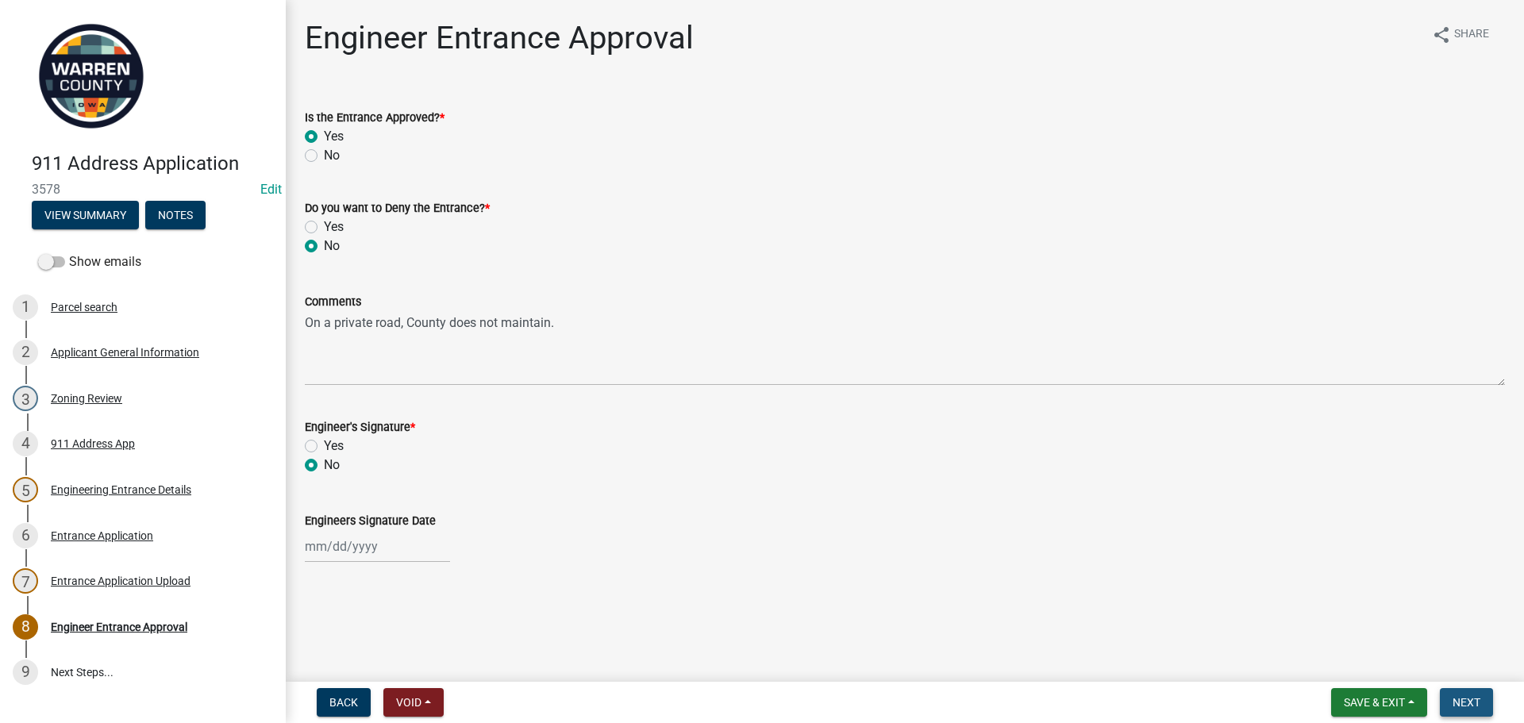
click at [1473, 710] on button "Next" at bounding box center [1466, 702] width 53 height 29
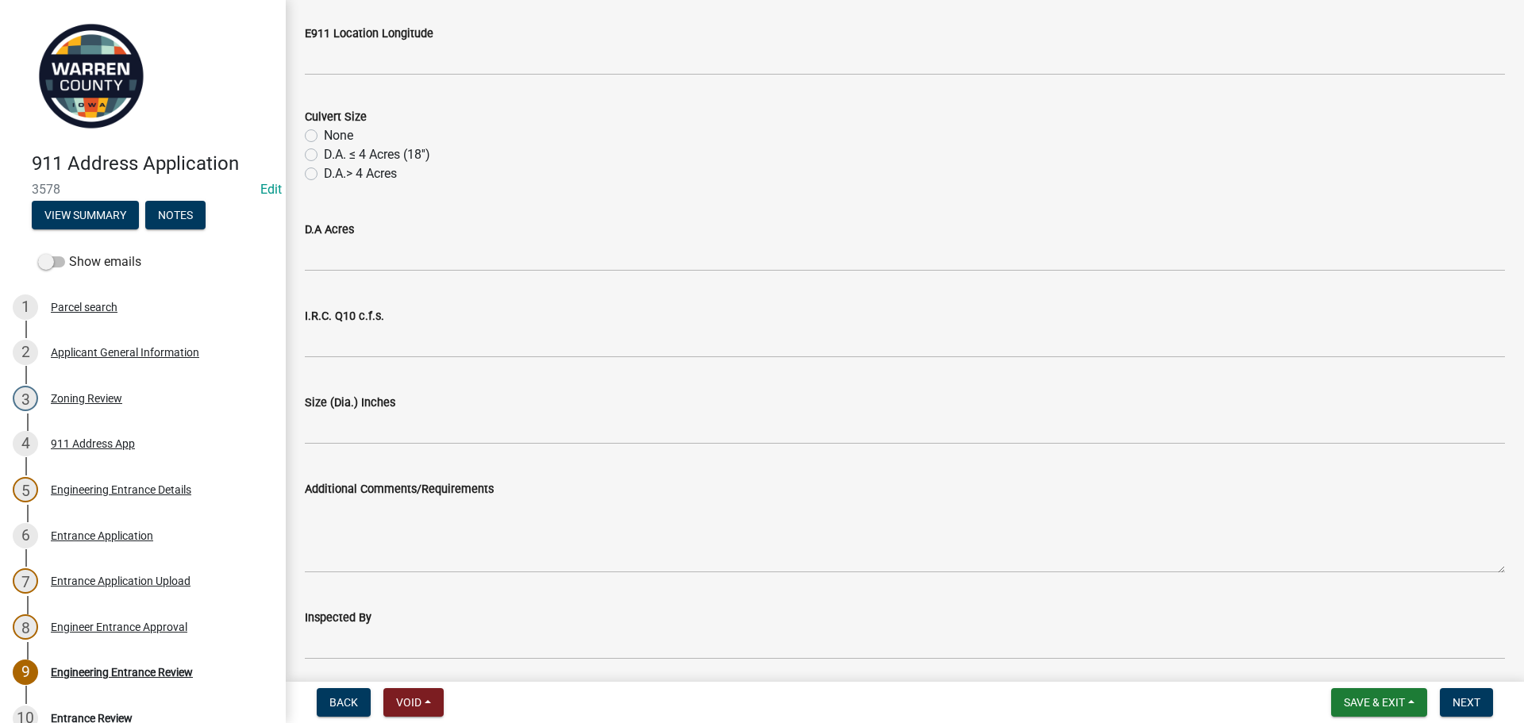
scroll to position [1180, 0]
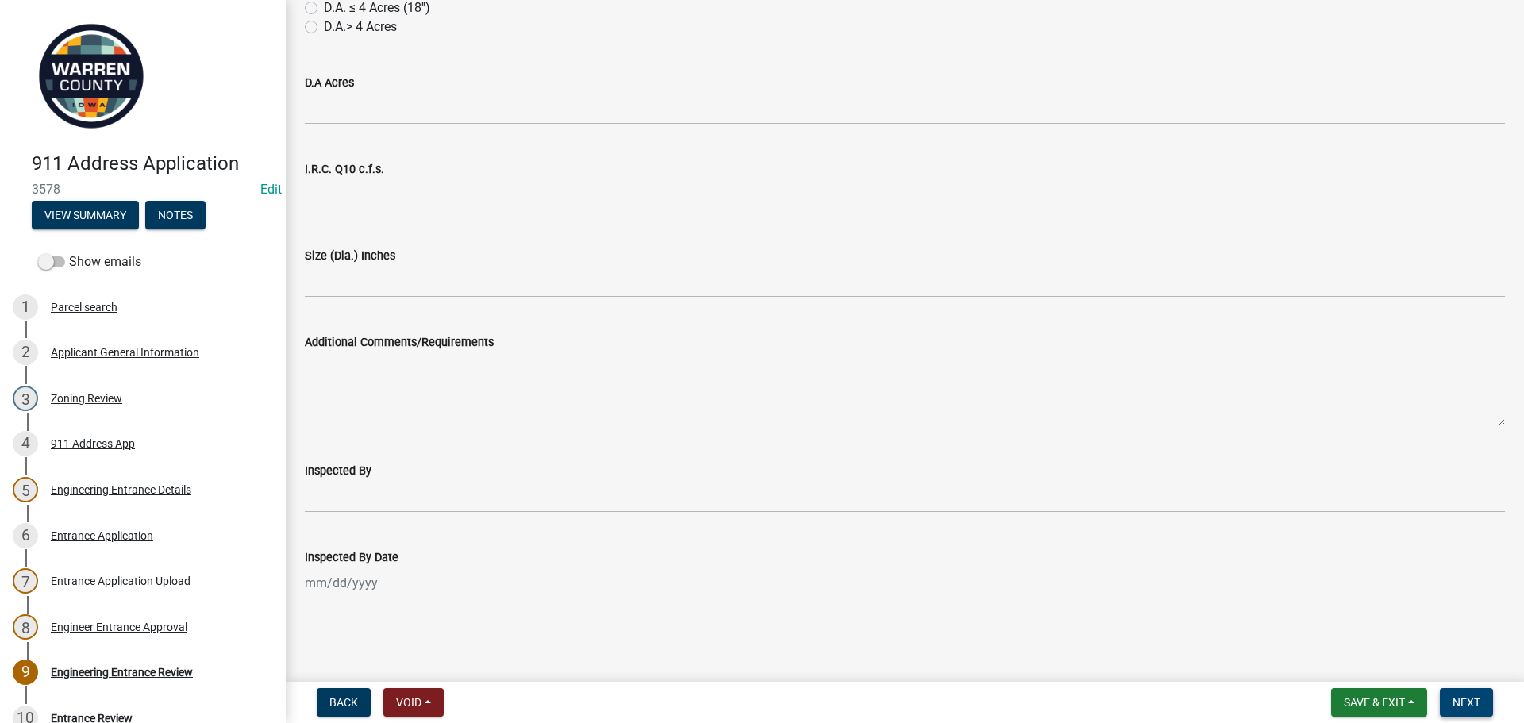
click at [1471, 696] on span "Next" at bounding box center [1467, 702] width 28 height 13
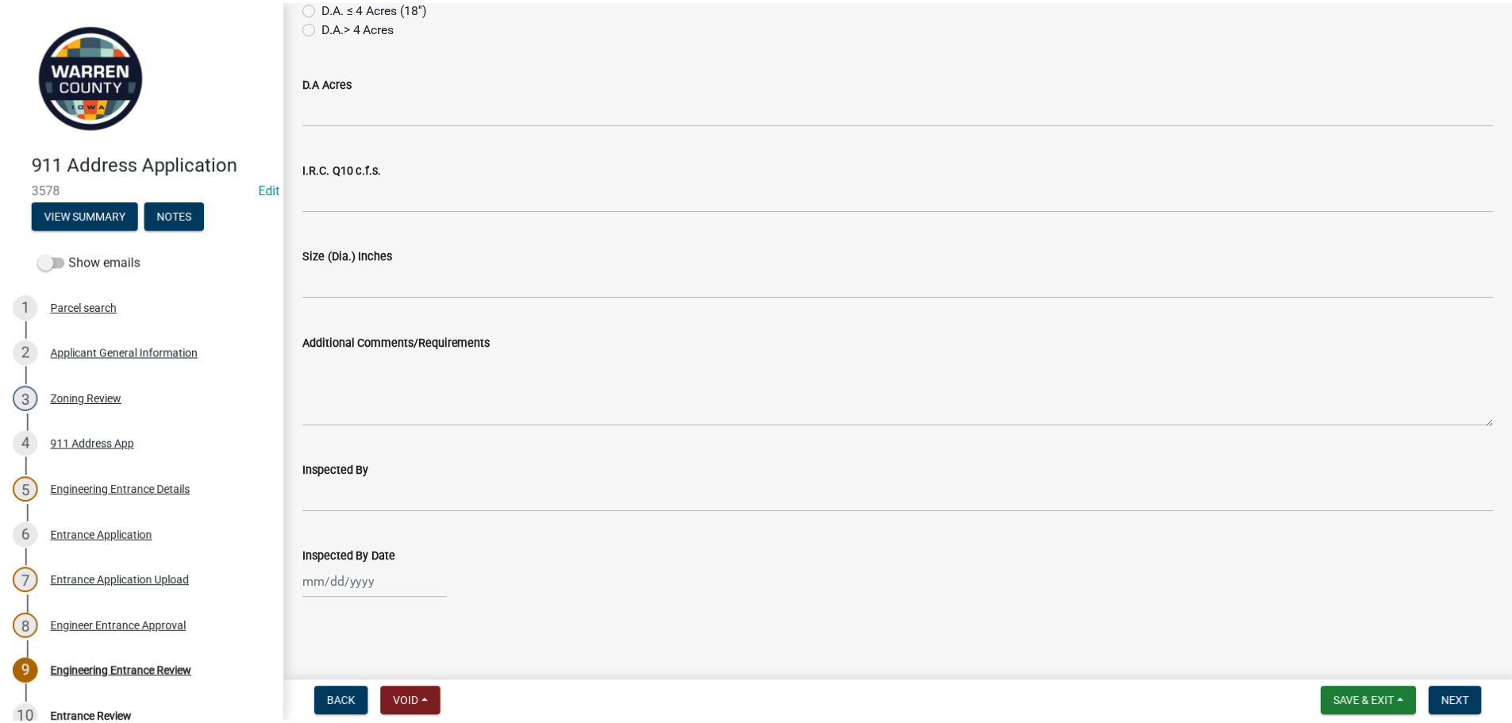
scroll to position [0, 0]
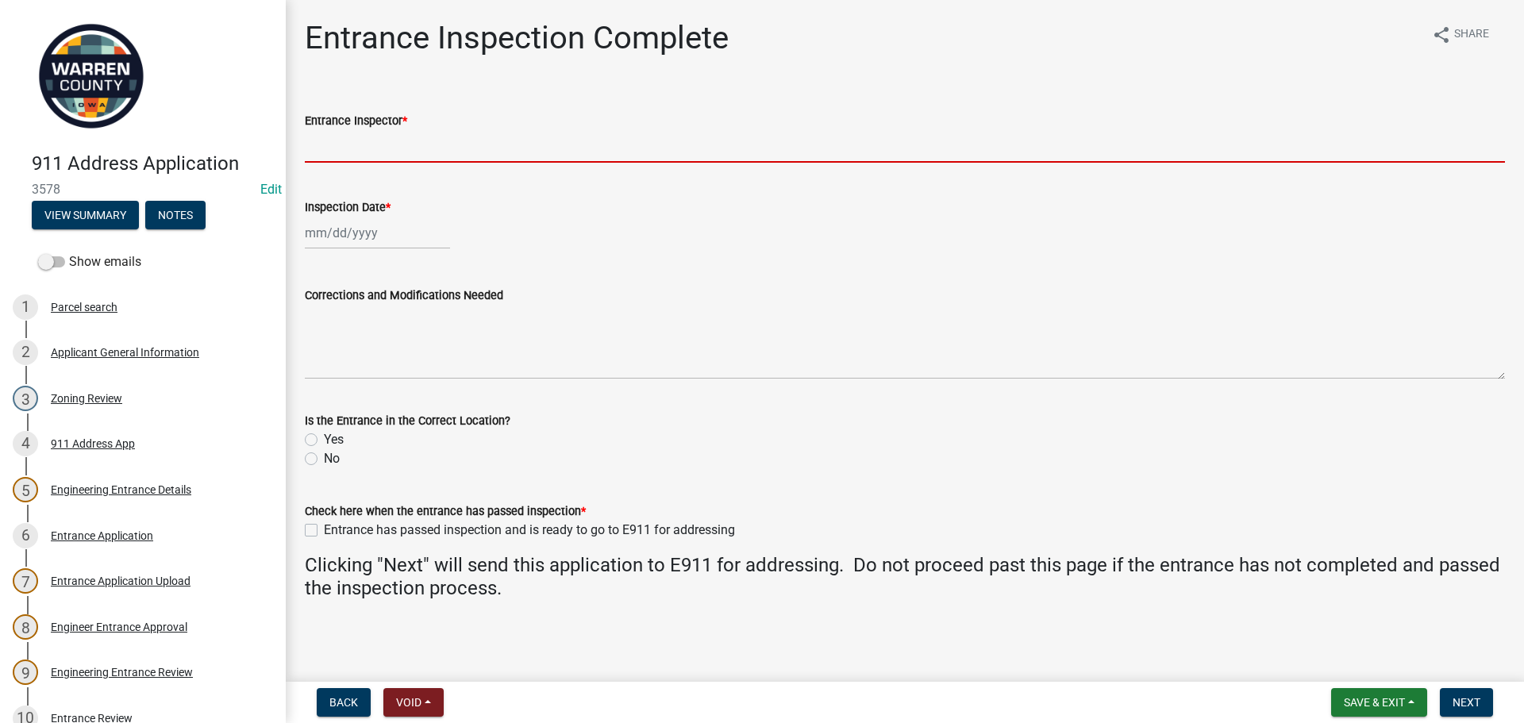
click at [349, 151] on input "Entrance Inspector *" at bounding box center [905, 146] width 1200 height 33
type input "N/A"
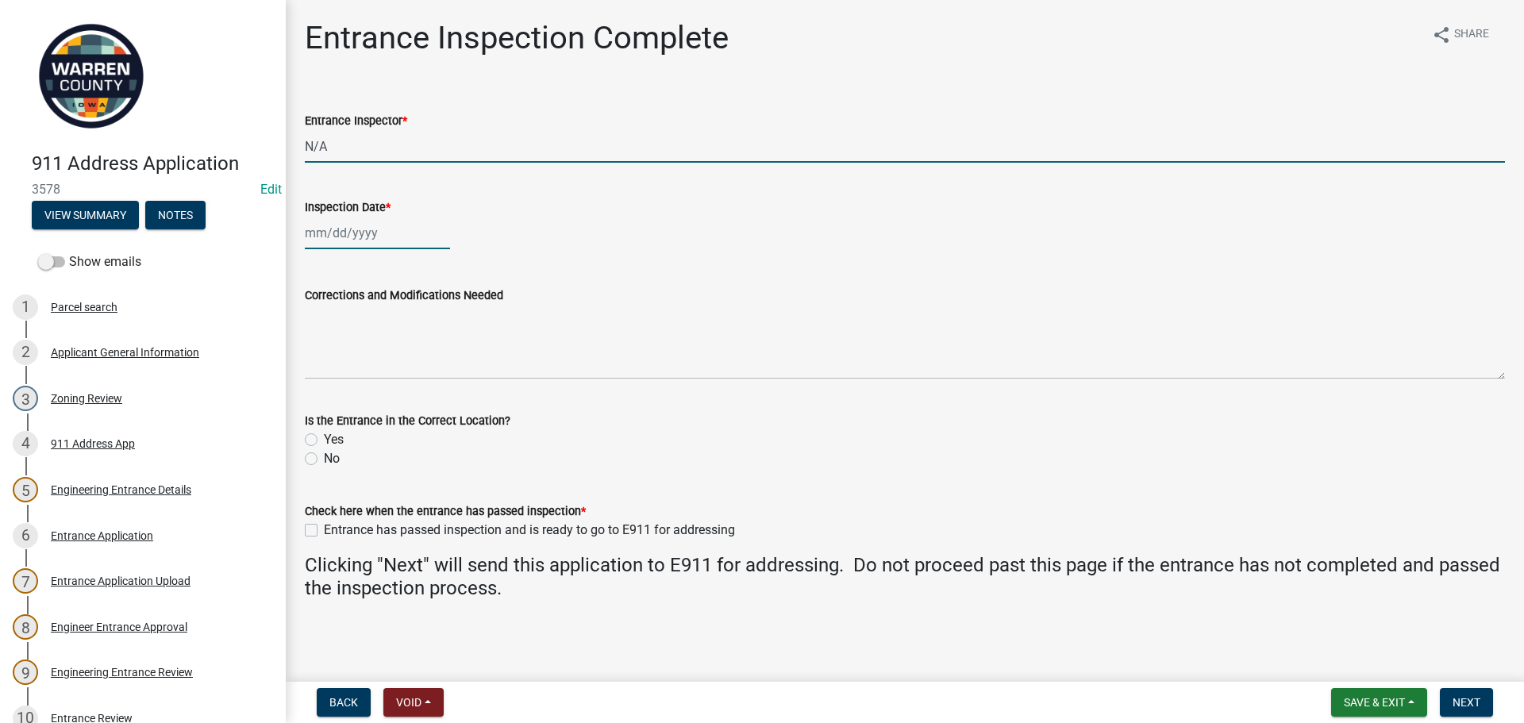
click at [368, 233] on div at bounding box center [377, 233] width 145 height 33
select select "9"
select select "2025"
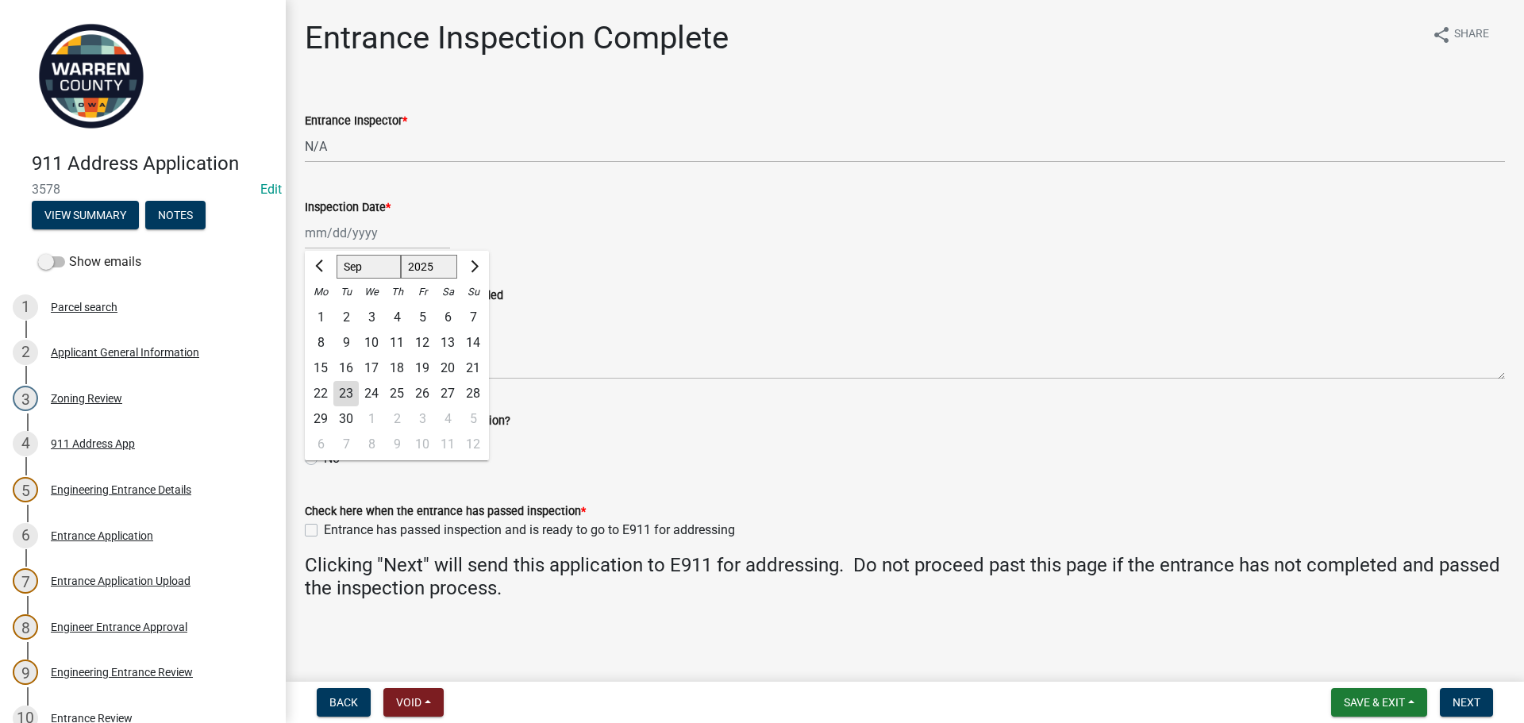
click at [345, 393] on div "23" at bounding box center [345, 393] width 25 height 25
type input "[DATE]"
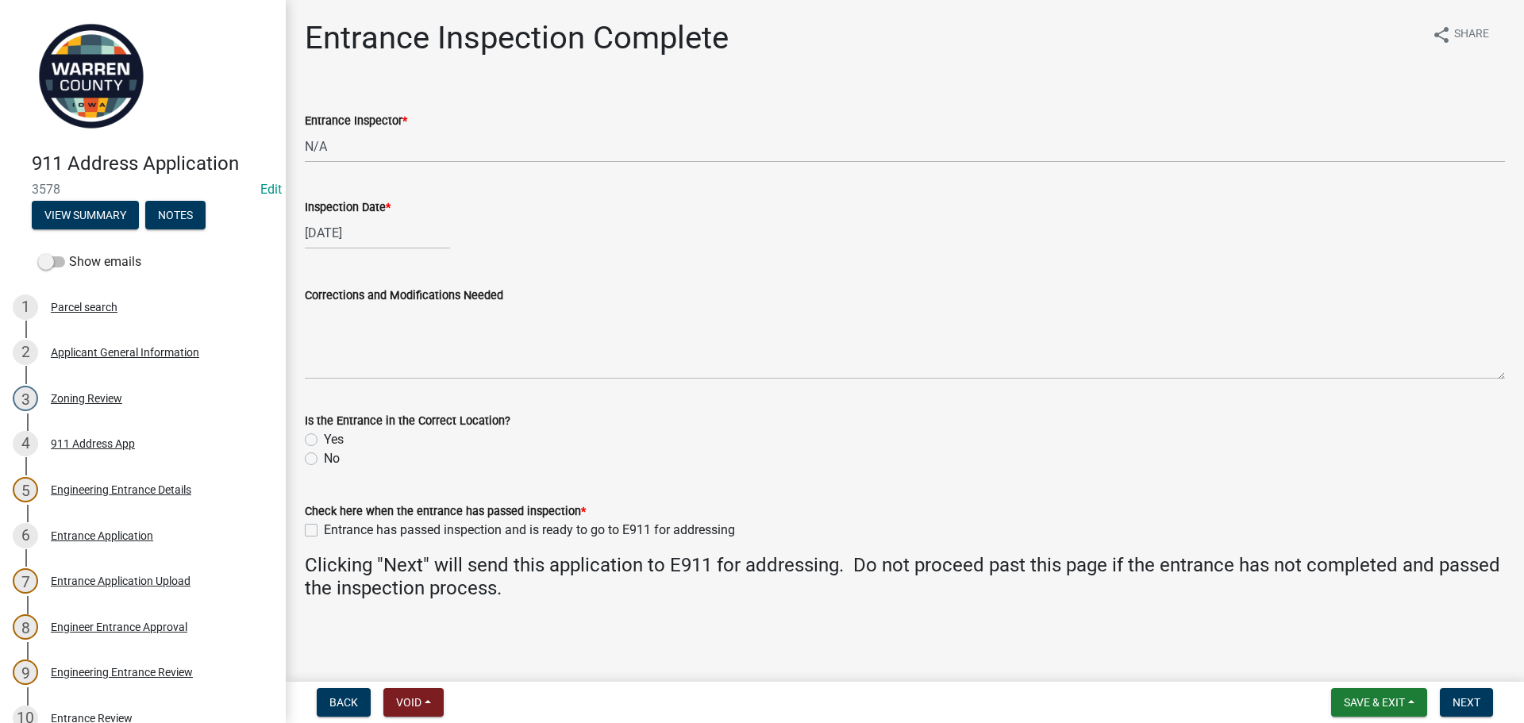
click at [324, 531] on label "Entrance has passed inspection and is ready to go to E911 for addressing" at bounding box center [529, 530] width 411 height 19
click at [324, 531] on input "Entrance has passed inspection and is ready to go to E911 for addressing" at bounding box center [329, 526] width 10 height 10
checkbox input "true"
click at [324, 441] on label "Yes" at bounding box center [334, 439] width 20 height 19
click at [324, 441] on input "Yes" at bounding box center [329, 435] width 10 height 10
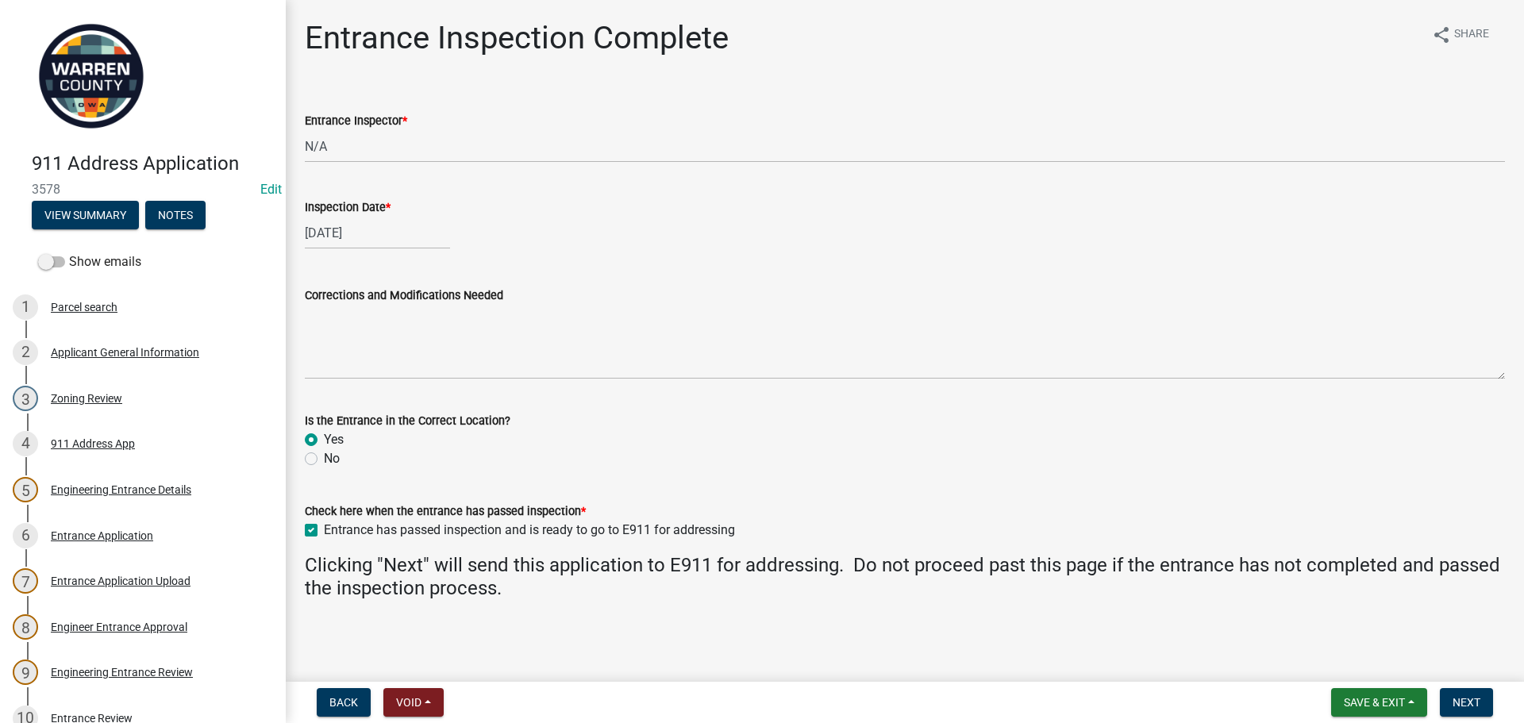
radio input "true"
click at [1469, 697] on span "Next" at bounding box center [1467, 702] width 28 height 13
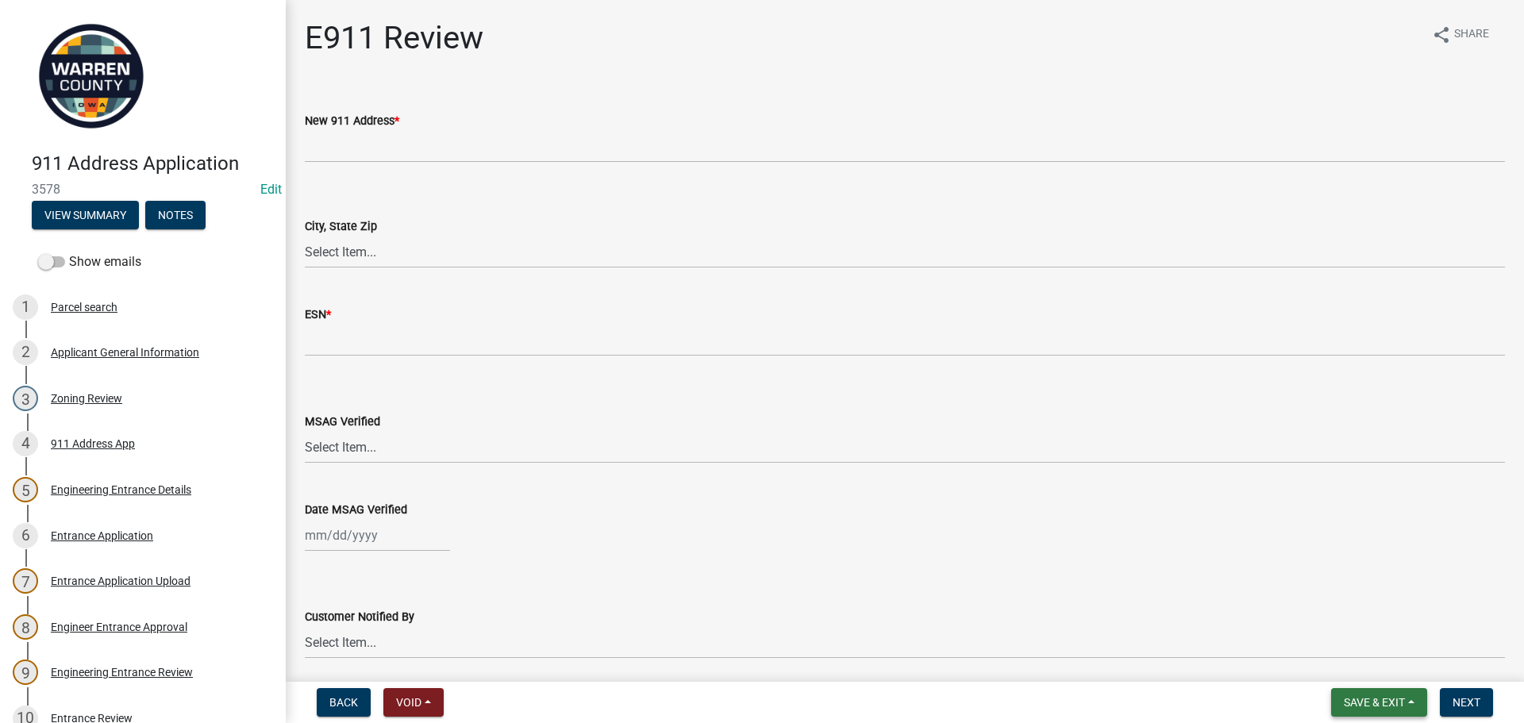
click at [1365, 697] on span "Save & Exit" at bounding box center [1374, 702] width 61 height 13
click at [1365, 660] on button "Save & Exit" at bounding box center [1363, 661] width 127 height 38
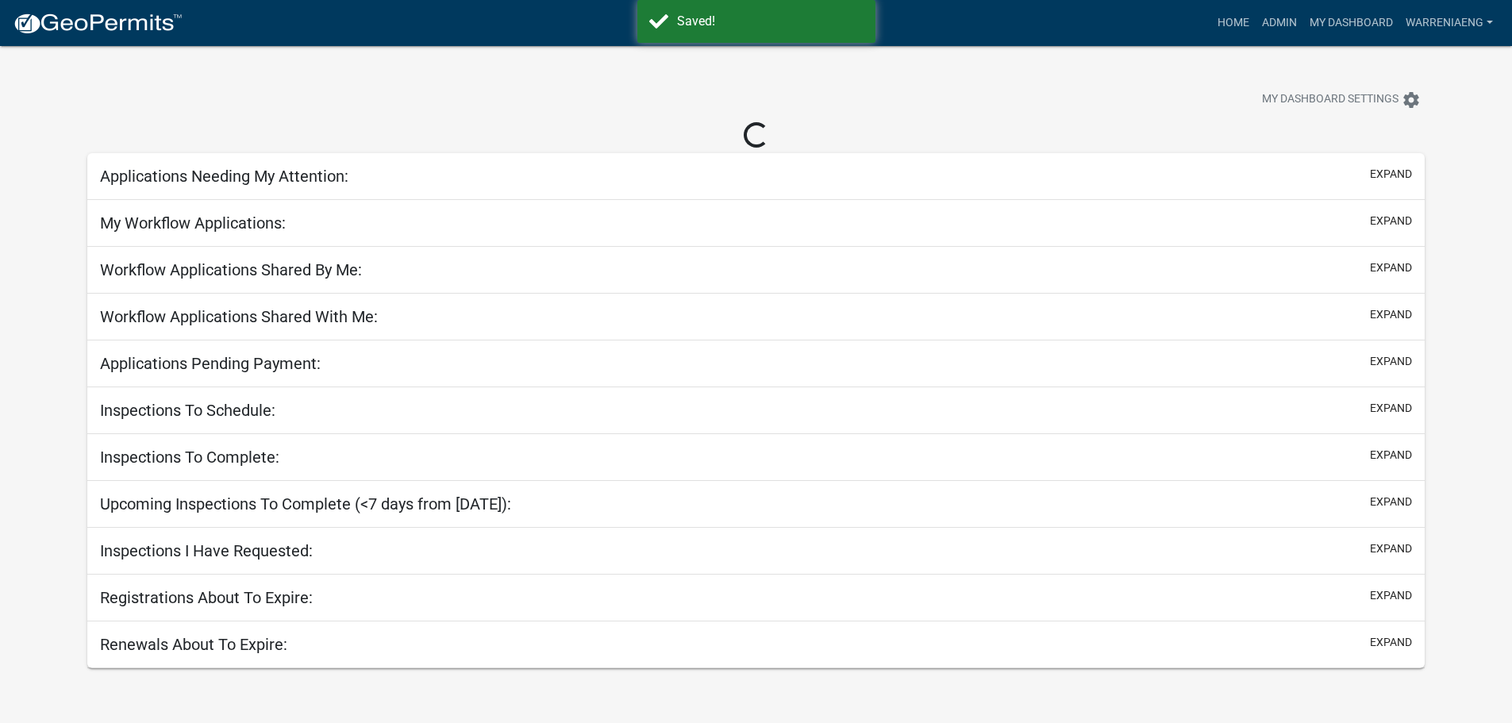
select select "3: 100"
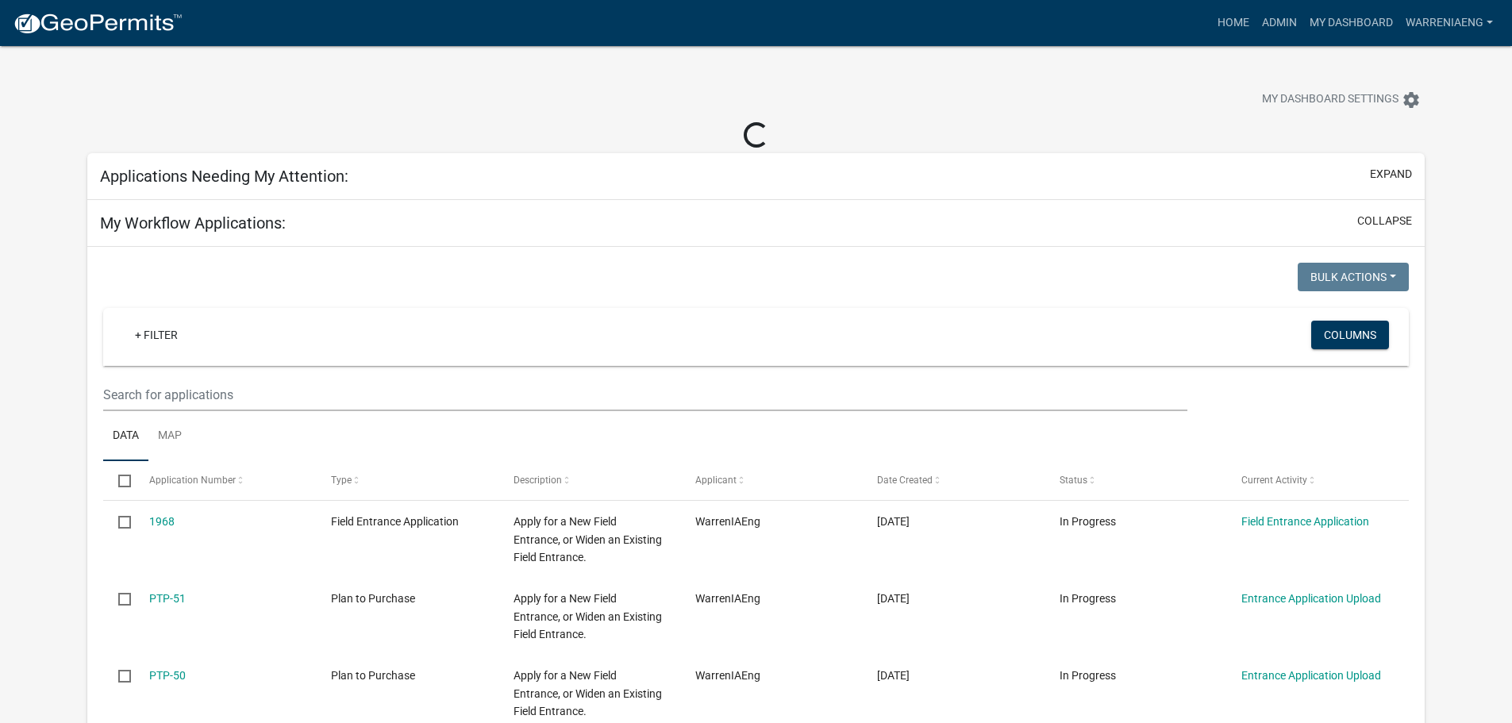
select select "2: 50"
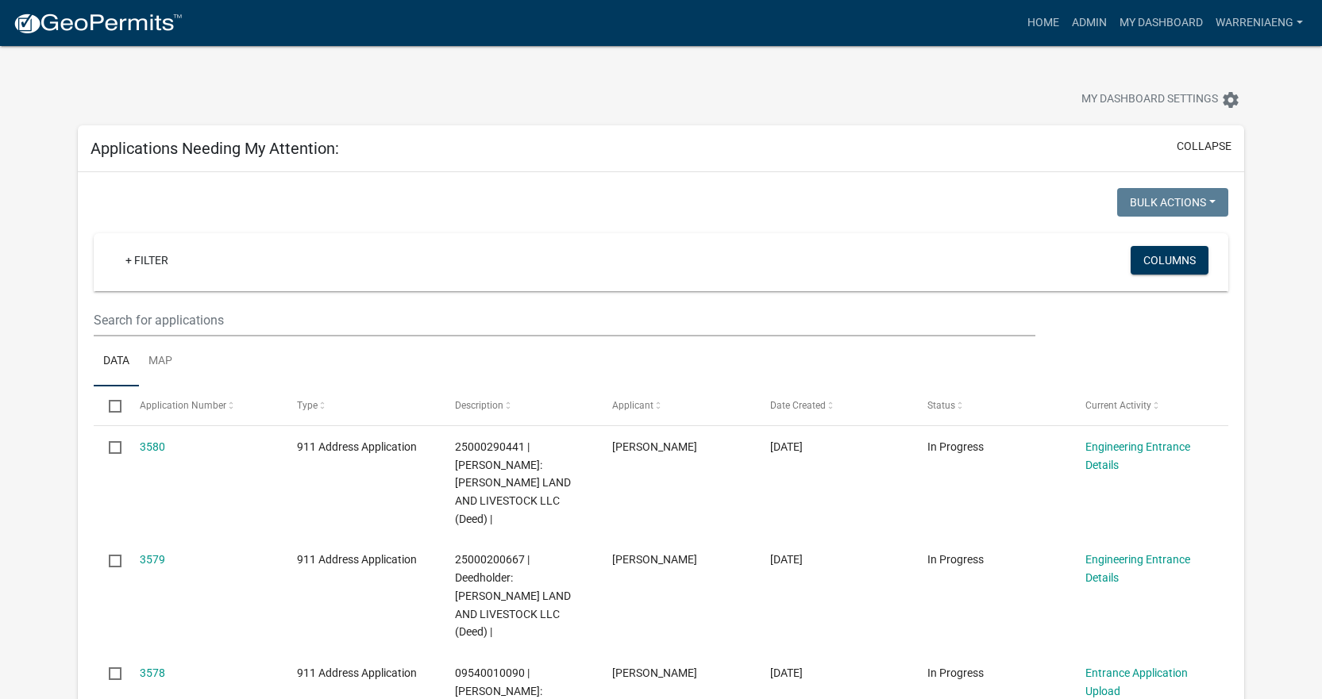
select select "2: 50"
select select "3: 100"
